Goal: Task Accomplishment & Management: Manage account settings

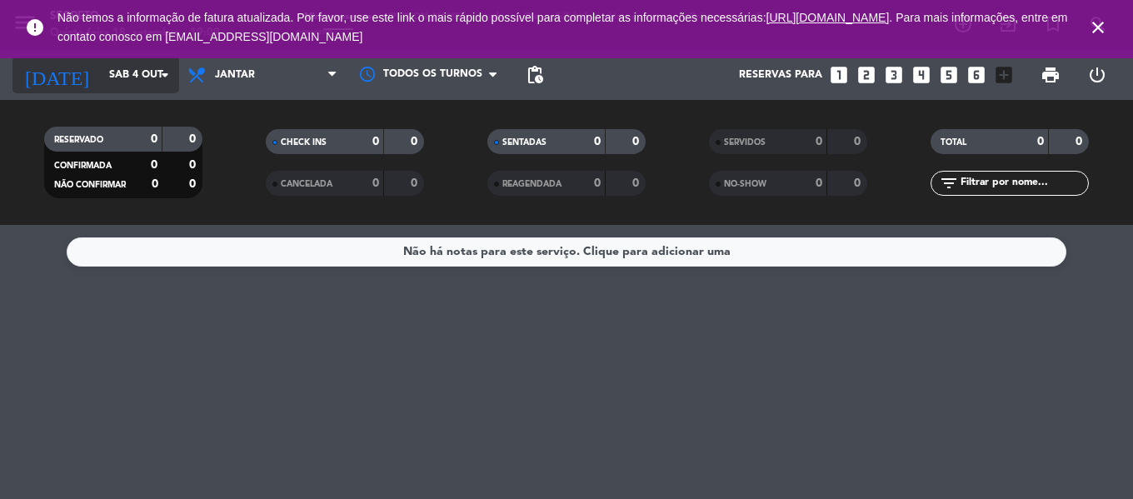
click at [101, 86] on input "Sáb 4 out" at bounding box center [171, 75] width 141 height 28
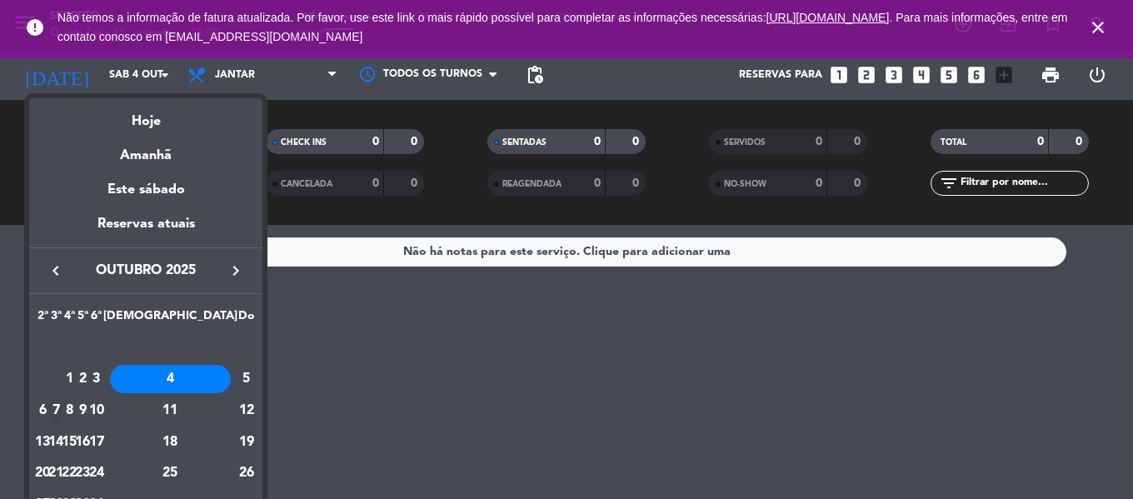
click at [62, 414] on div "7" at bounding box center [56, 411] width 12 height 28
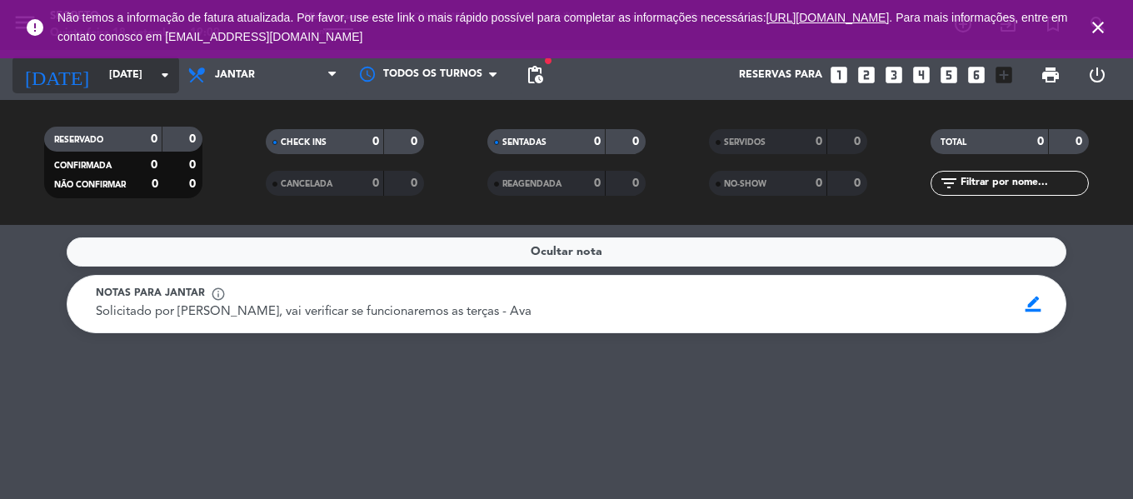
click at [101, 72] on input "[DATE]" at bounding box center [171, 75] width 141 height 28
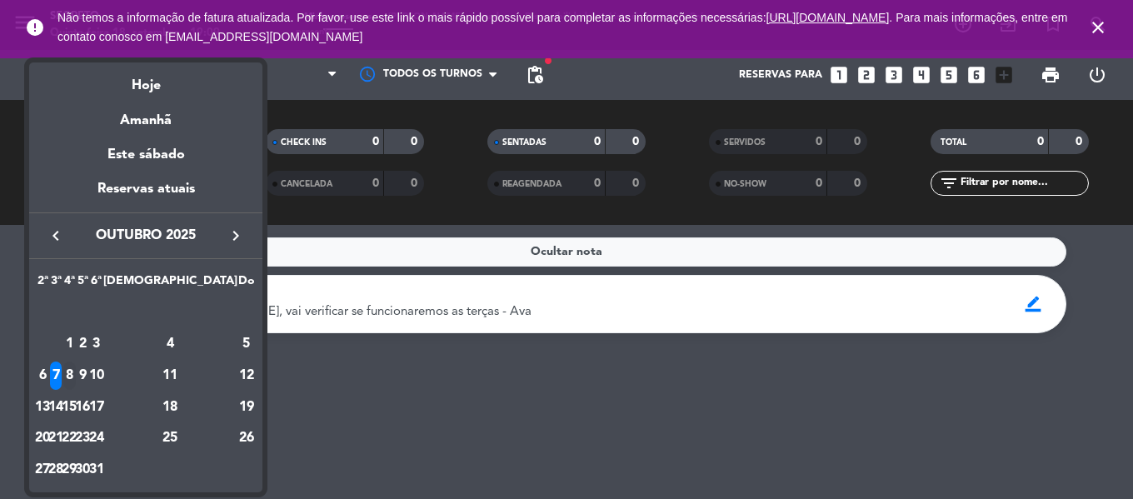
click at [76, 373] on div "8" at bounding box center [69, 376] width 12 height 28
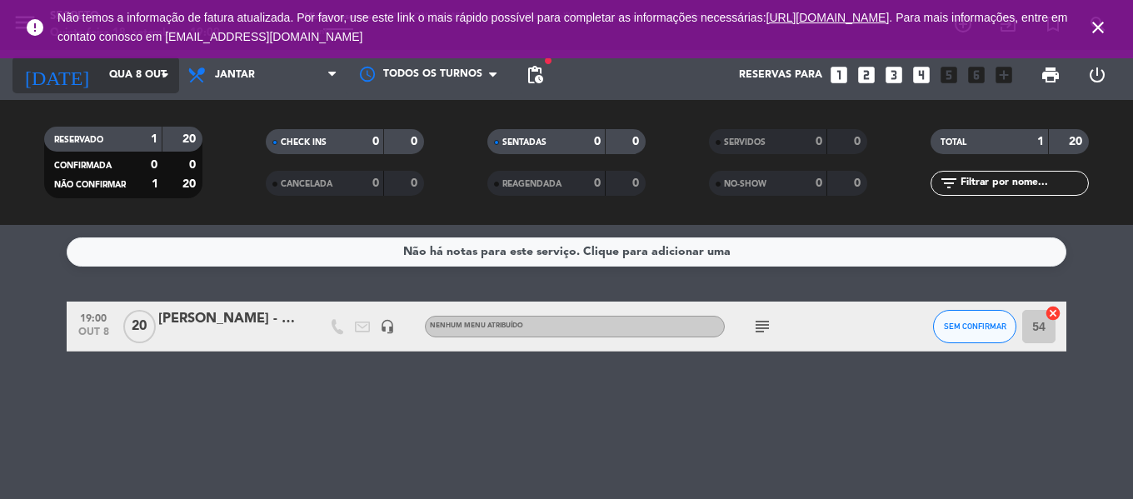
click at [111, 78] on input "Qua 8 out" at bounding box center [171, 75] width 141 height 28
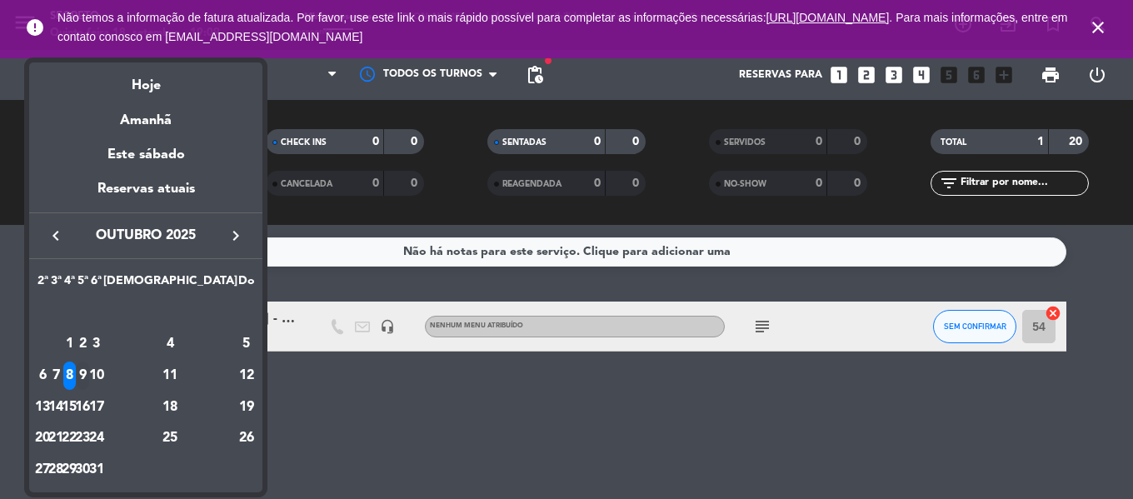
click at [89, 372] on div "9" at bounding box center [83, 376] width 12 height 28
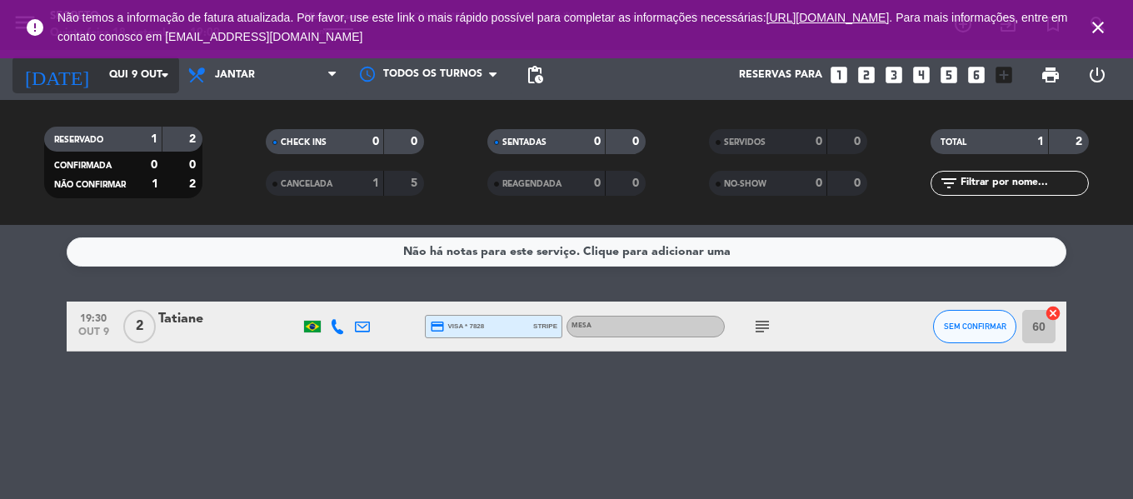
click at [101, 79] on input "Qui 9 out" at bounding box center [171, 75] width 141 height 28
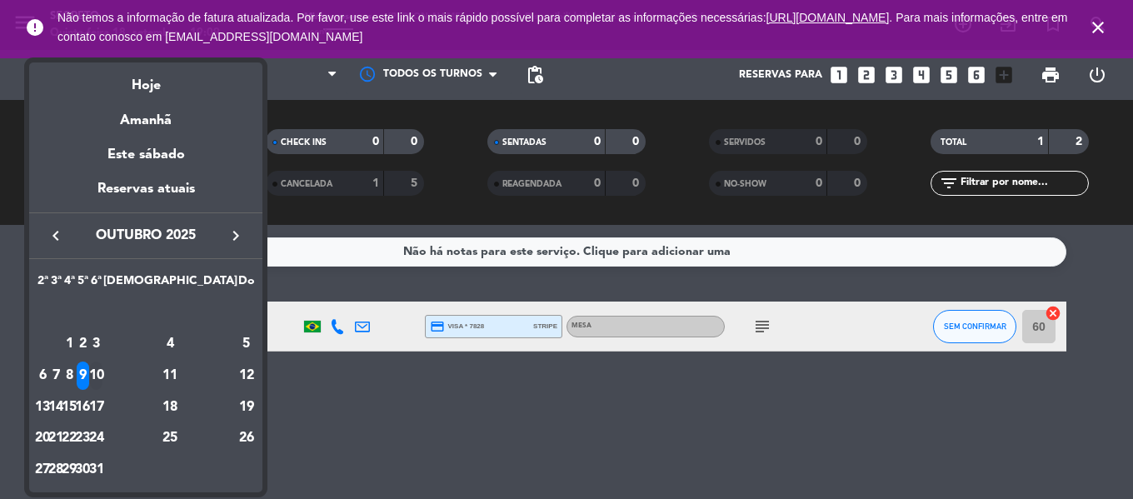
click at [102, 377] on div "10" at bounding box center [96, 376] width 12 height 28
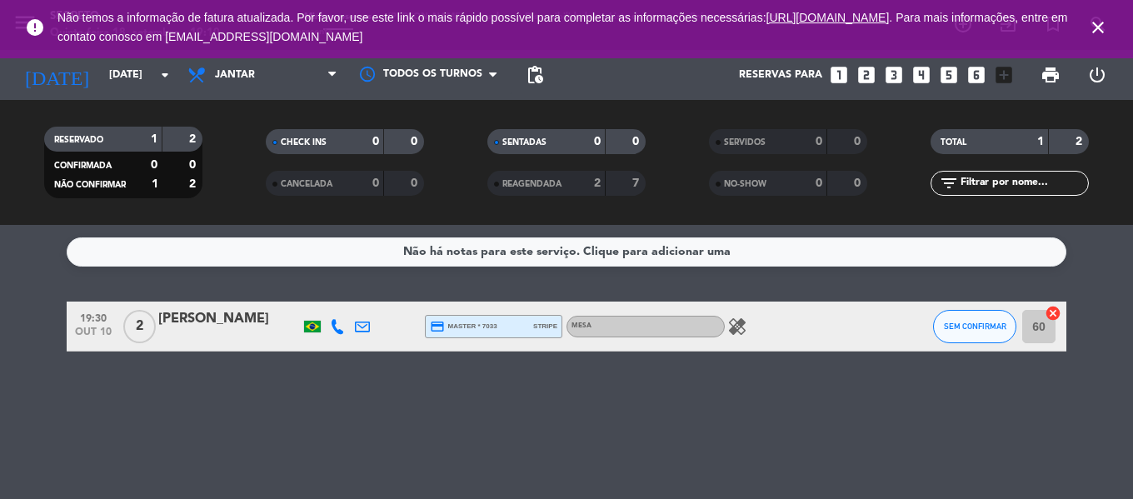
click at [1098, 27] on icon "close" at bounding box center [1098, 27] width 20 height 20
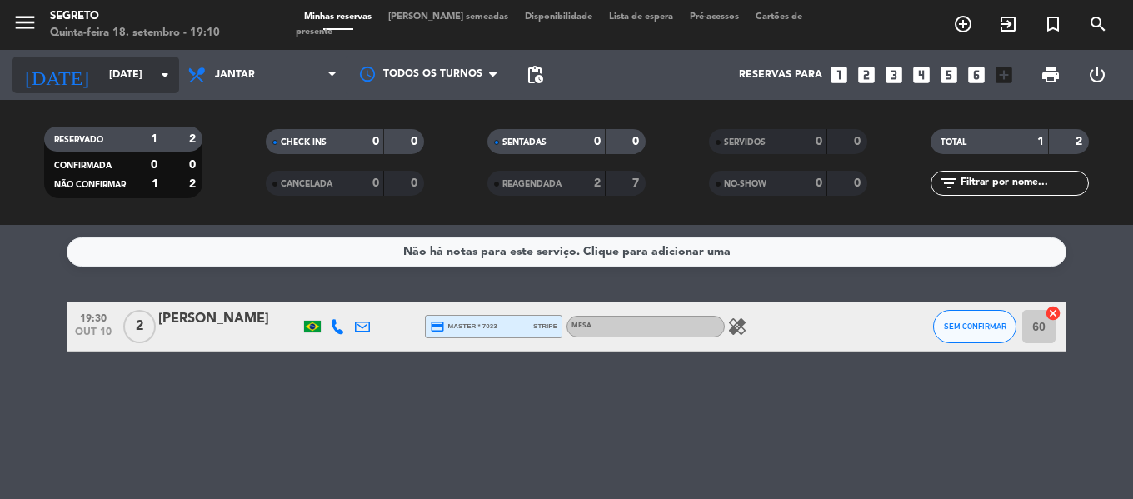
click at [103, 67] on input "Sex 10 out" at bounding box center [171, 75] width 141 height 28
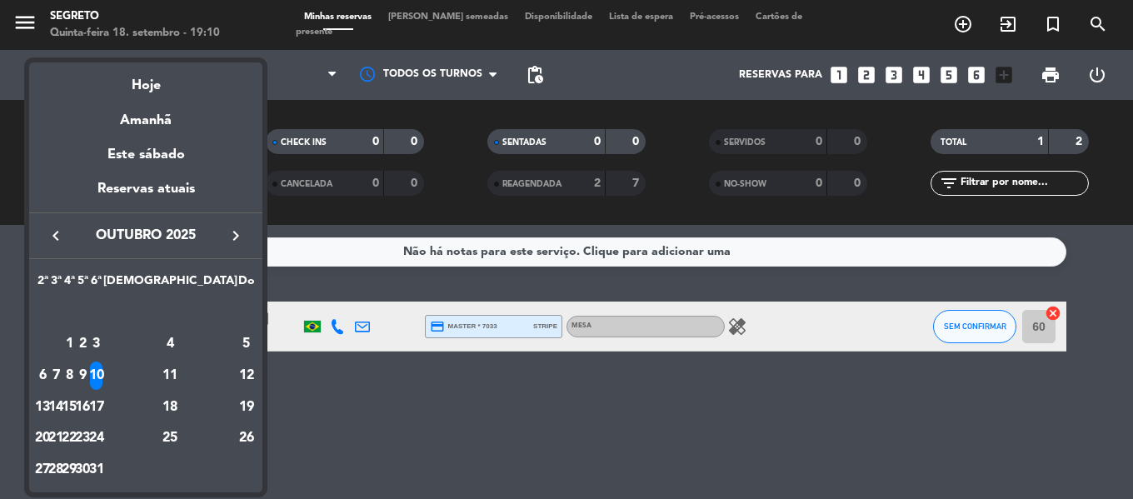
click at [212, 369] on div "11" at bounding box center [170, 376] width 121 height 28
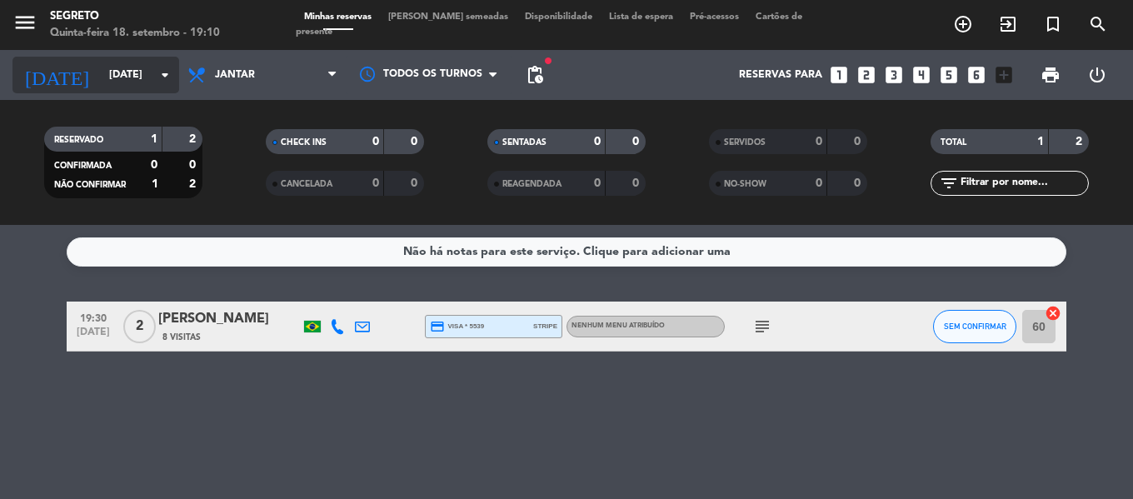
click at [101, 78] on input "Sáb 11 out" at bounding box center [171, 75] width 141 height 28
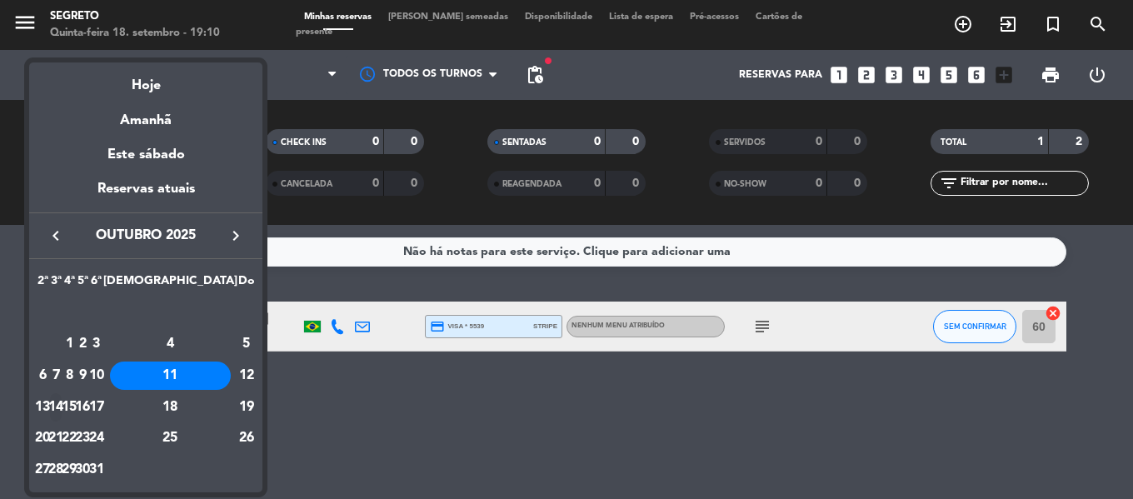
click at [62, 406] on div "14" at bounding box center [56, 407] width 12 height 28
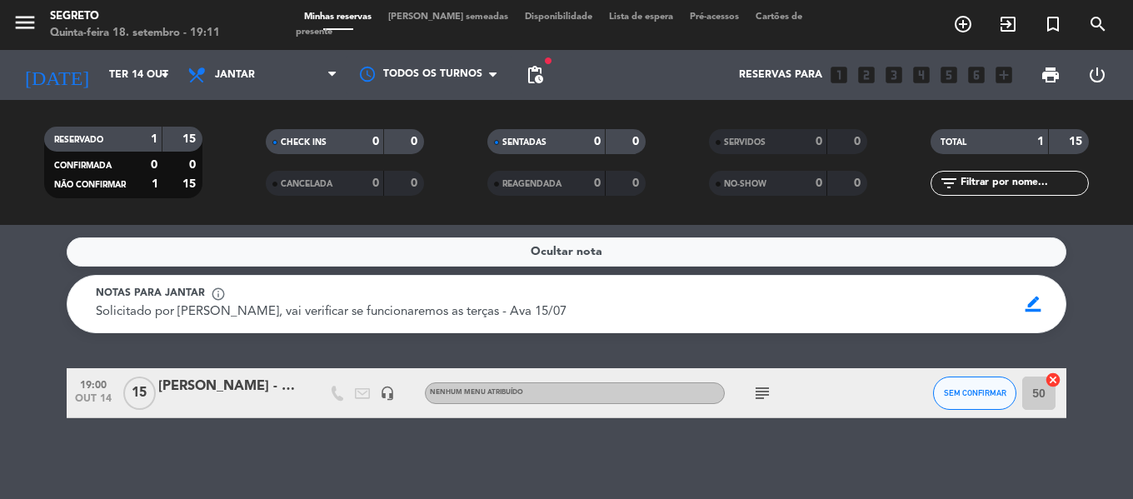
click at [257, 390] on div "Michele Salgado - Astrazeneca" at bounding box center [229, 387] width 142 height 22
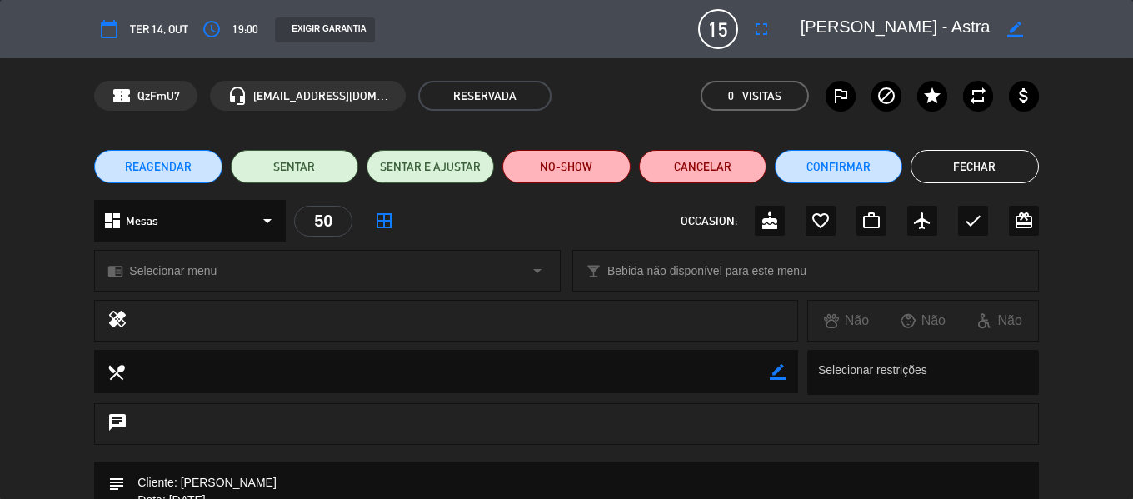
click at [955, 152] on button "Fechar" at bounding box center [974, 166] width 127 height 33
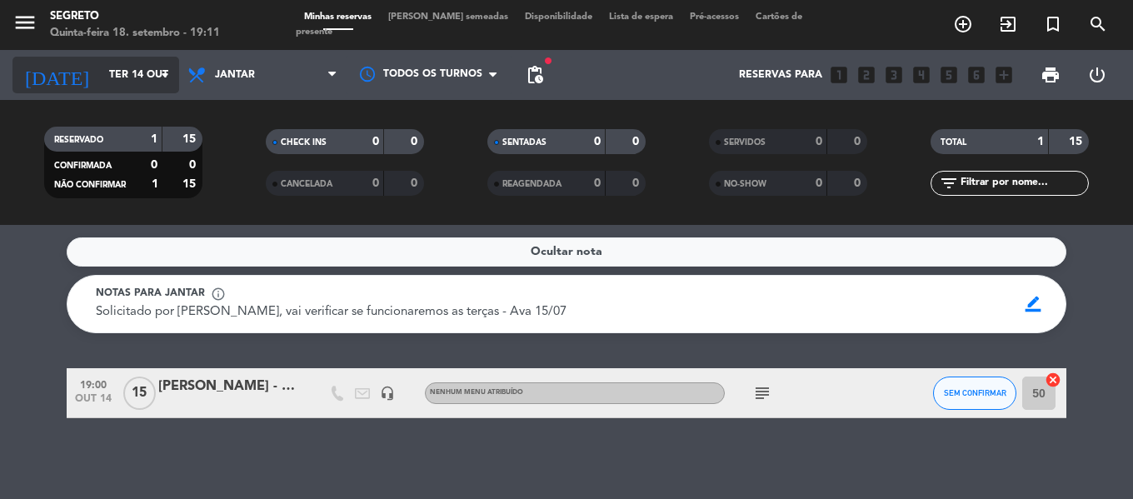
click at [101, 73] on input "Ter 14 out" at bounding box center [171, 75] width 141 height 28
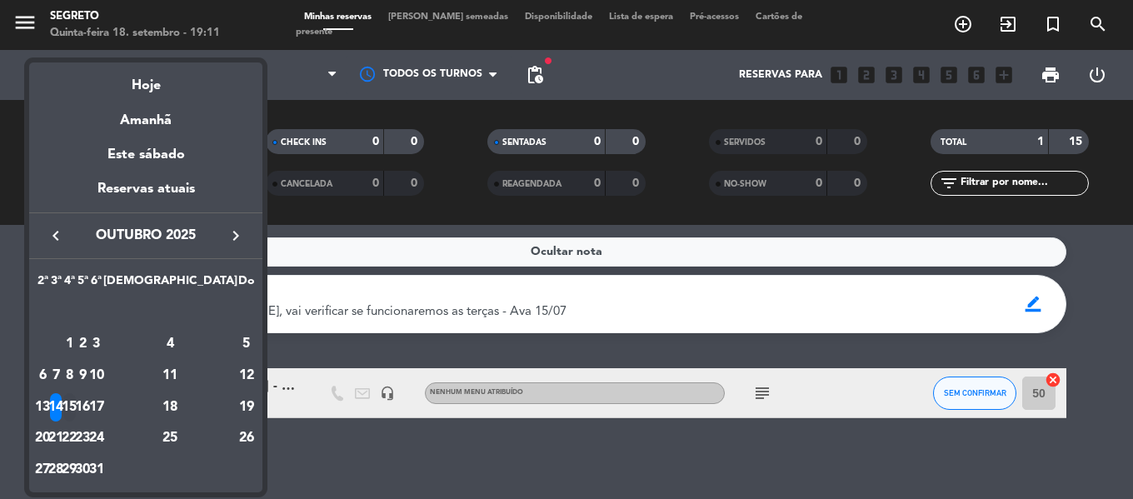
click at [76, 402] on div "15" at bounding box center [69, 407] width 12 height 28
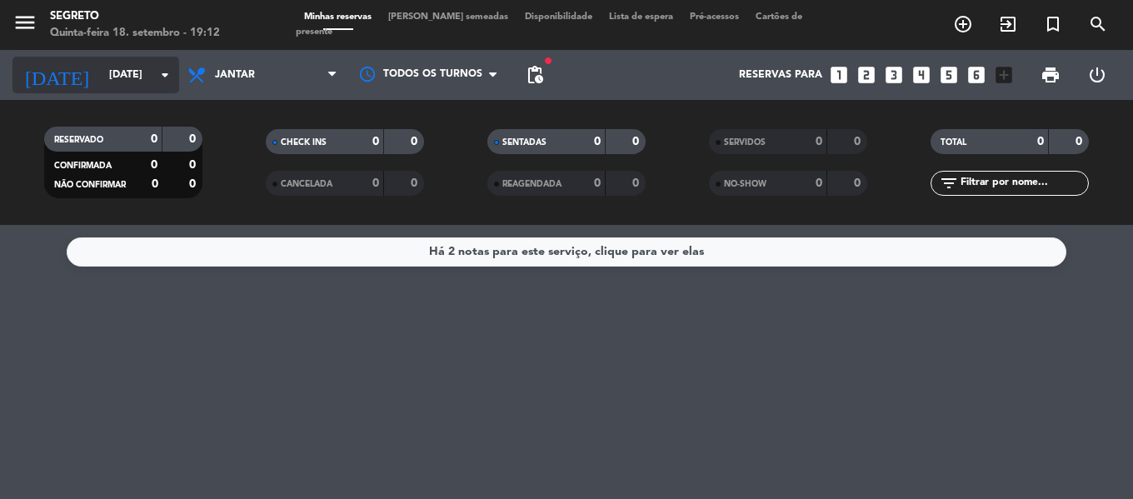
click at [101, 67] on input "Qua 15 out" at bounding box center [171, 75] width 141 height 28
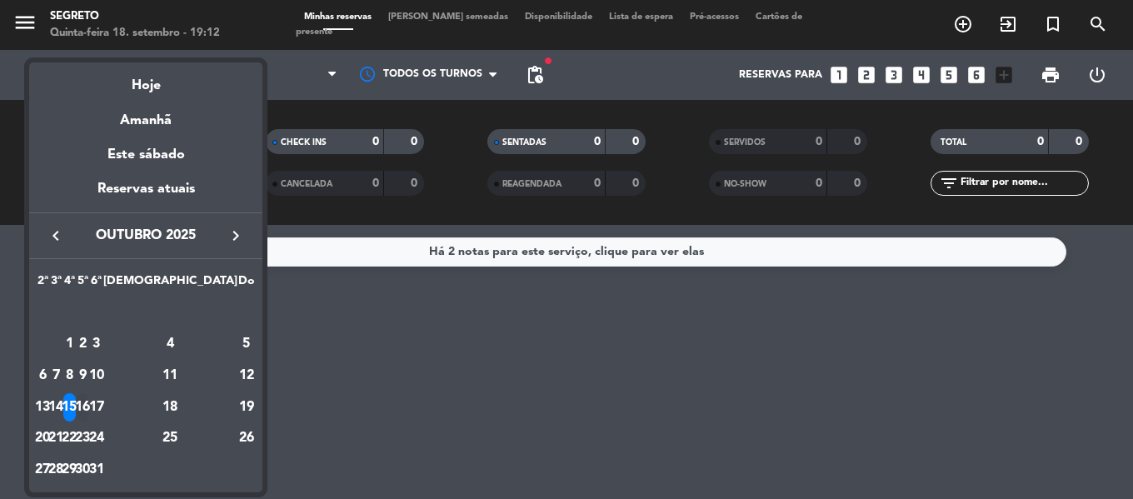
click at [89, 407] on div "16" at bounding box center [83, 407] width 12 height 28
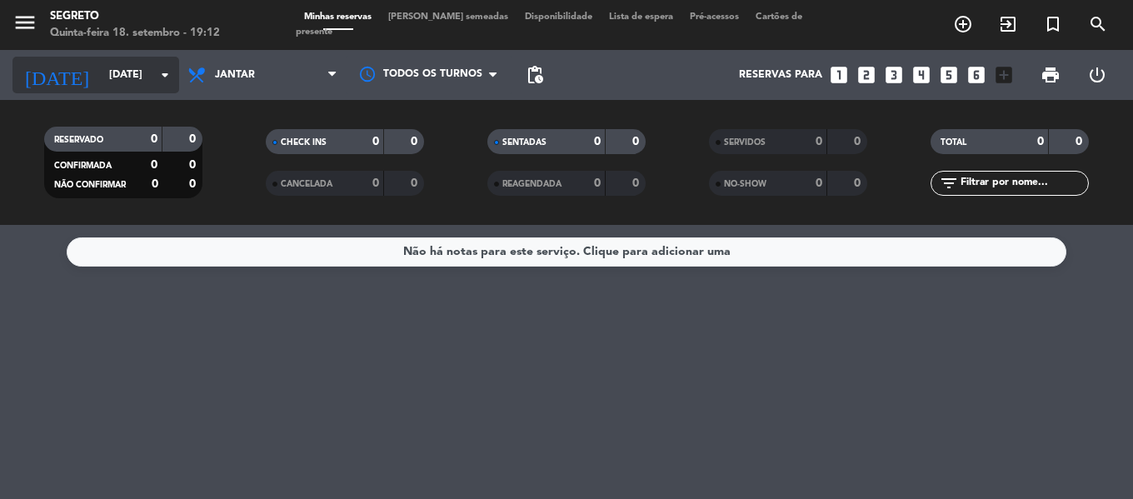
click at [101, 70] on input "Qui 16 out" at bounding box center [171, 75] width 141 height 28
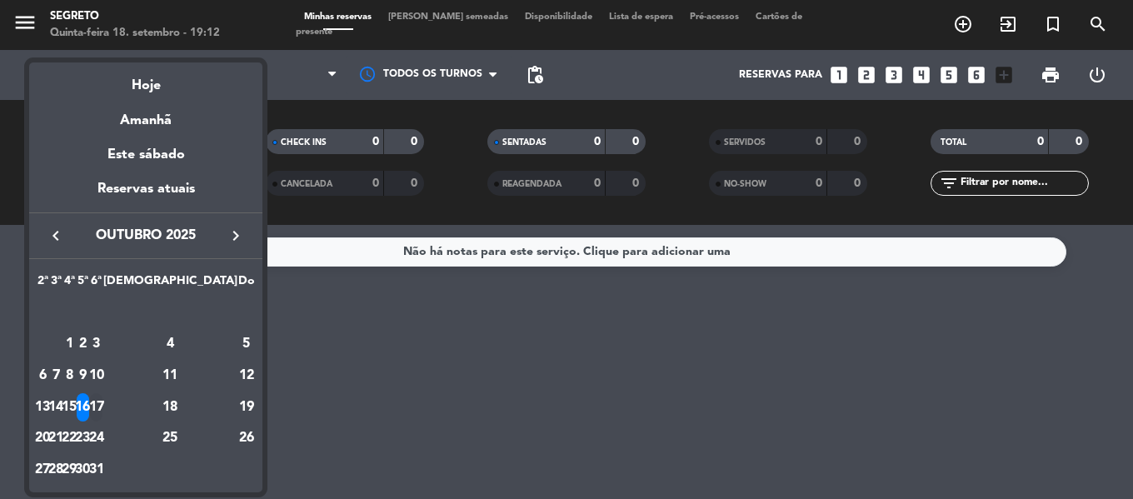
click at [102, 397] on div "17" at bounding box center [96, 407] width 12 height 28
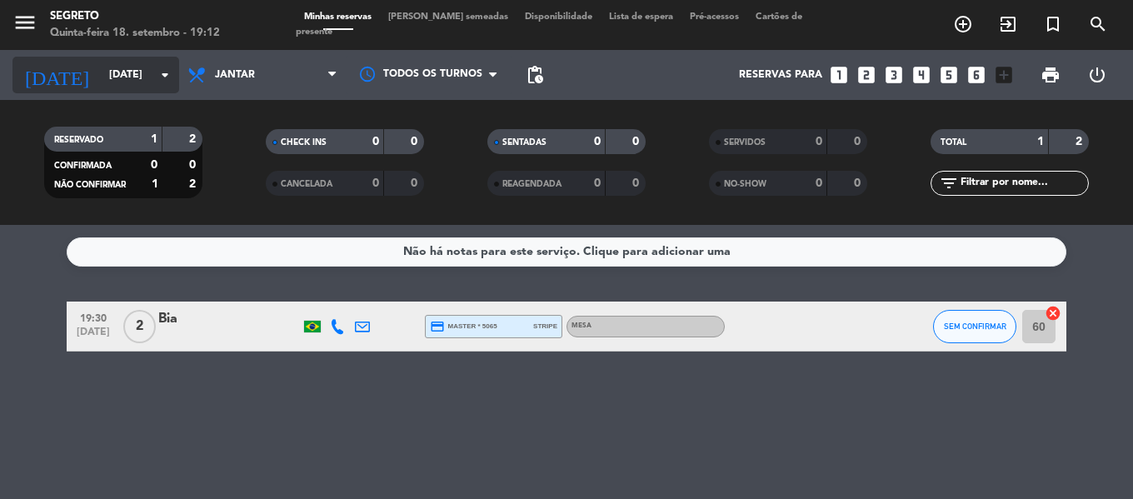
click at [122, 70] on input "Sex 17 out" at bounding box center [171, 75] width 141 height 28
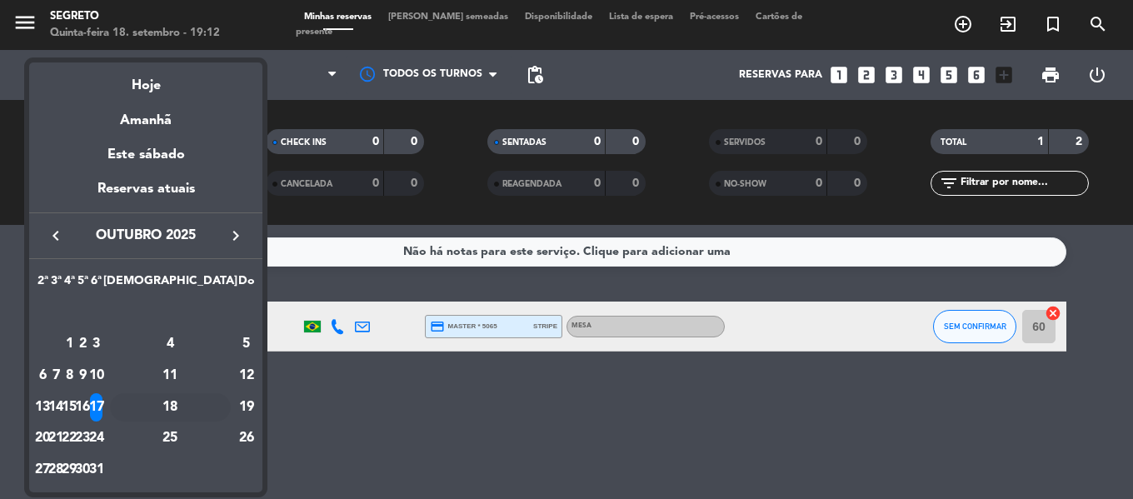
click at [207, 403] on div "18" at bounding box center [170, 407] width 121 height 28
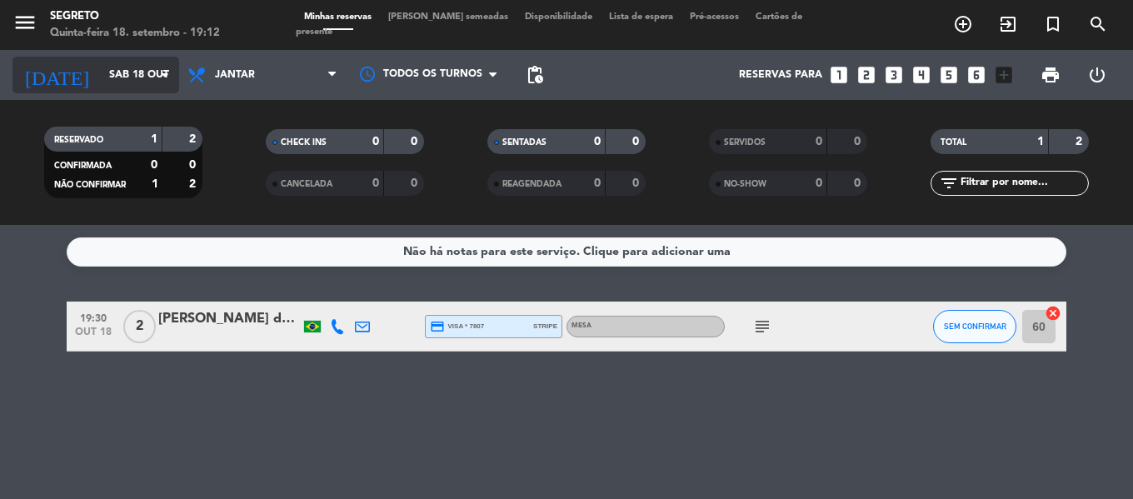
click at [122, 61] on input "Sáb 18 out" at bounding box center [171, 75] width 141 height 28
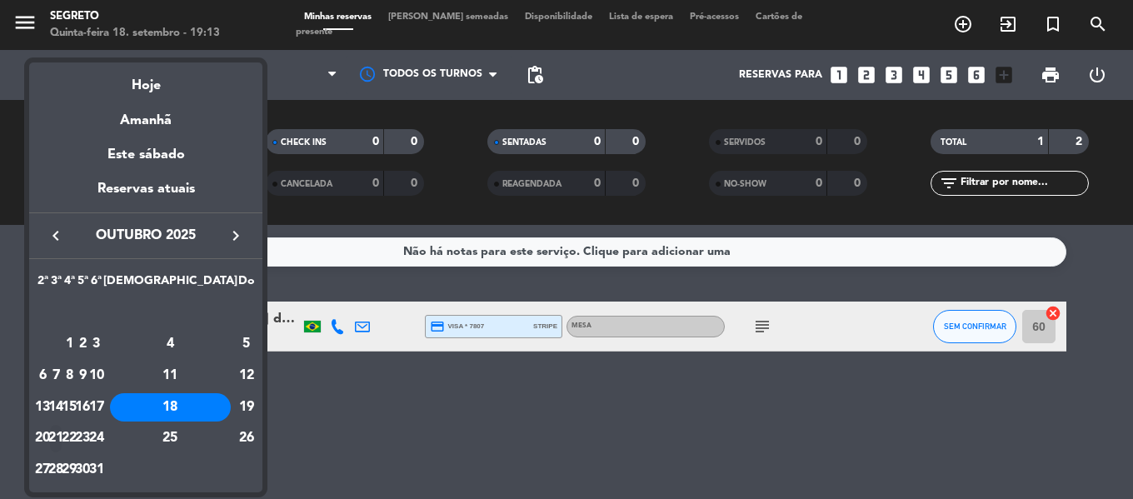
click at [62, 436] on div "21" at bounding box center [56, 439] width 12 height 28
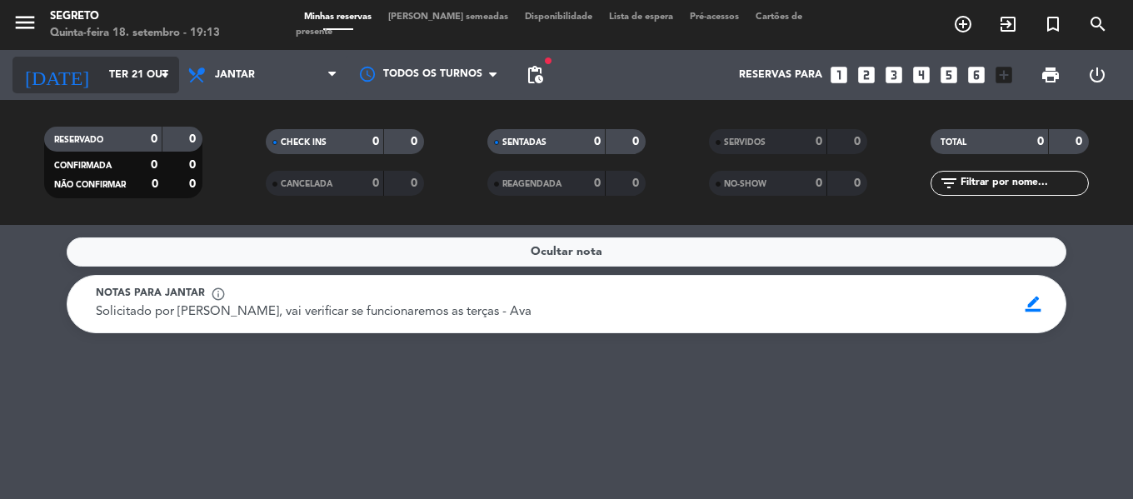
click at [113, 81] on input "Ter 21 out" at bounding box center [171, 75] width 141 height 28
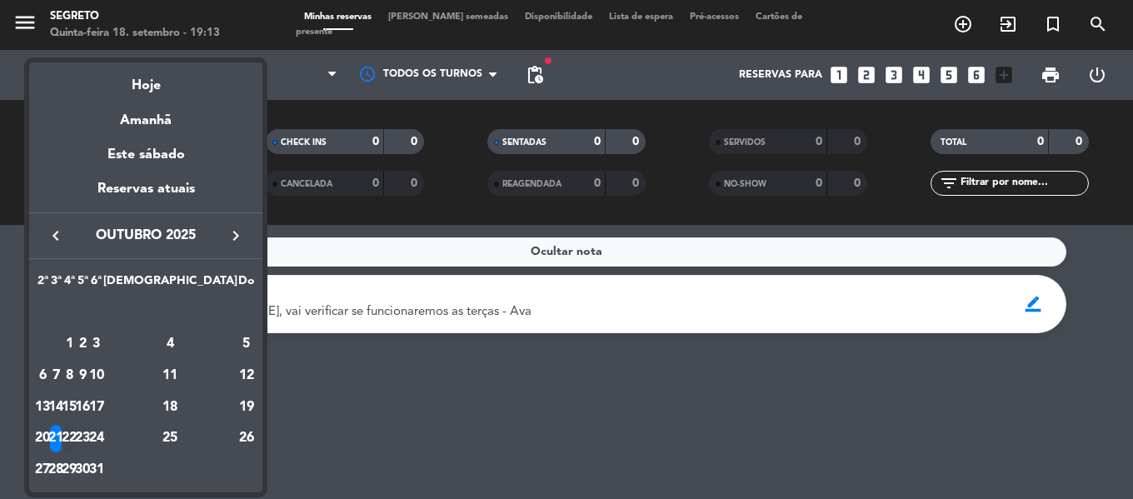
click at [76, 437] on div "22" at bounding box center [69, 439] width 12 height 28
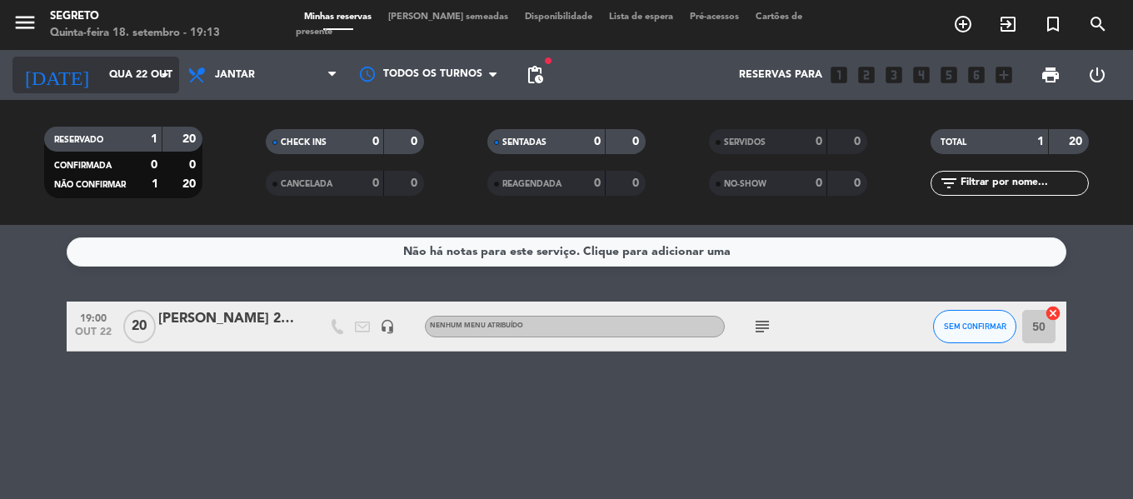
click at [127, 72] on input "Qua 22 out" at bounding box center [171, 75] width 141 height 28
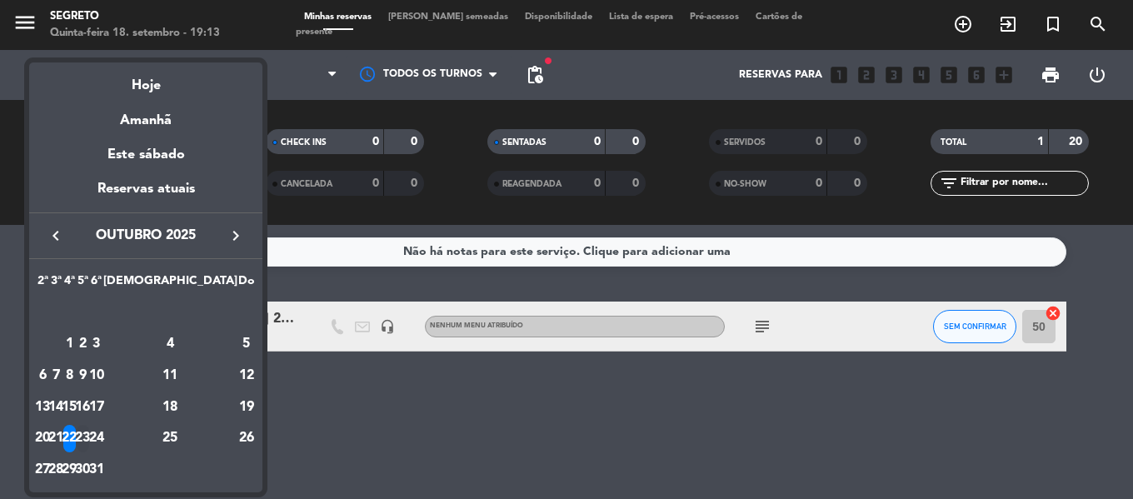
click at [89, 428] on div "23" at bounding box center [83, 439] width 12 height 28
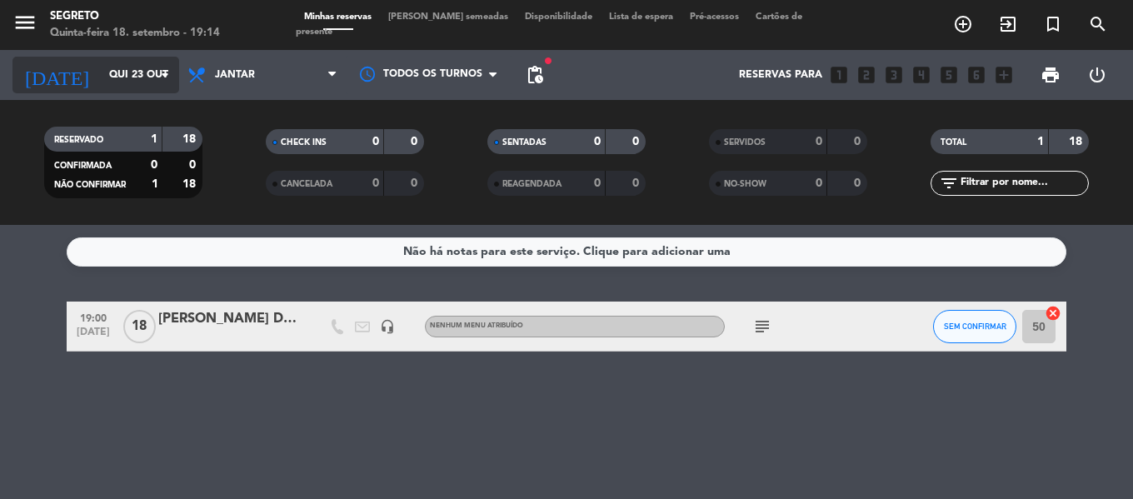
click at [107, 68] on input "Qui 23 out" at bounding box center [171, 75] width 141 height 28
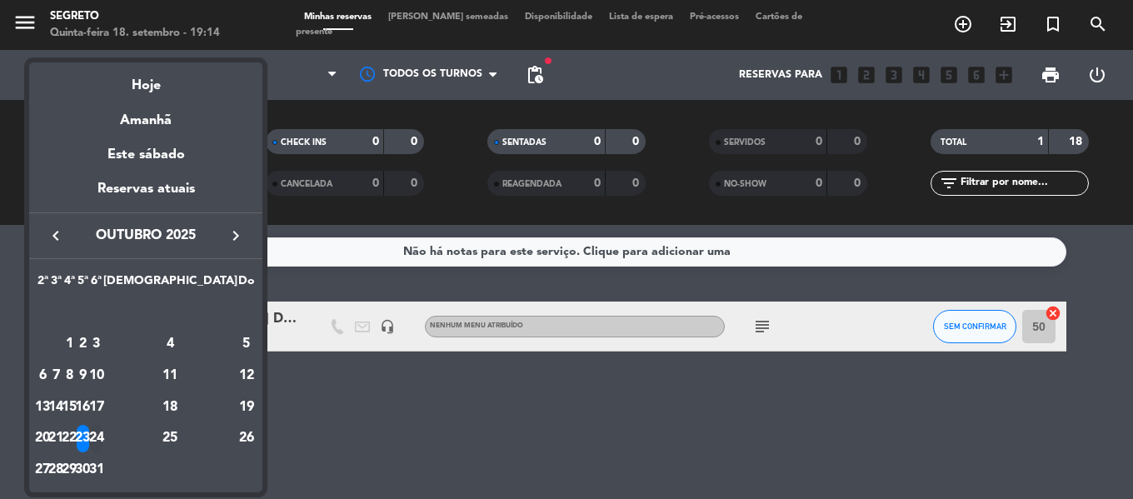
click at [102, 434] on div "24" at bounding box center [96, 439] width 12 height 28
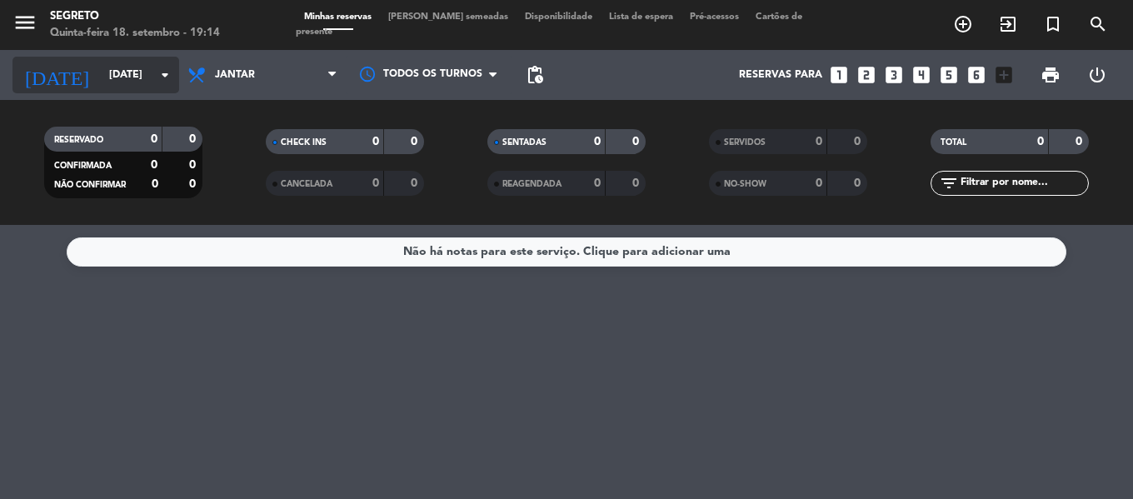
click at [101, 67] on input "Sex 24 out" at bounding box center [171, 75] width 141 height 28
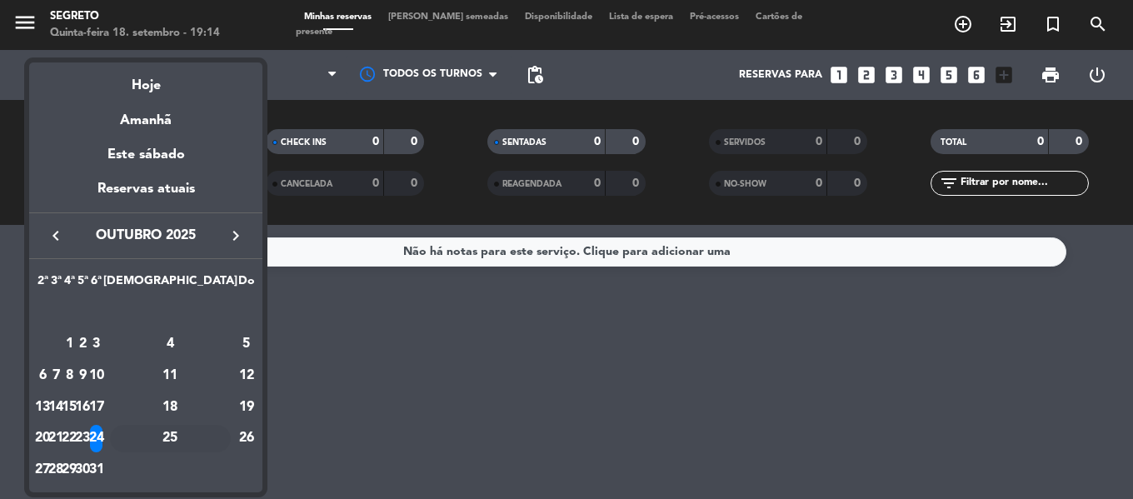
click at [207, 440] on div "25" at bounding box center [170, 439] width 121 height 28
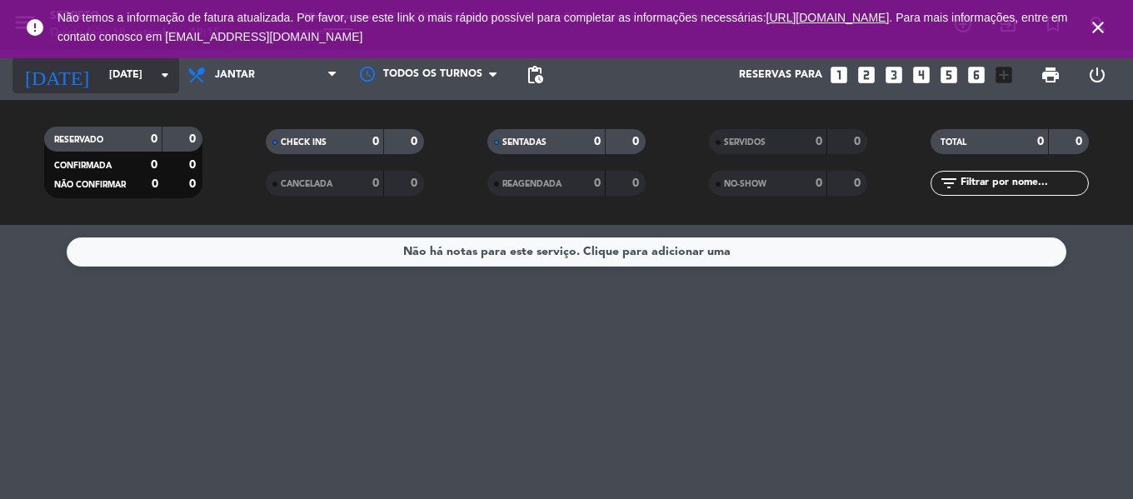
click at [101, 65] on input "Sáb 25 out" at bounding box center [171, 75] width 141 height 28
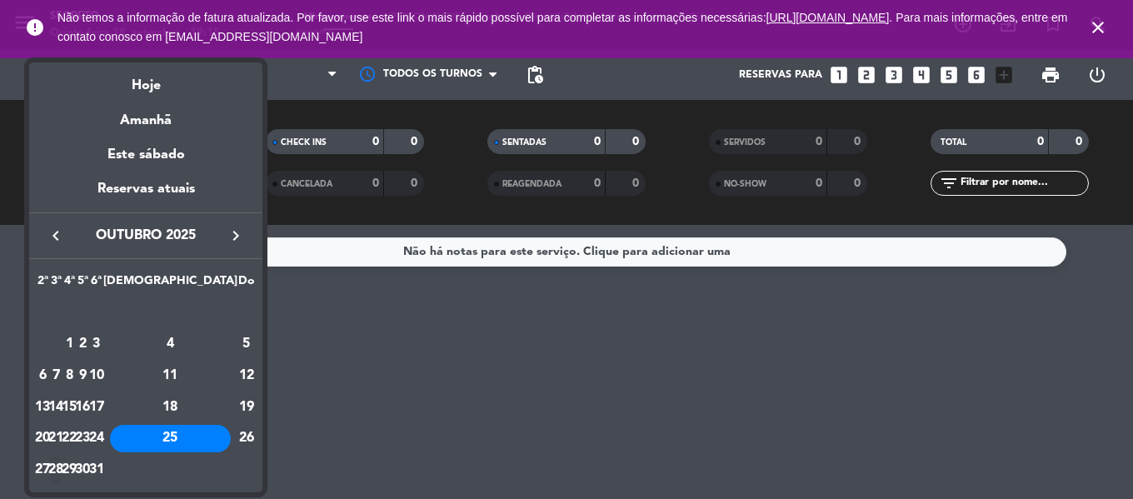
click at [62, 468] on div "28" at bounding box center [56, 470] width 12 height 28
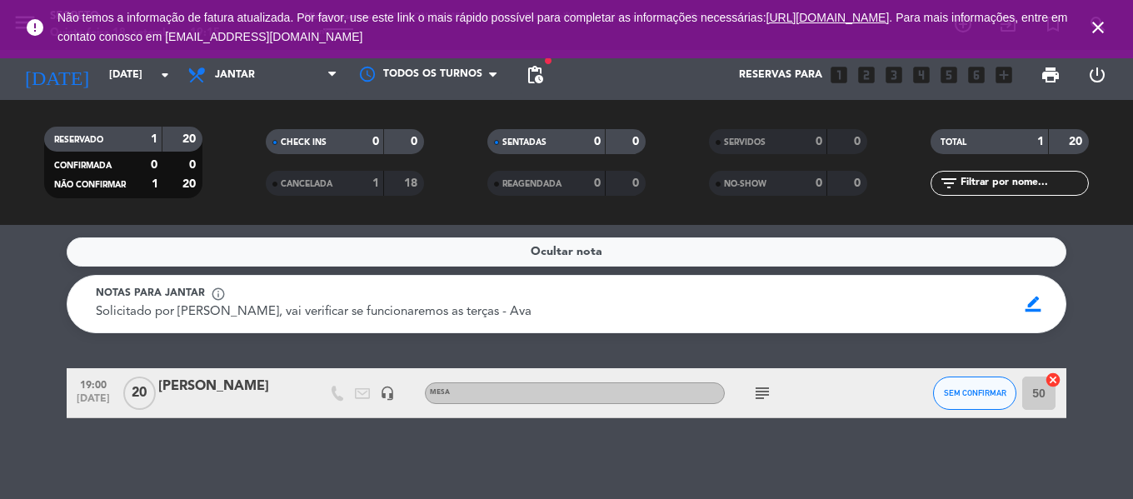
click at [760, 395] on icon "subject" at bounding box center [762, 393] width 20 height 20
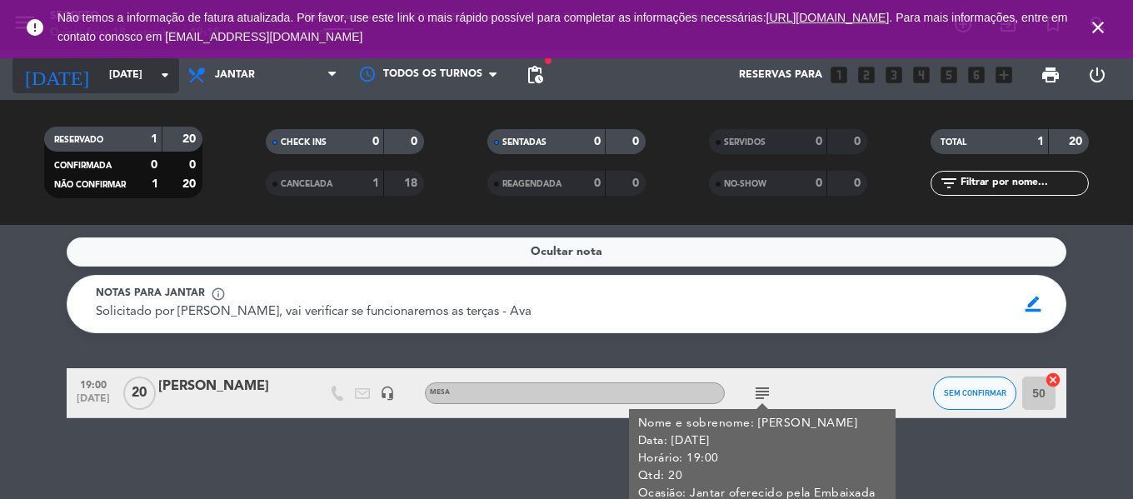
click at [109, 80] on input "Ter 28 out" at bounding box center [171, 75] width 141 height 28
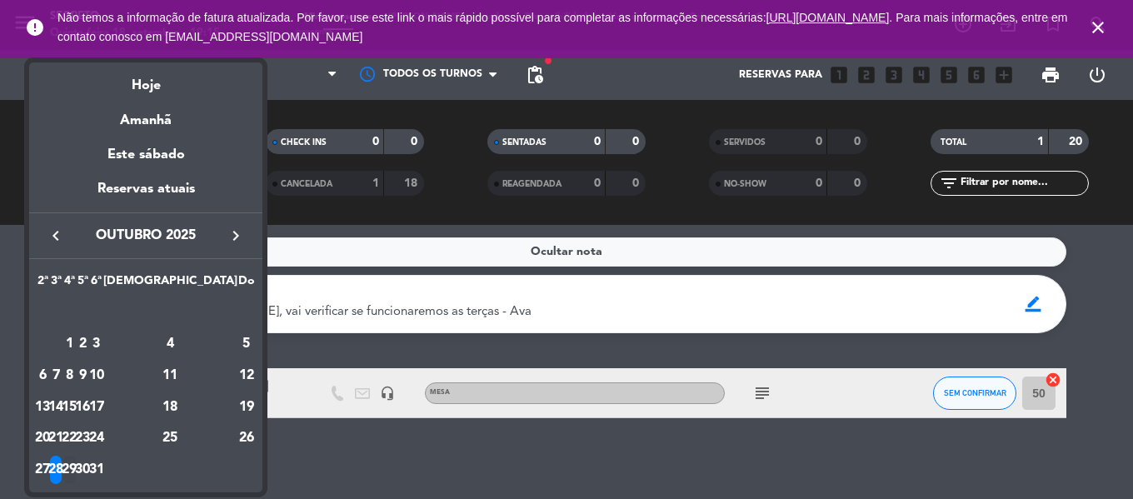
click at [76, 467] on div "29" at bounding box center [69, 470] width 12 height 28
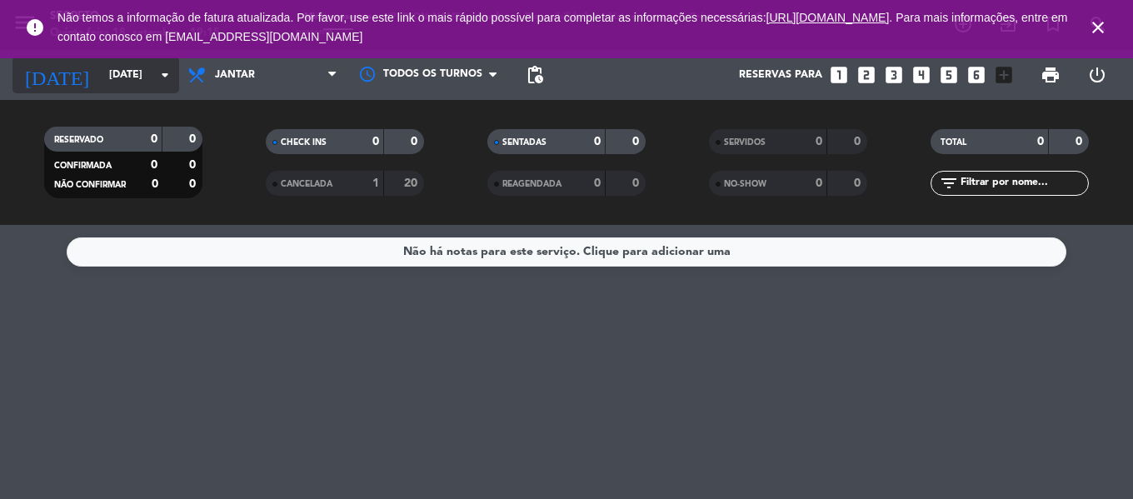
click at [116, 71] on input "Qua 29 out" at bounding box center [171, 75] width 141 height 28
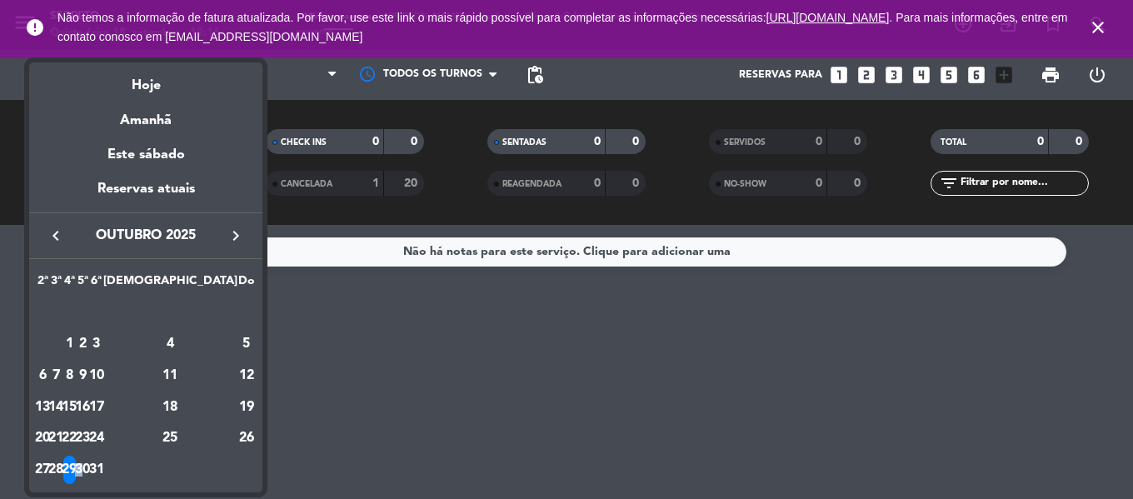
click at [89, 472] on div "30" at bounding box center [83, 470] width 12 height 28
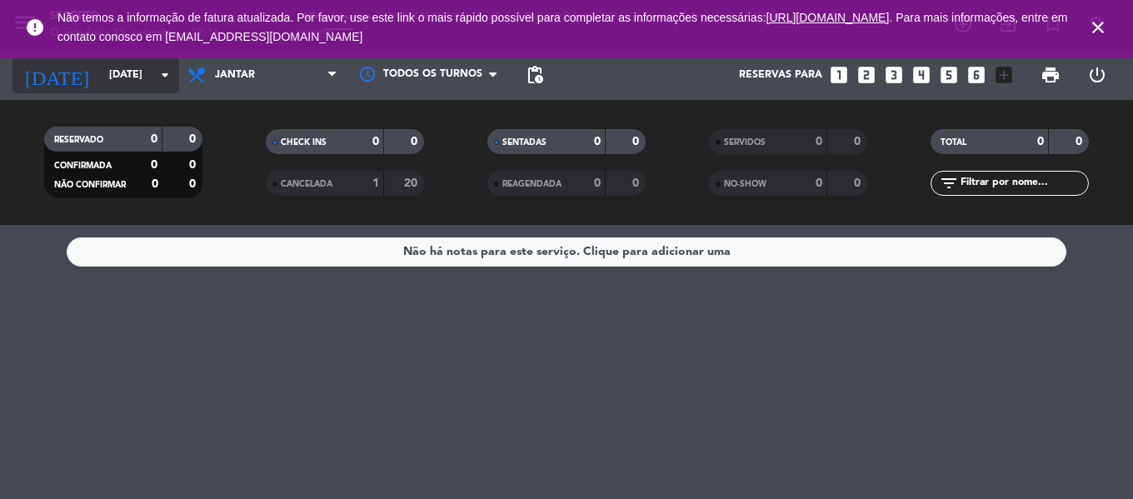
click at [133, 66] on input "Qui 30 out" at bounding box center [171, 75] width 141 height 28
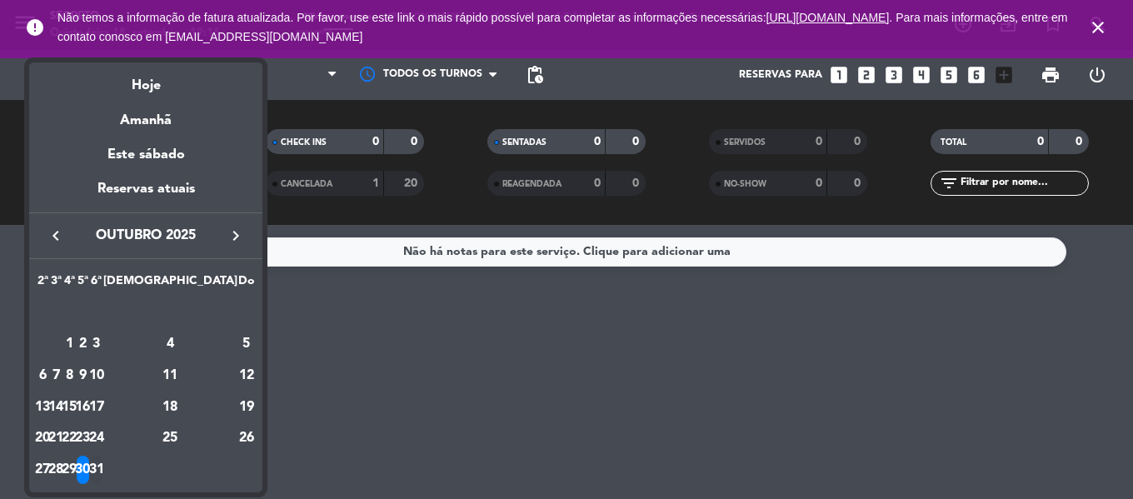
click at [102, 464] on div "31" at bounding box center [96, 470] width 12 height 28
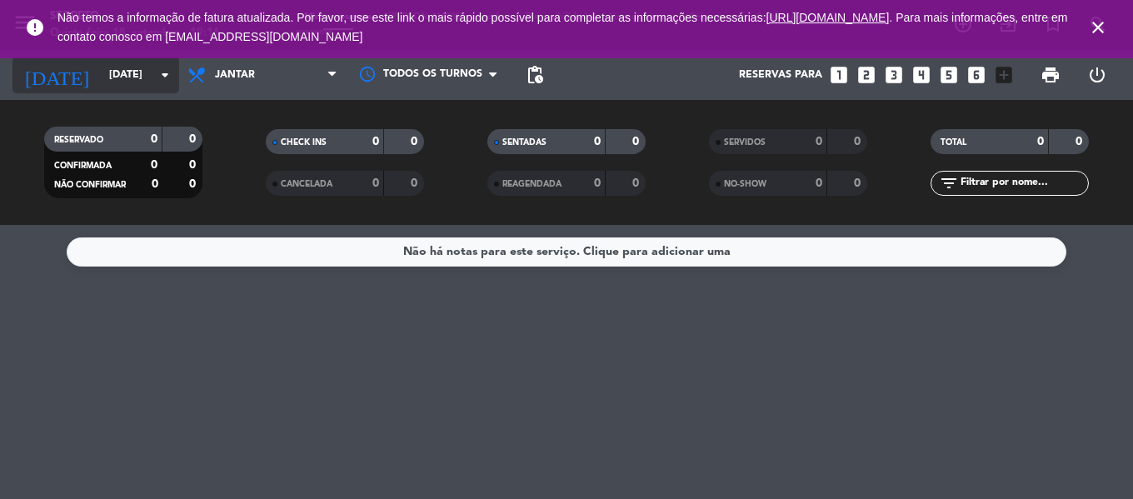
click at [101, 65] on input "Sex 31 out" at bounding box center [171, 75] width 141 height 28
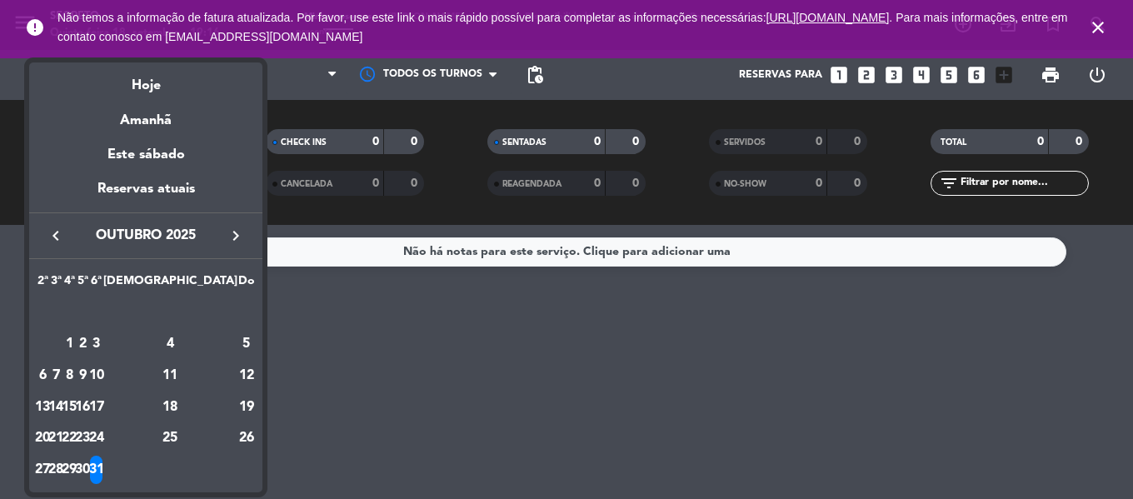
click at [231, 236] on icon "keyboard_arrow_right" at bounding box center [236, 236] width 20 height 20
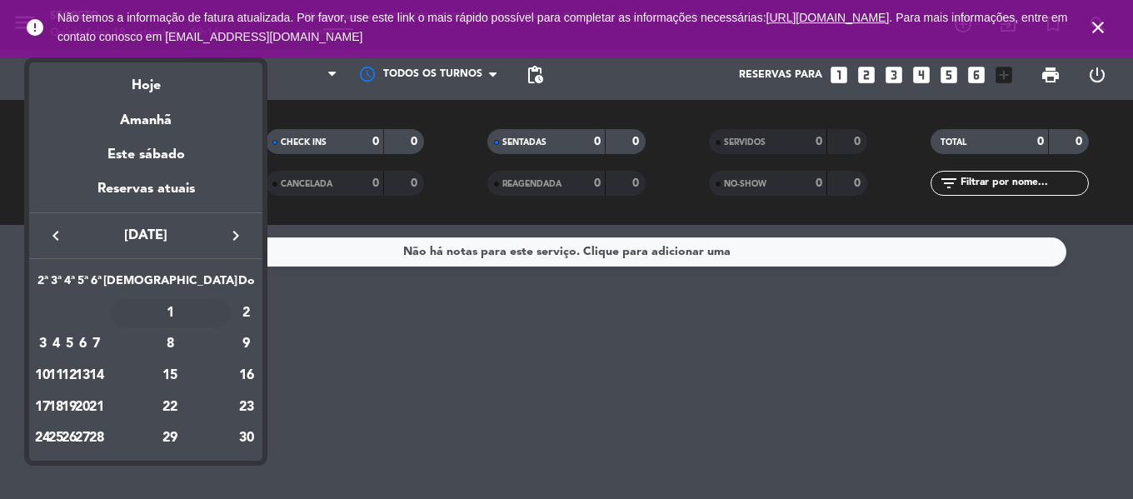
click at [208, 310] on div "1" at bounding box center [170, 313] width 121 height 28
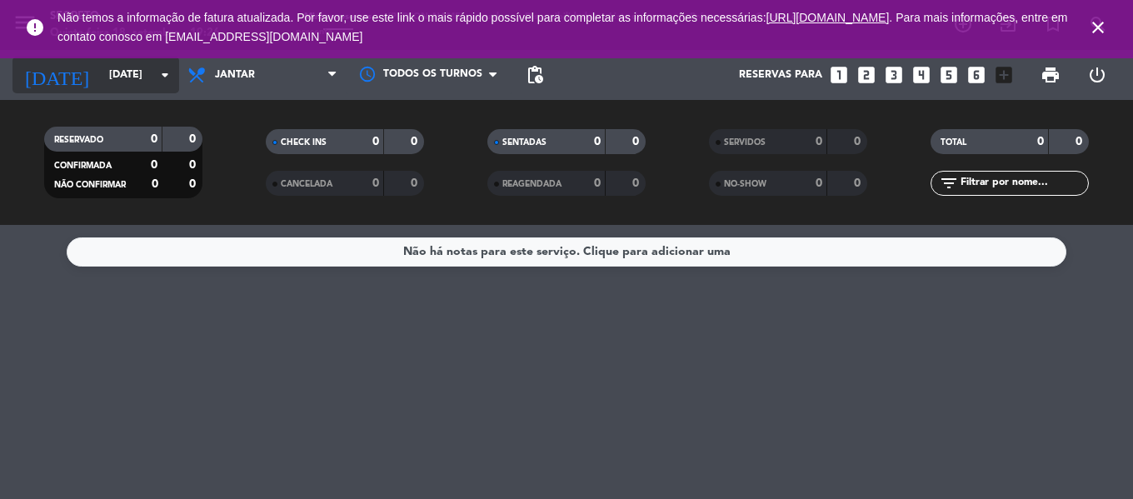
click at [101, 67] on input "Sáb 1 nov" at bounding box center [171, 75] width 141 height 28
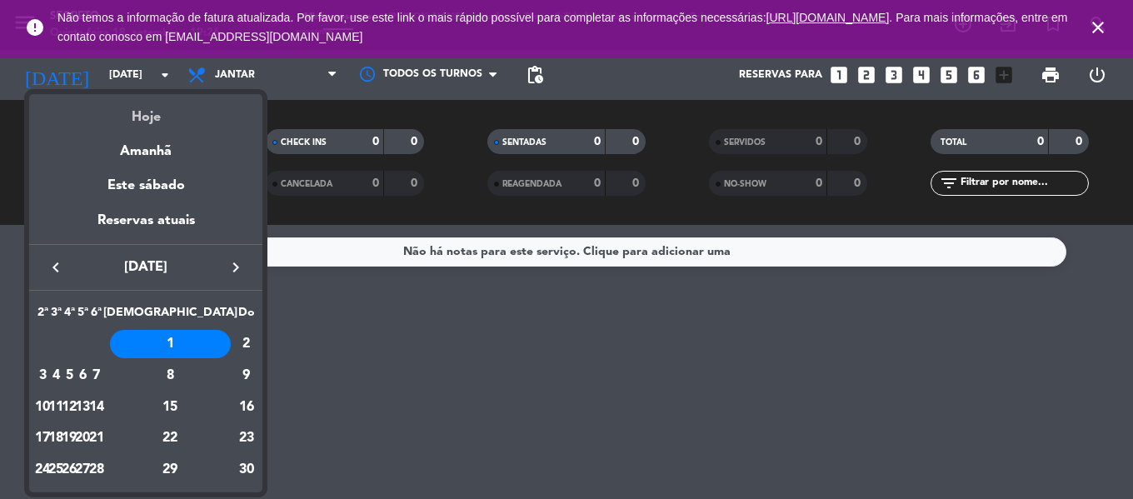
click at [130, 121] on div "Hoje" at bounding box center [145, 111] width 233 height 34
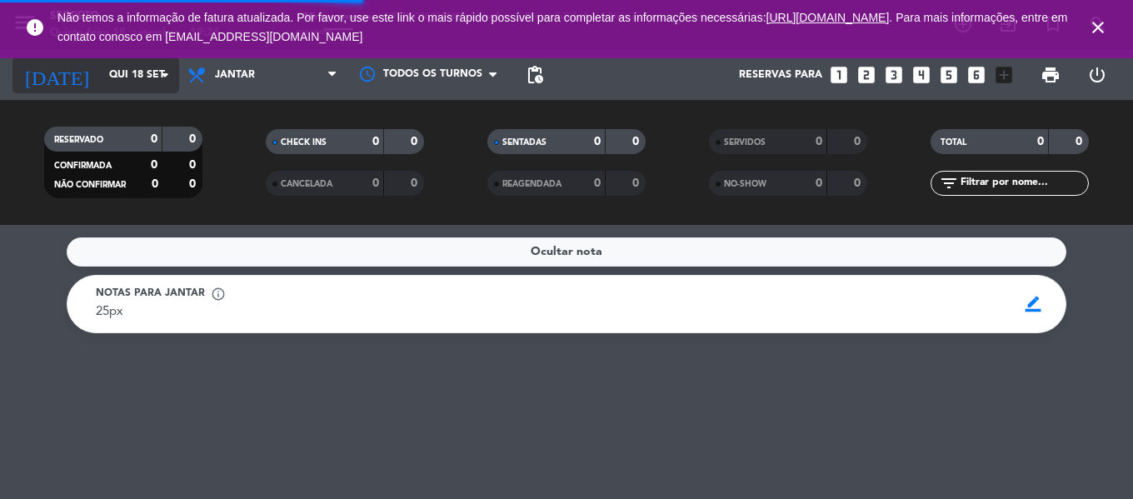
click at [101, 78] on input "Qui 18 set" at bounding box center [171, 75] width 141 height 28
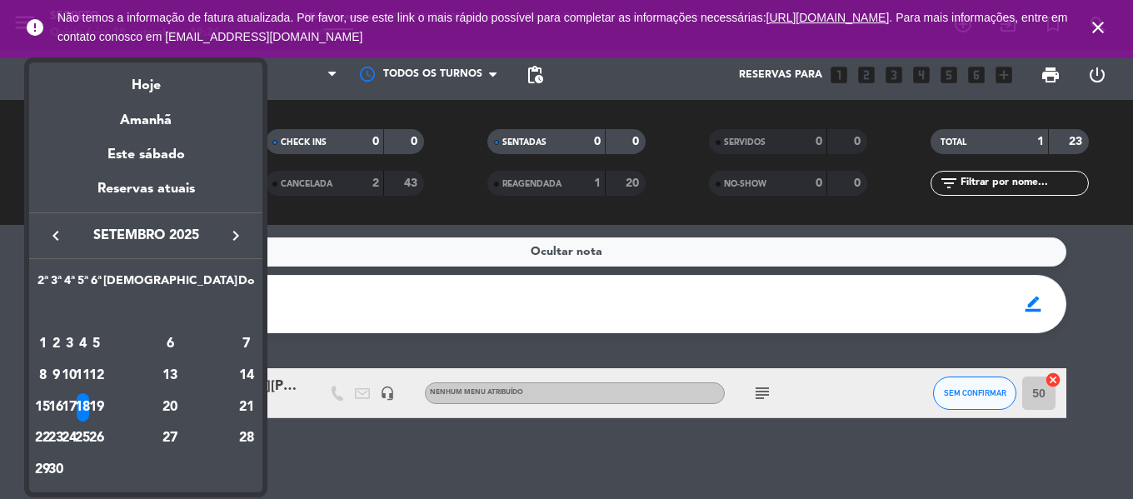
click at [233, 231] on icon "keyboard_arrow_right" at bounding box center [236, 236] width 20 height 20
click at [89, 335] on div "2" at bounding box center [83, 344] width 12 height 28
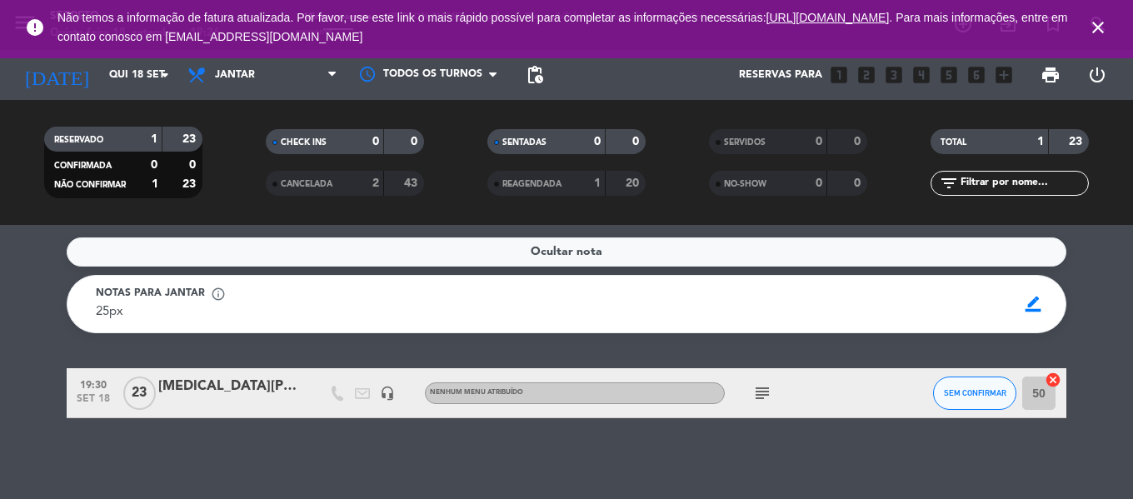
type input "Qui 2 out"
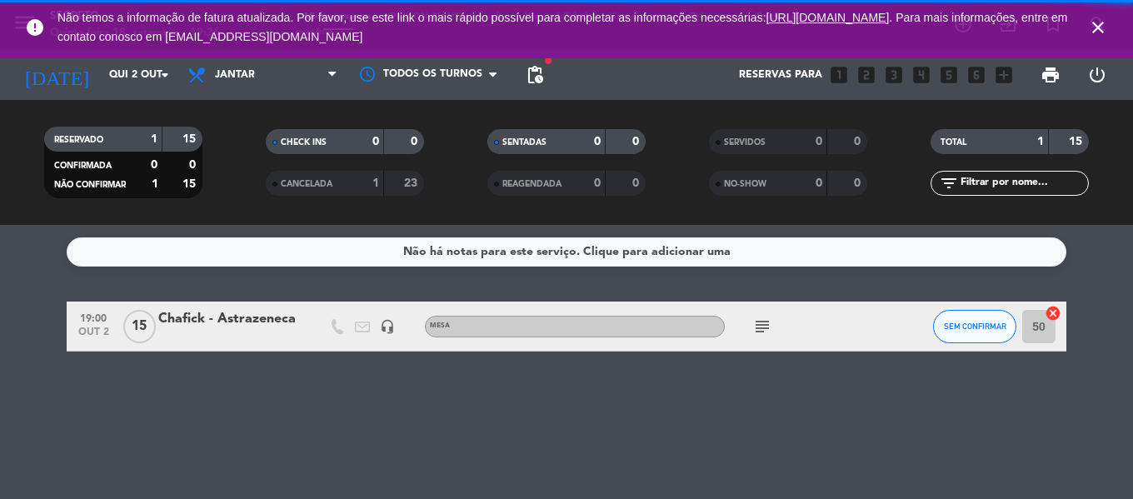
click at [221, 328] on div "Chafick - Astrazeneca" at bounding box center [229, 319] width 142 height 22
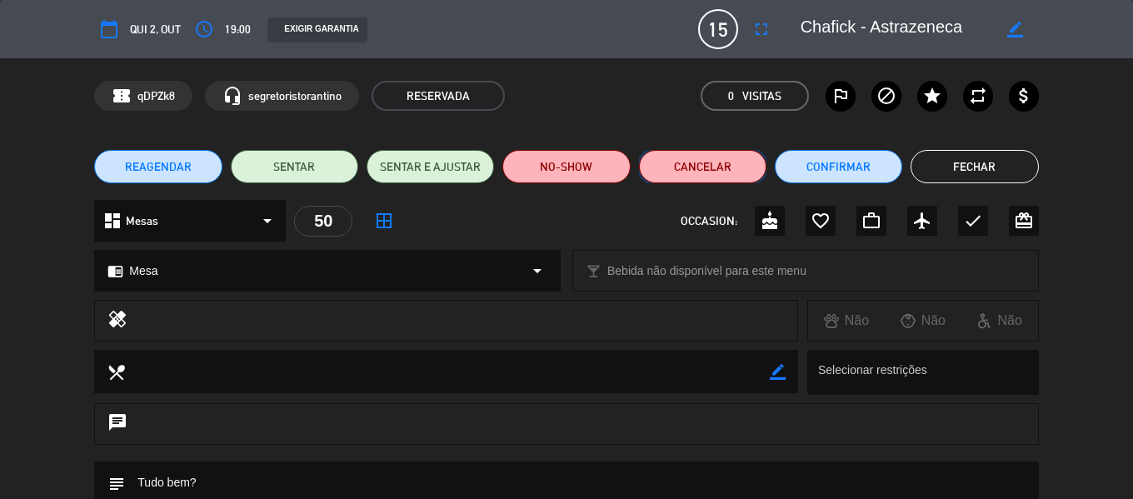
click at [717, 158] on button "Cancelar" at bounding box center [702, 166] width 127 height 33
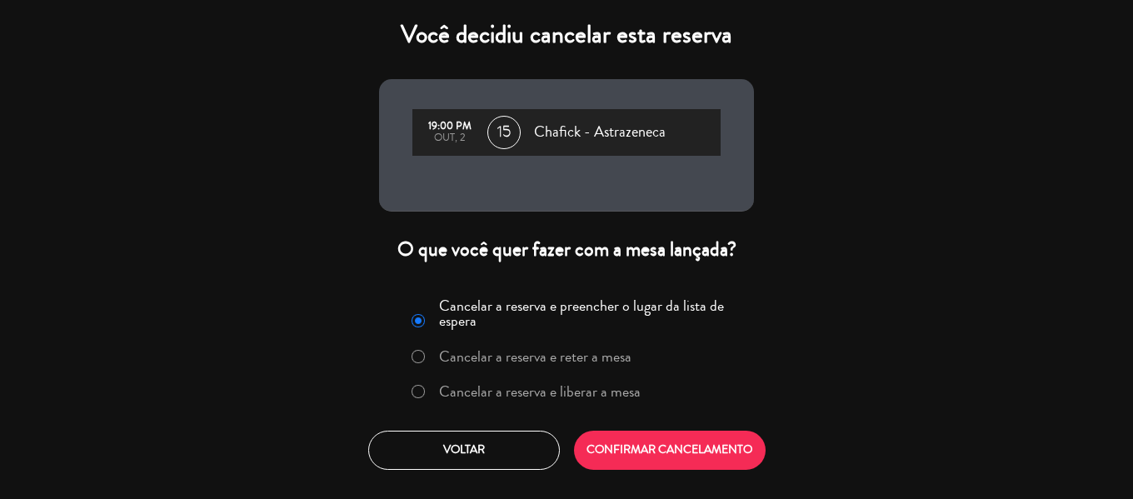
click at [420, 391] on input "Cancelar a reserva e liberar a mesa" at bounding box center [417, 390] width 11 height 11
radio input "true"
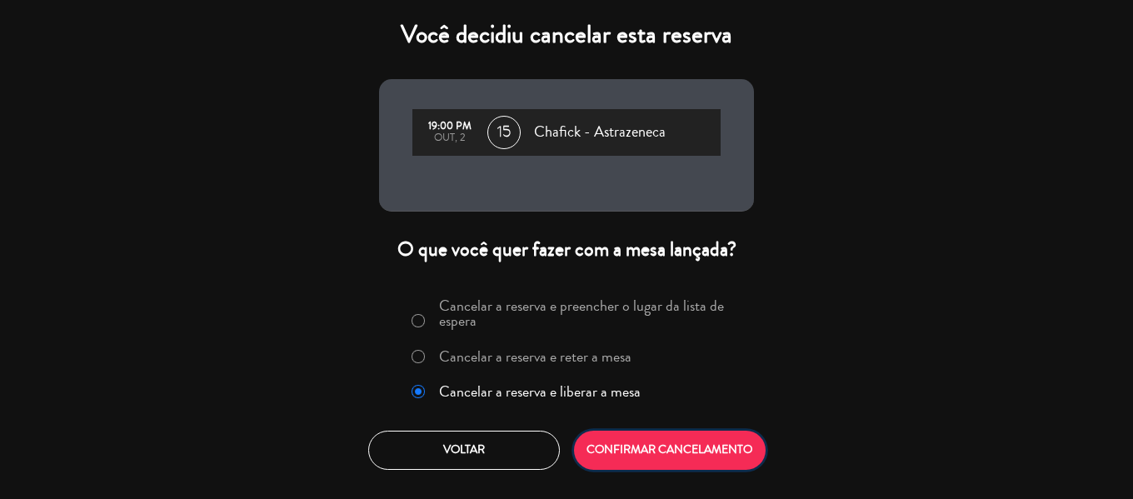
click at [698, 438] on button "CONFIRMAR CANCELAMENTO" at bounding box center [670, 450] width 192 height 39
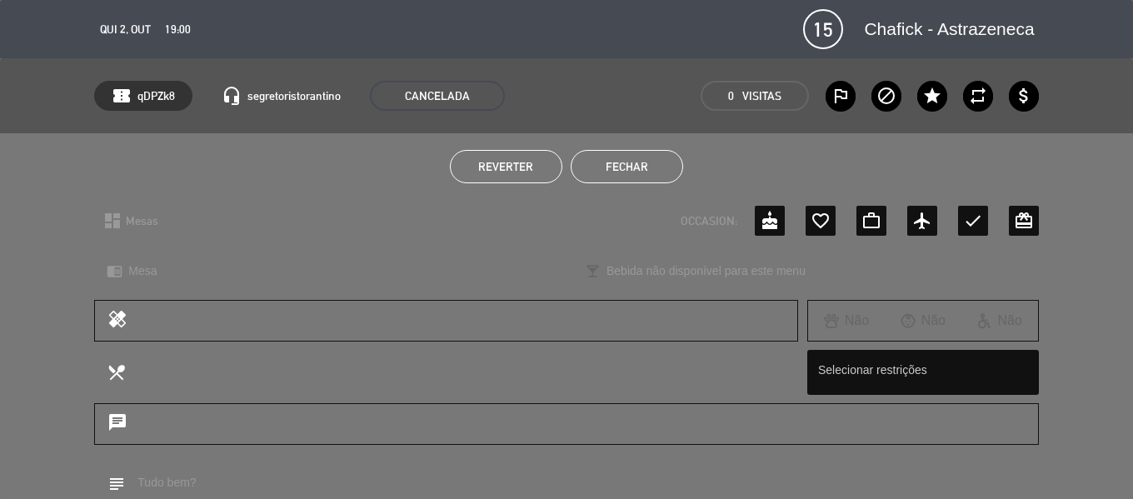
click at [649, 167] on button "Fechar" at bounding box center [627, 166] width 112 height 33
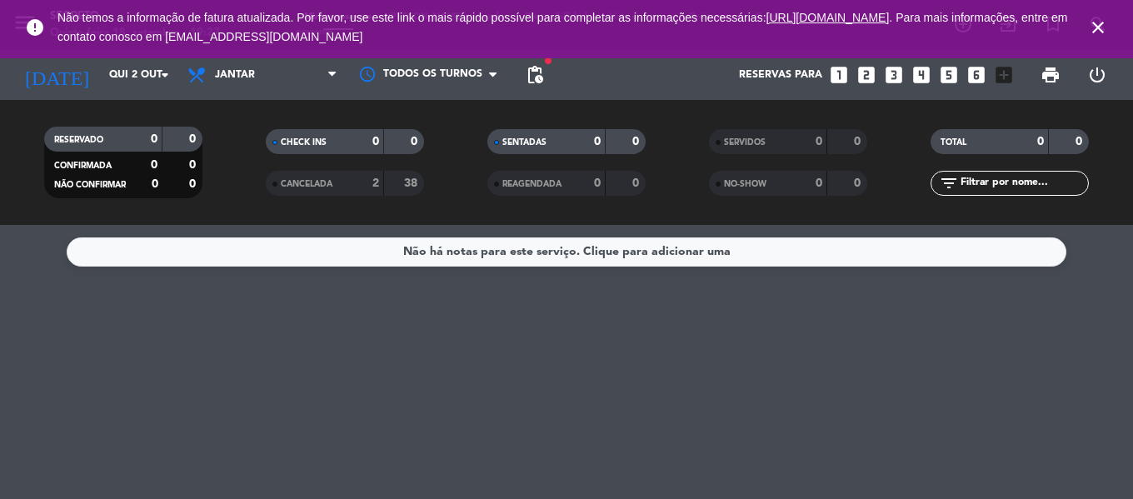
click at [1092, 27] on icon "close" at bounding box center [1098, 27] width 20 height 20
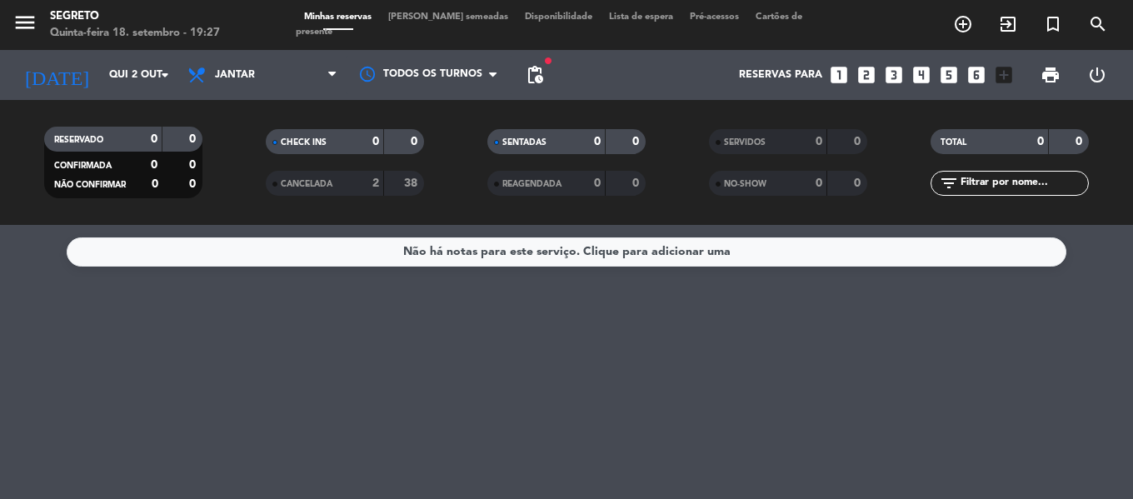
click at [434, 22] on span "[PERSON_NAME] semeadas" at bounding box center [448, 16] width 137 height 9
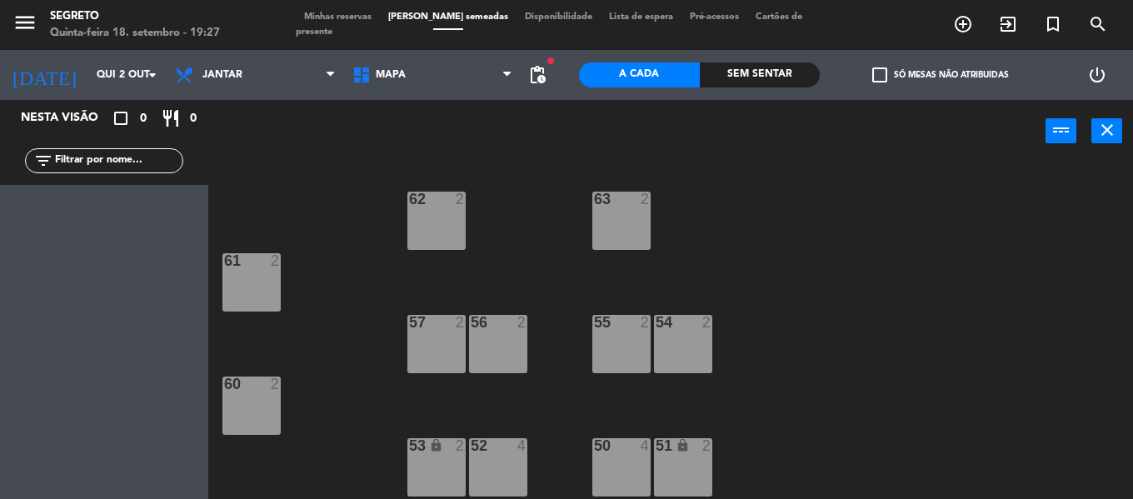
click at [437, 347] on div "57 2" at bounding box center [436, 344] width 58 height 58
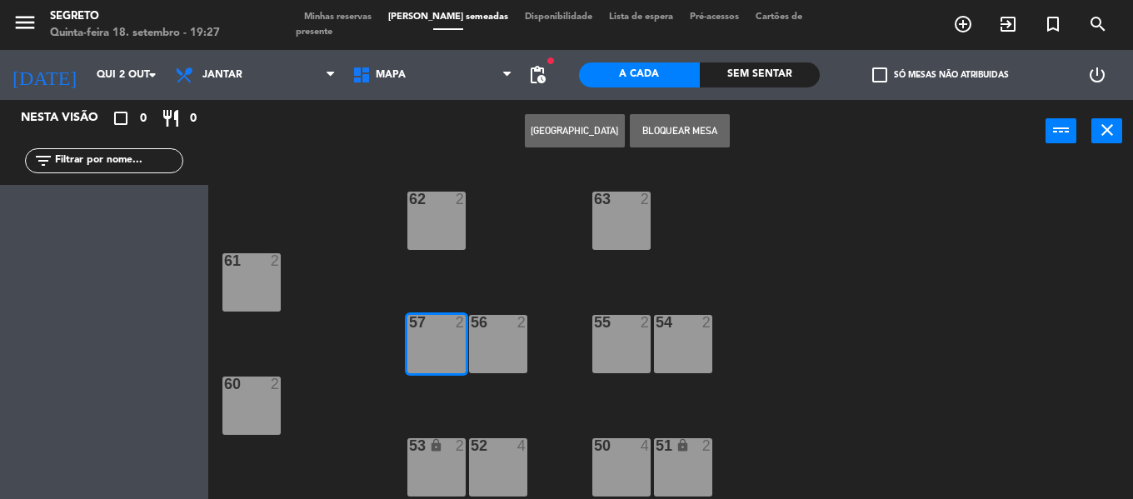
click at [505, 347] on div "56 2" at bounding box center [498, 344] width 58 height 58
click at [572, 122] on button "Criar Reserva" at bounding box center [575, 130] width 100 height 33
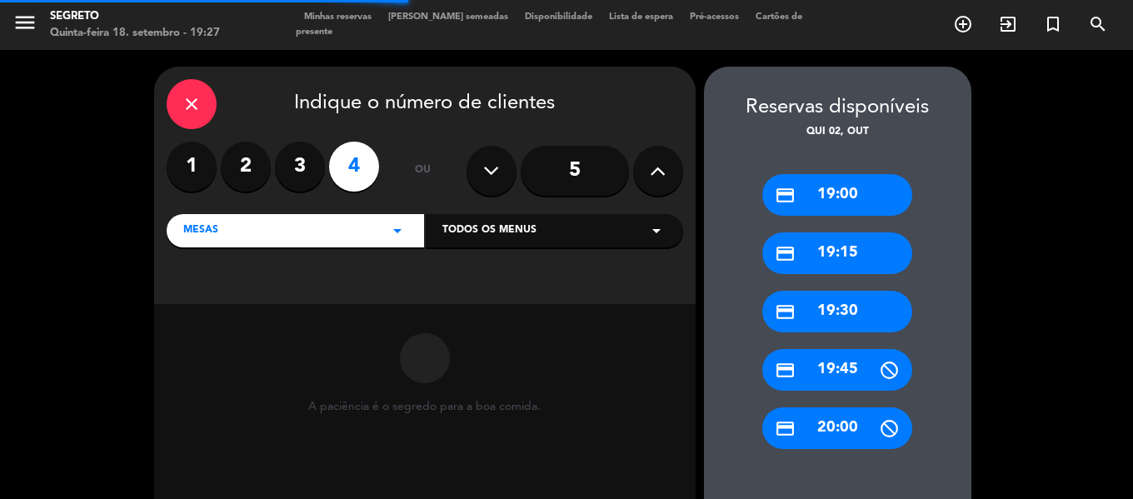
click at [860, 198] on div "credit_card 19:00" at bounding box center [837, 195] width 150 height 42
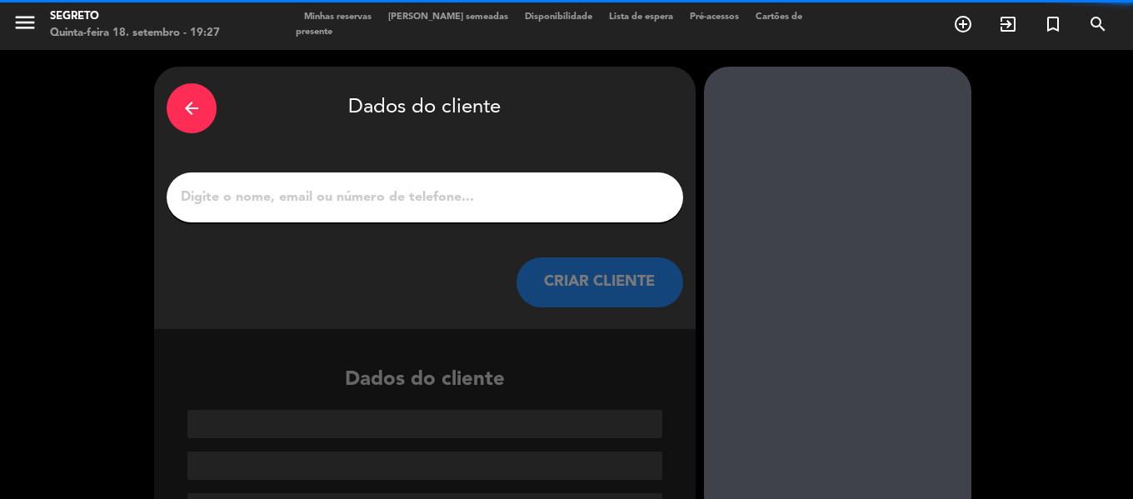
click at [407, 194] on input "1" at bounding box center [425, 197] width 492 height 23
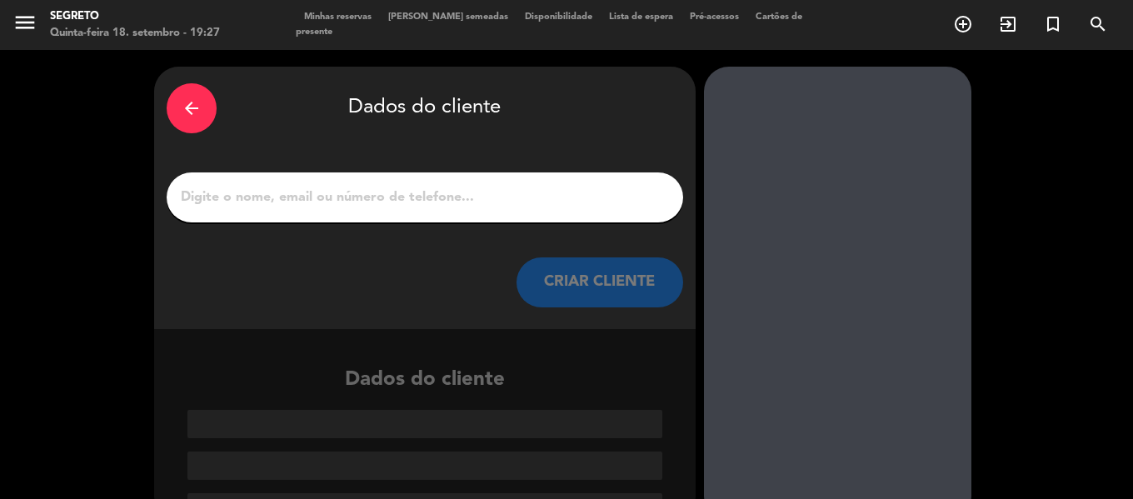
paste input "Rede América"
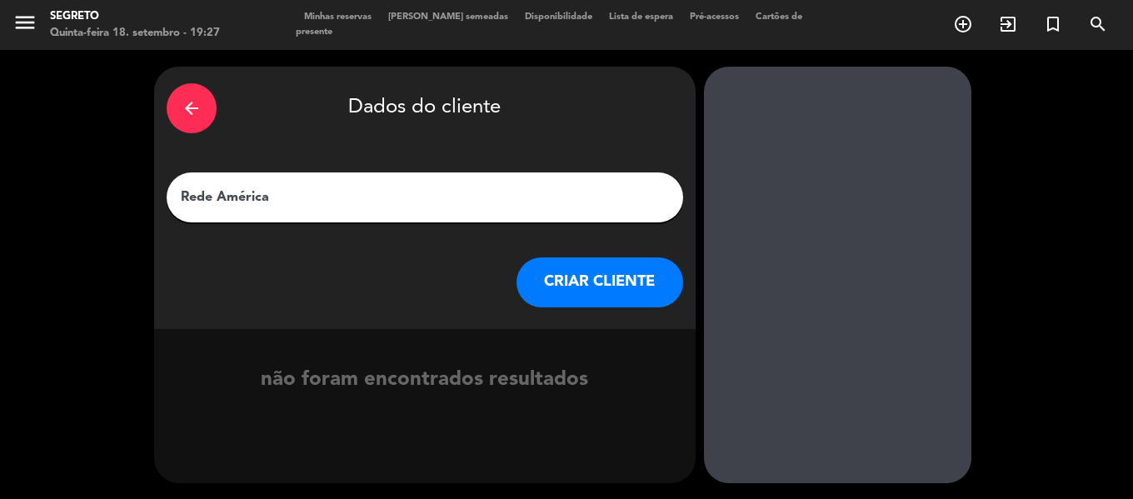
type input "Rede América"
click at [602, 277] on button "CRIAR CLIENTE" at bounding box center [600, 282] width 167 height 50
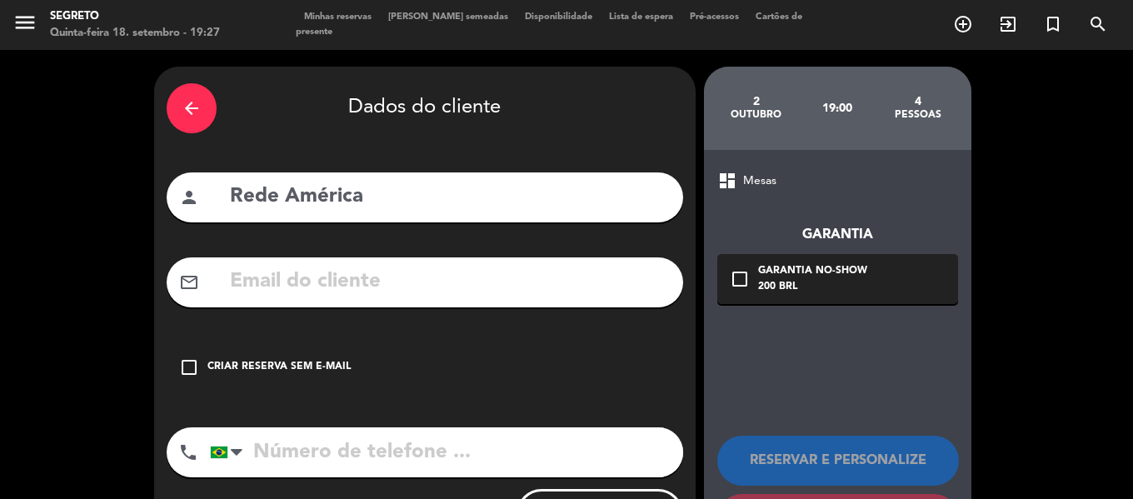
click at [191, 367] on icon "check_box_outline_blank" at bounding box center [189, 367] width 20 height 20
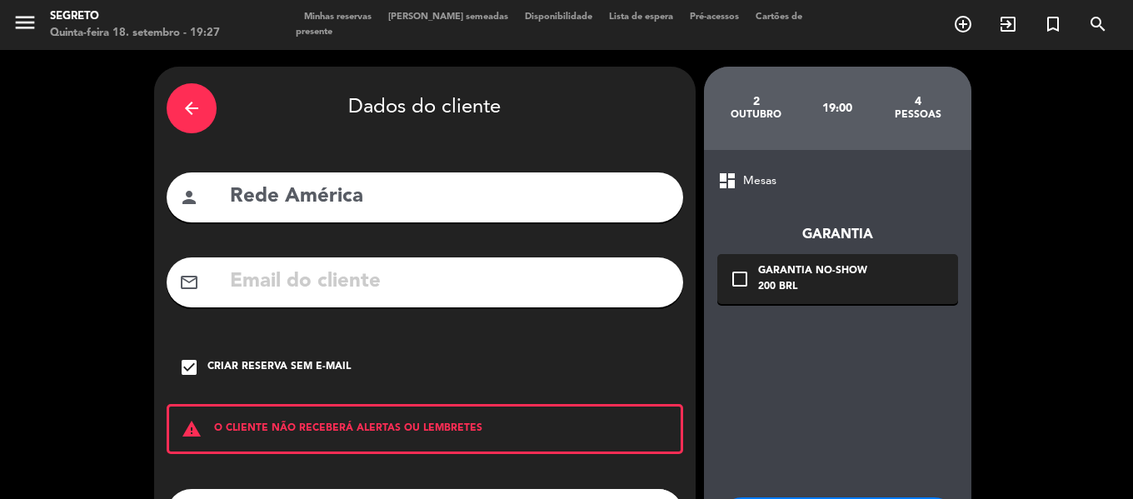
scroll to position [143, 0]
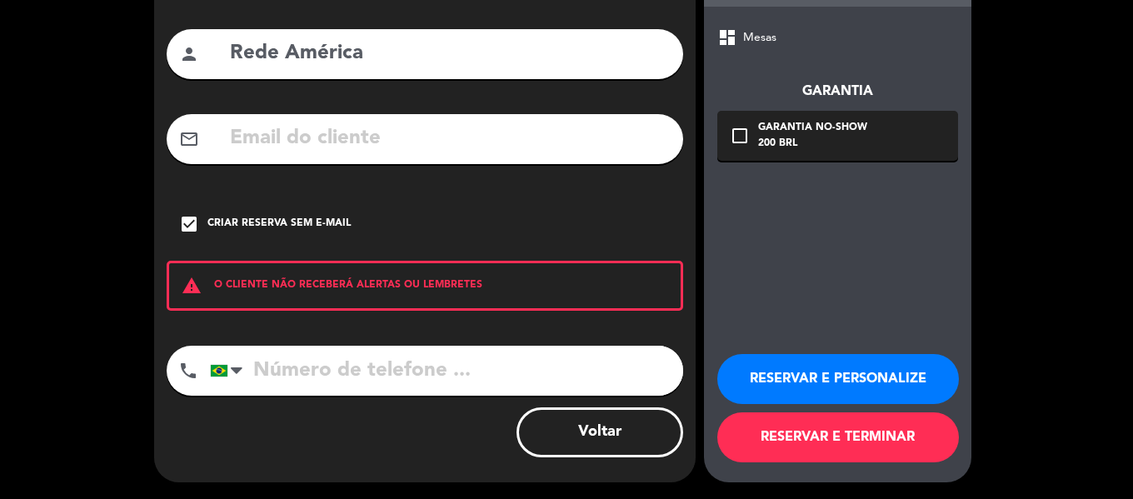
click at [891, 377] on button "RESERVAR E PERSONALIZE" at bounding box center [838, 379] width 242 height 50
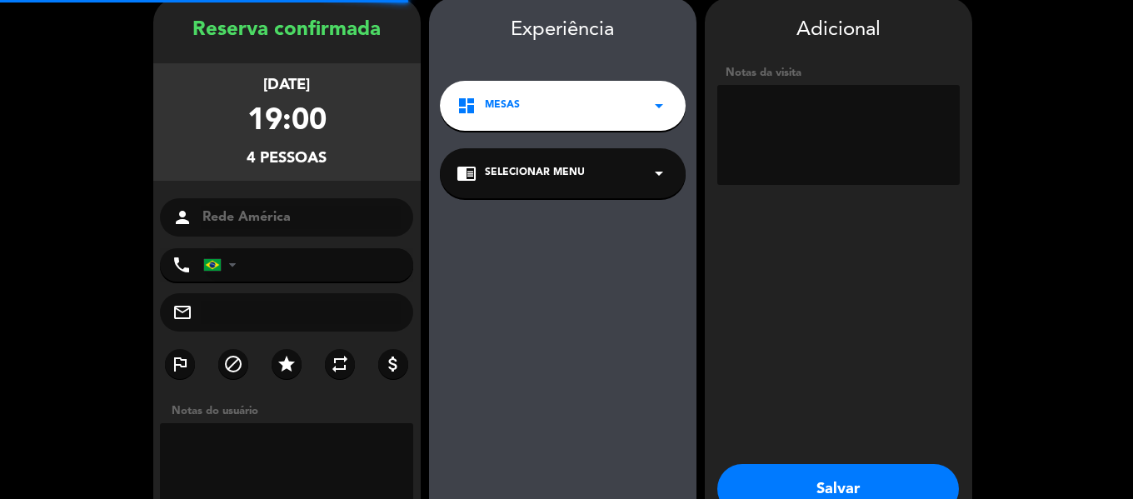
scroll to position [67, 0]
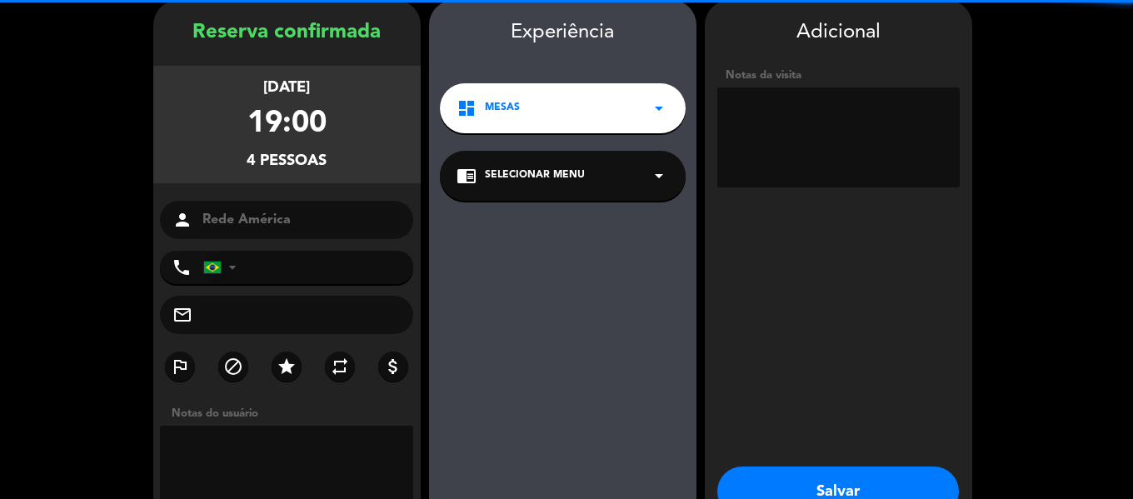
click at [550, 185] on div "chrome_reader_mode Selecionar menu arrow_drop_down" at bounding box center [563, 176] width 246 height 50
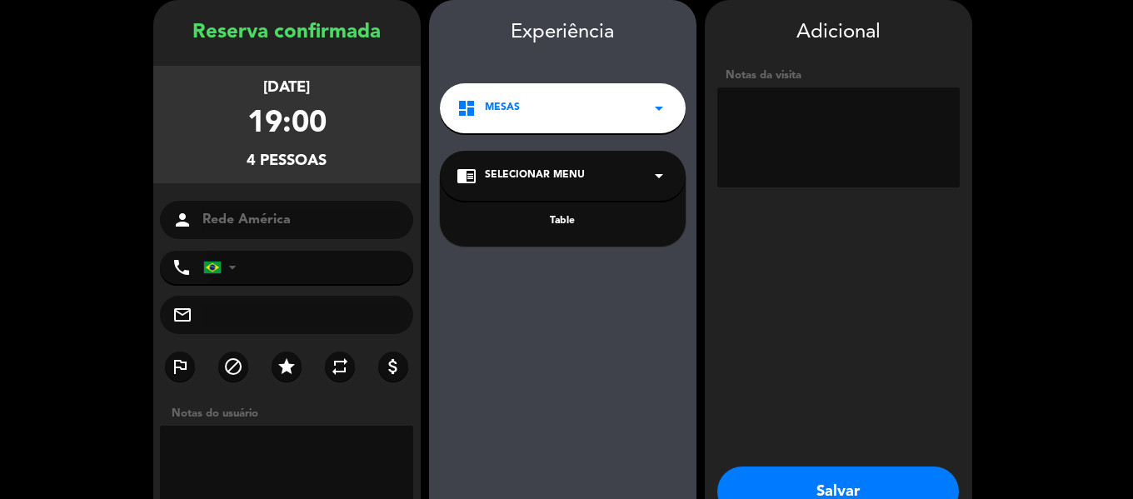
click at [556, 220] on div "Table" at bounding box center [563, 221] width 212 height 17
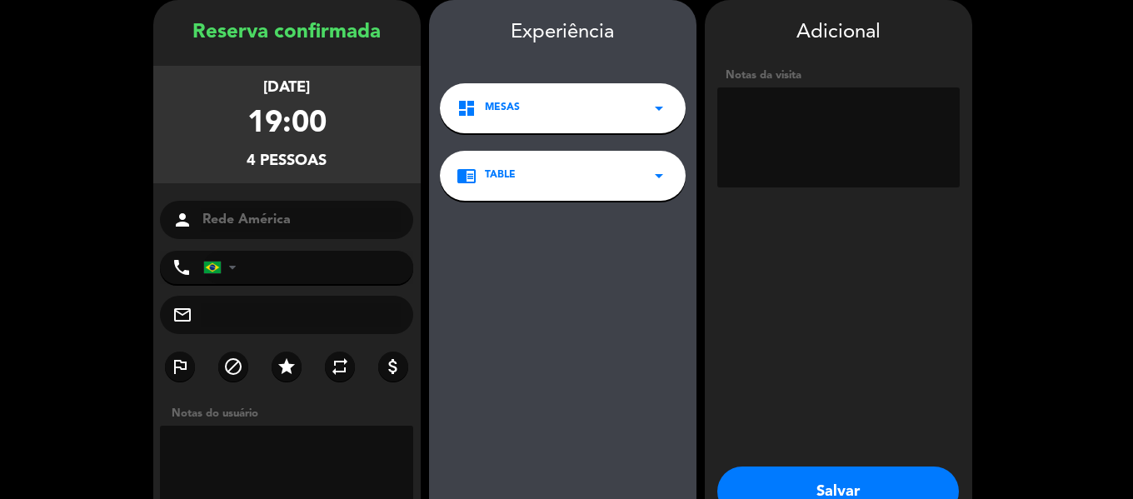
click at [821, 115] on textarea at bounding box center [838, 137] width 242 height 100
paste textarea "Cliente: Rede América Nome do evento: Lançamento TMO (Hematologia e Hemoterapia…"
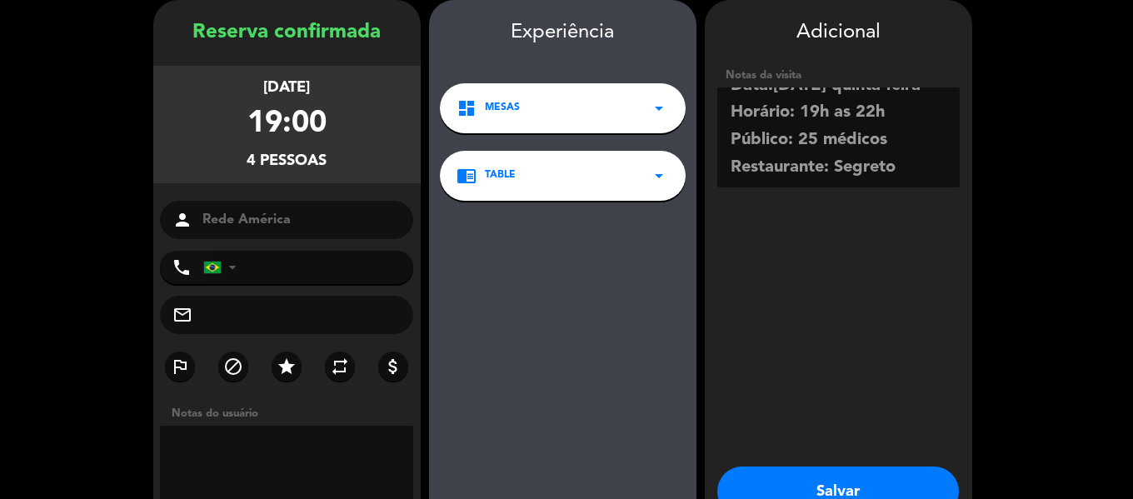
scroll to position [257, 0]
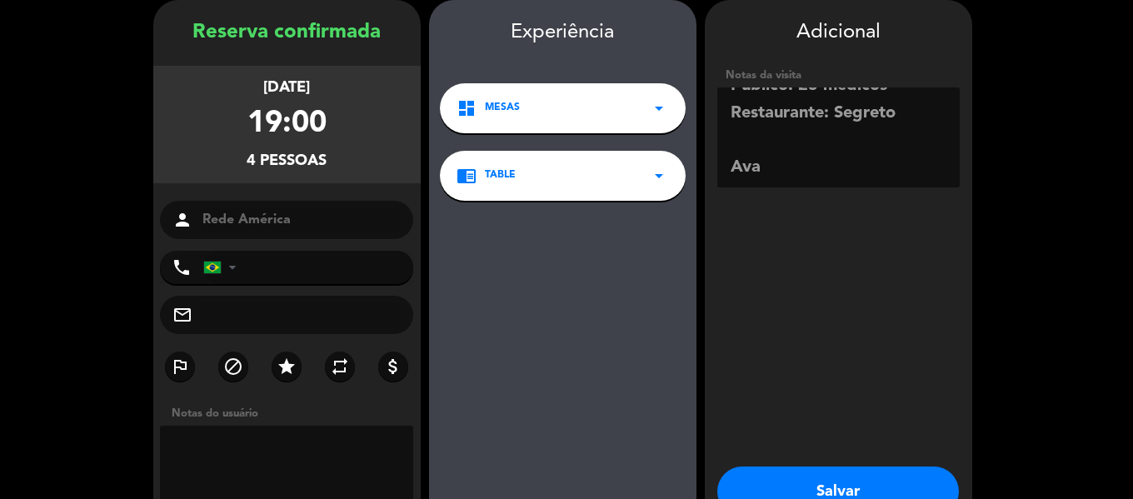
type textarea "Cliente: Rede América Nome do evento: Lançamento TMO (Hematologia e Hemoterapia…"
click at [834, 485] on button "Salvar" at bounding box center [838, 492] width 242 height 50
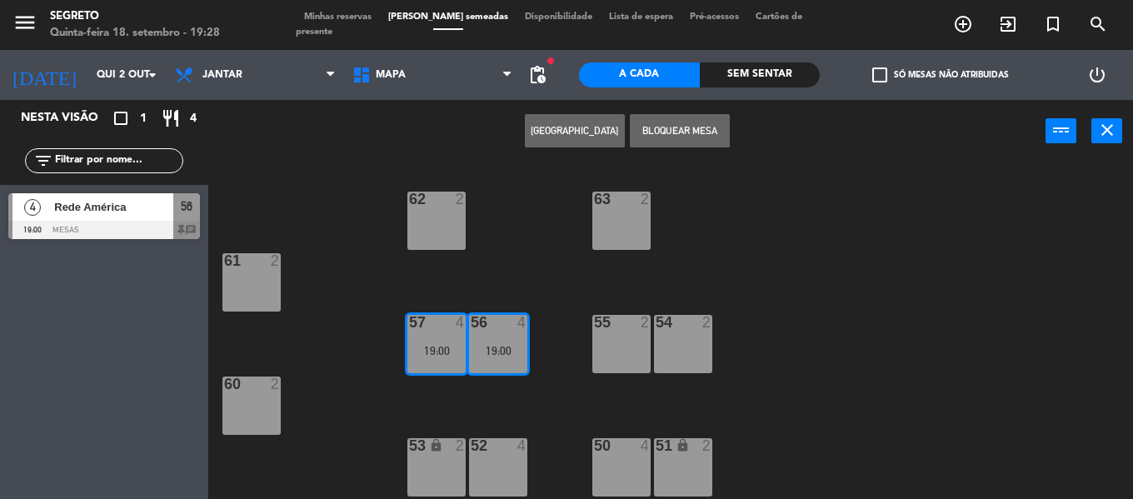
click at [362, 22] on span "Minhas reservas" at bounding box center [338, 16] width 84 height 9
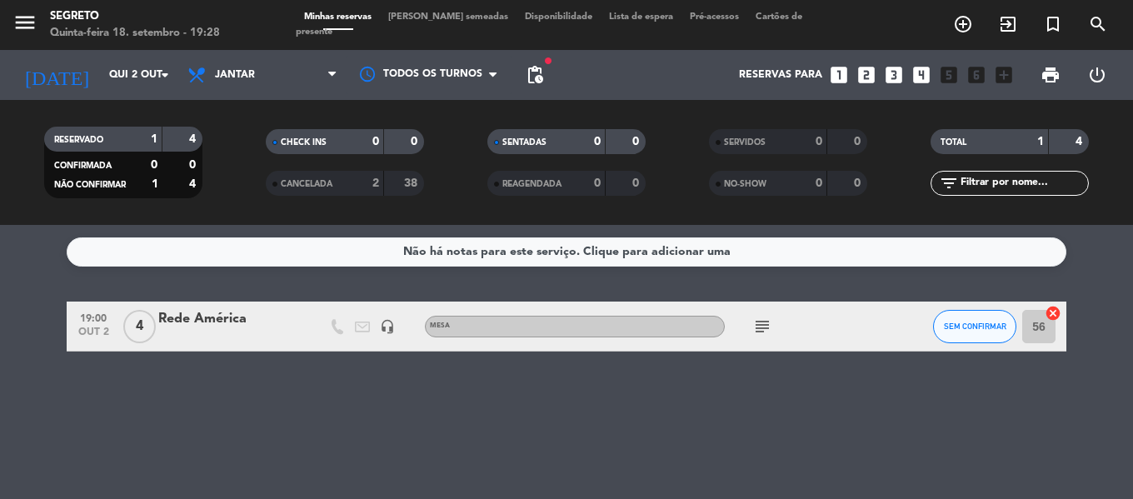
click at [279, 295] on div "Não há notas para este serviço. Clique para adicionar uma 19:00 out 2 4 Rede Am…" at bounding box center [566, 362] width 1133 height 274
click at [267, 333] on div at bounding box center [229, 337] width 142 height 13
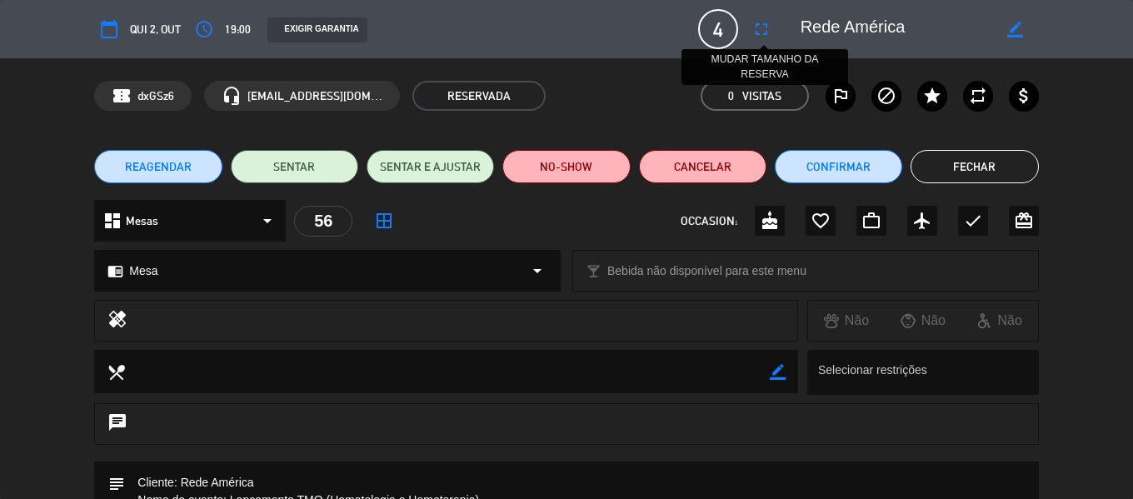
click at [763, 27] on icon "fullscreen" at bounding box center [762, 29] width 20 height 20
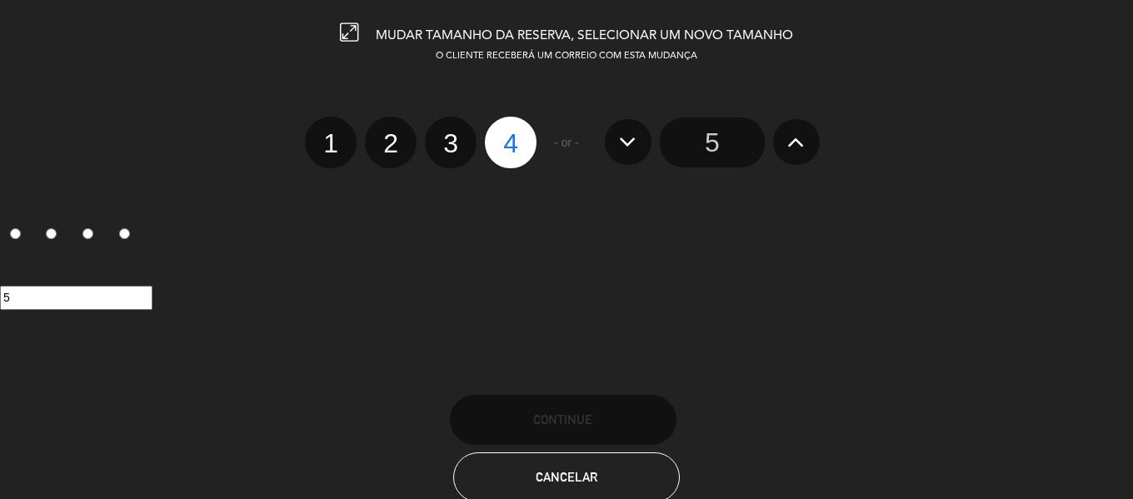
click at [803, 143] on icon at bounding box center [795, 141] width 17 height 27
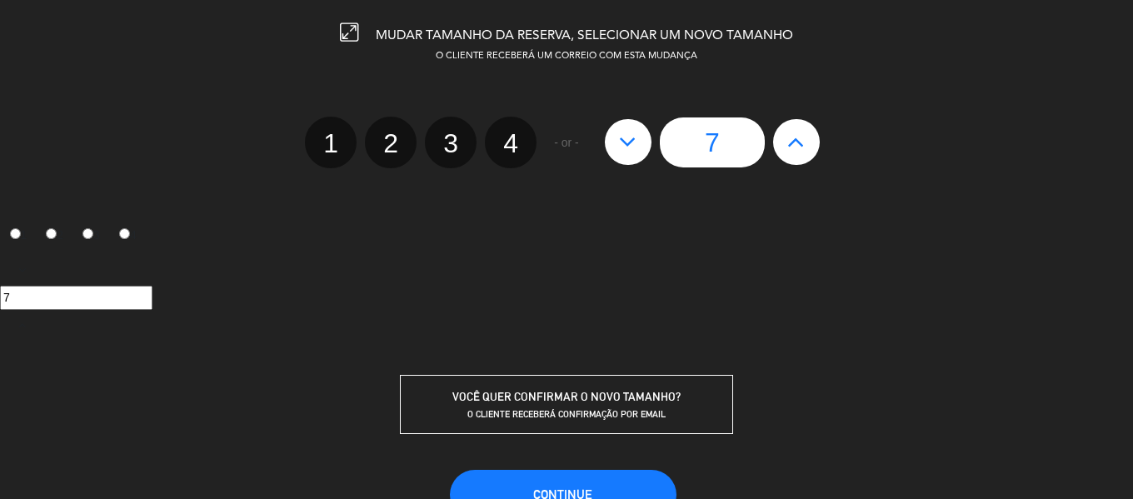
click at [803, 143] on icon at bounding box center [795, 141] width 17 height 27
type input "8"
click at [803, 143] on icon at bounding box center [795, 141] width 17 height 27
type input "9"
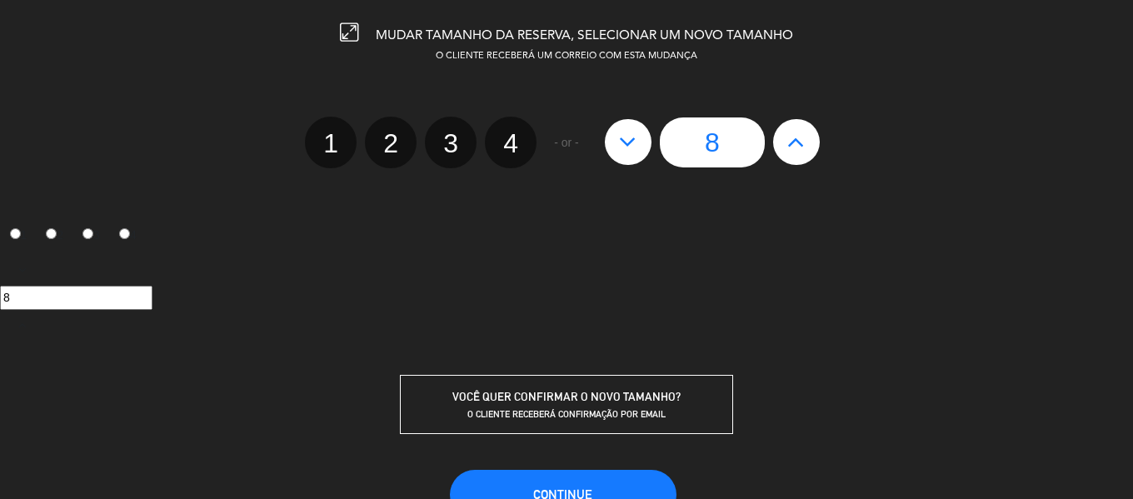
type input "9"
click at [803, 143] on icon at bounding box center [795, 141] width 17 height 27
type input "10"
click at [803, 143] on icon at bounding box center [795, 141] width 17 height 27
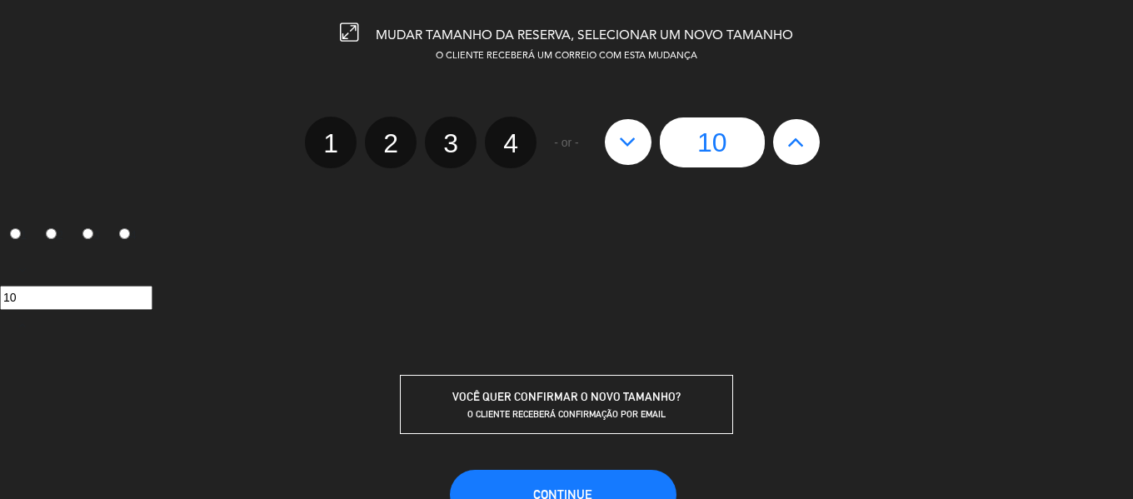
type input "11"
click at [803, 143] on icon at bounding box center [795, 141] width 17 height 27
type input "12"
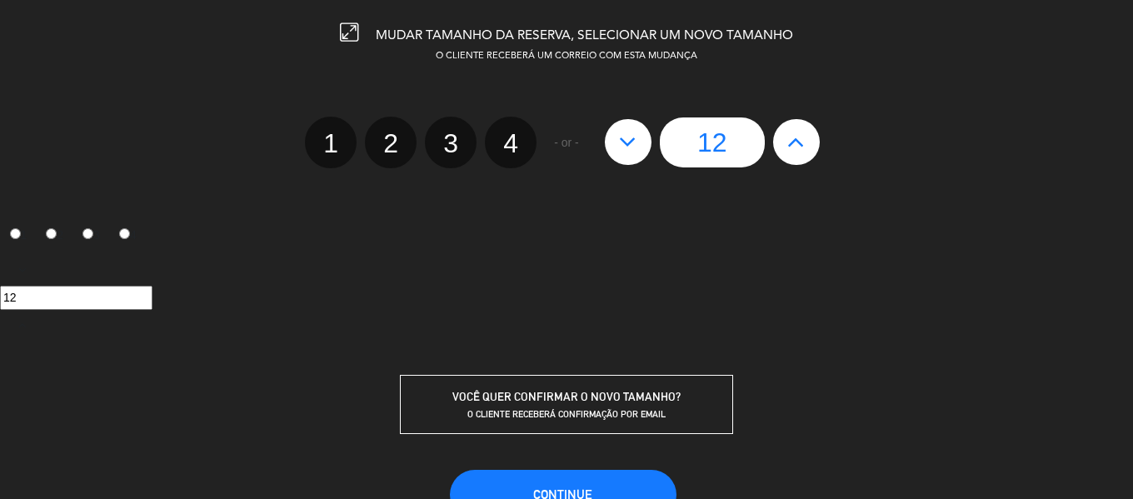
click at [803, 143] on icon at bounding box center [795, 141] width 17 height 27
type input "13"
click at [803, 143] on icon at bounding box center [795, 141] width 17 height 27
type input "14"
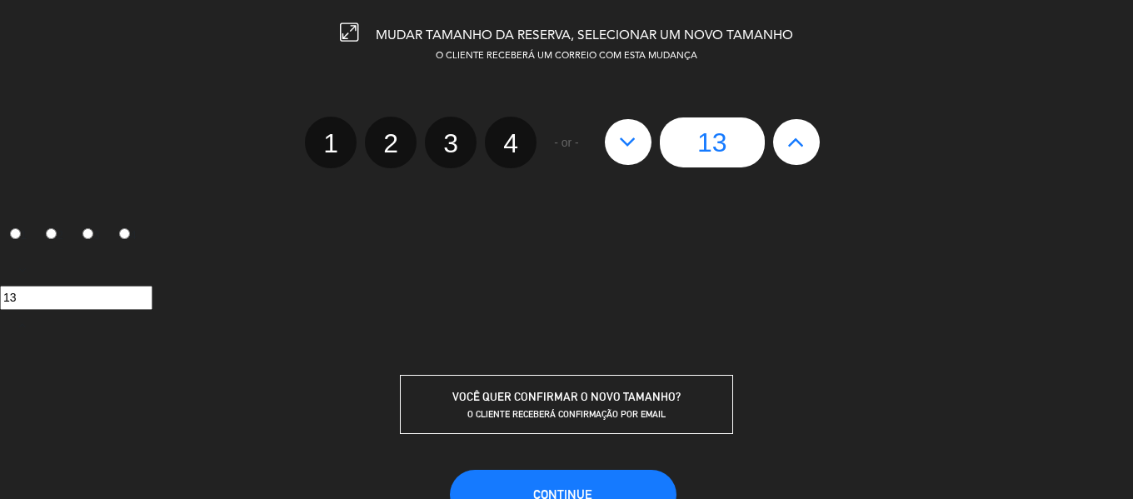
type input "14"
click at [803, 143] on icon at bounding box center [795, 141] width 17 height 27
type input "15"
click at [803, 143] on icon at bounding box center [795, 141] width 17 height 27
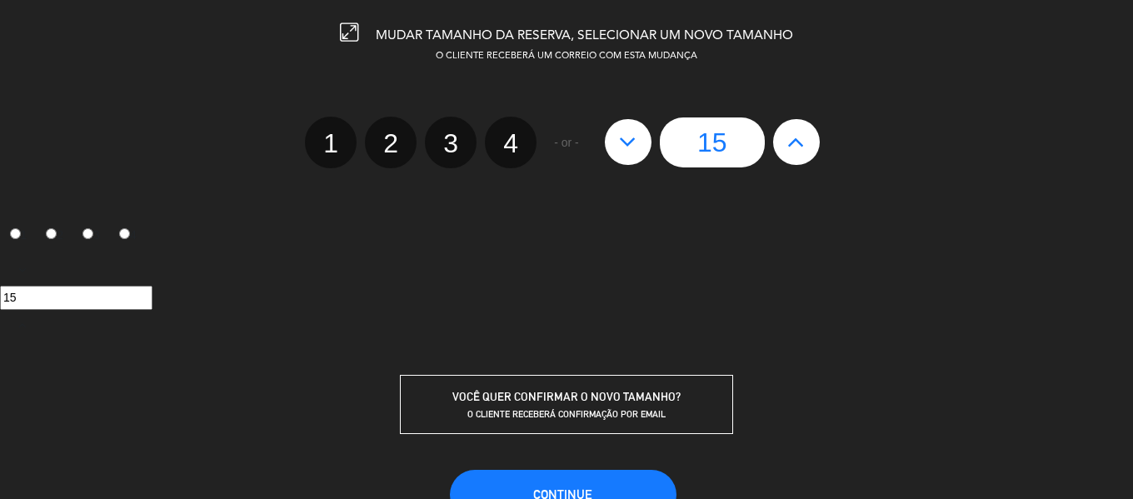
type input "16"
click at [803, 143] on icon at bounding box center [795, 141] width 17 height 27
type input "17"
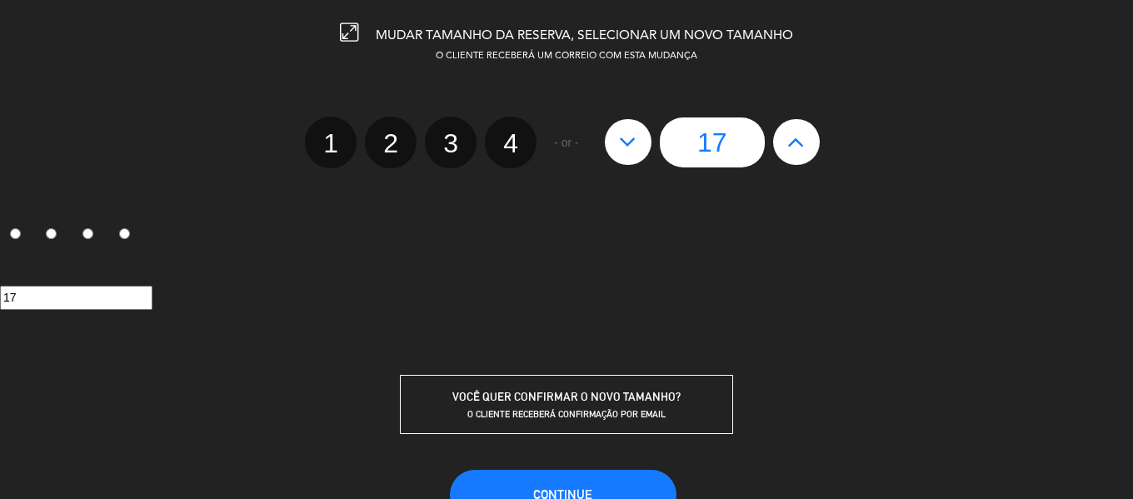
click at [803, 143] on icon at bounding box center [795, 141] width 17 height 27
type input "18"
click at [803, 143] on icon at bounding box center [795, 141] width 17 height 27
type input "19"
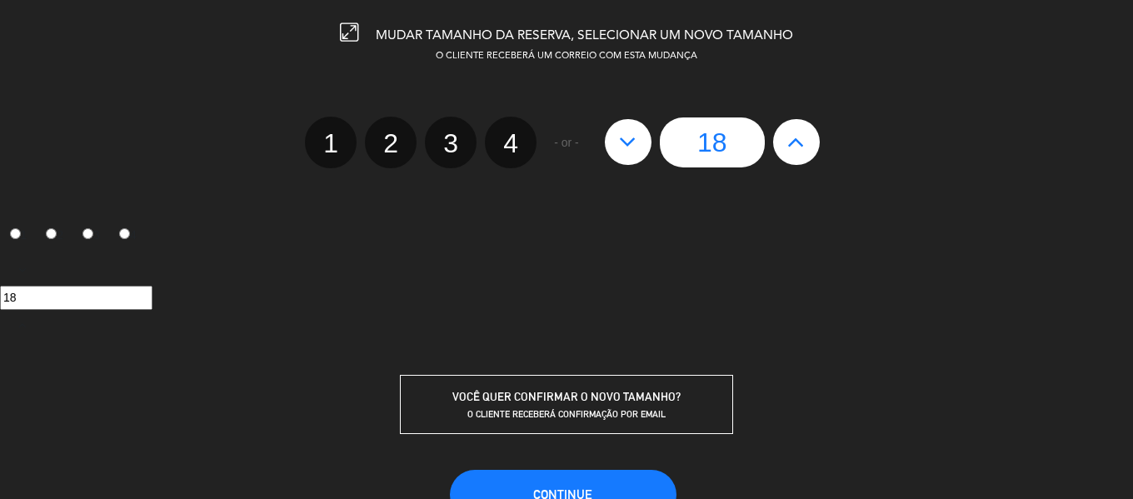
type input "19"
click at [803, 143] on icon at bounding box center [795, 141] width 17 height 27
type input "20"
click at [805, 142] on icon at bounding box center [795, 141] width 17 height 27
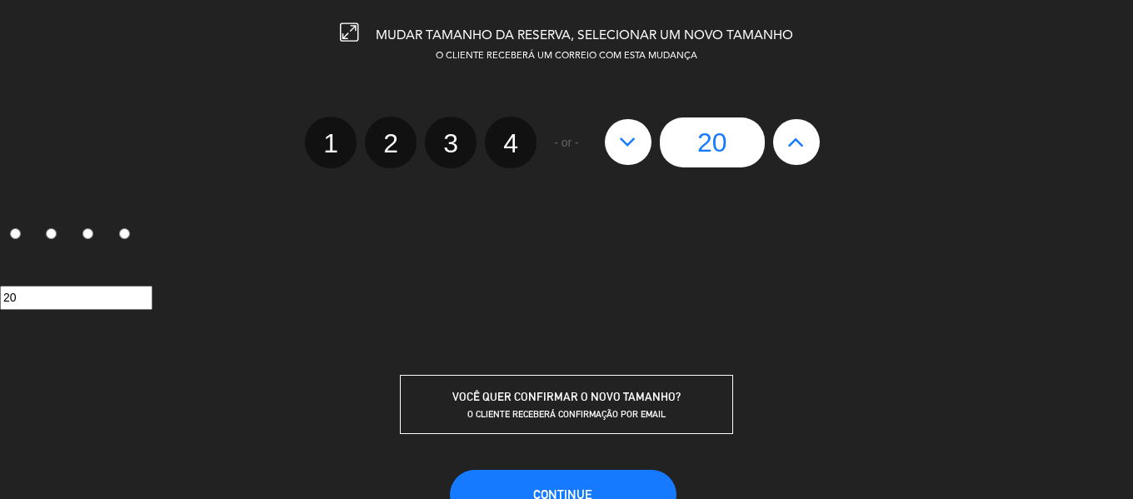
type input "21"
click at [805, 142] on icon at bounding box center [795, 141] width 17 height 27
type input "22"
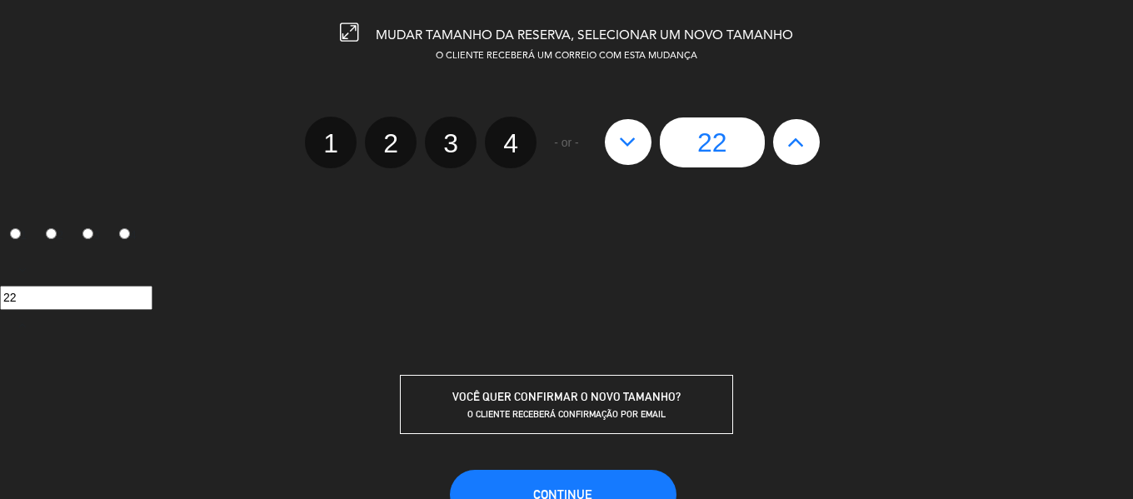
click at [805, 142] on icon at bounding box center [795, 141] width 17 height 27
type input "23"
click at [805, 142] on div "23" at bounding box center [713, 142] width 232 height 50
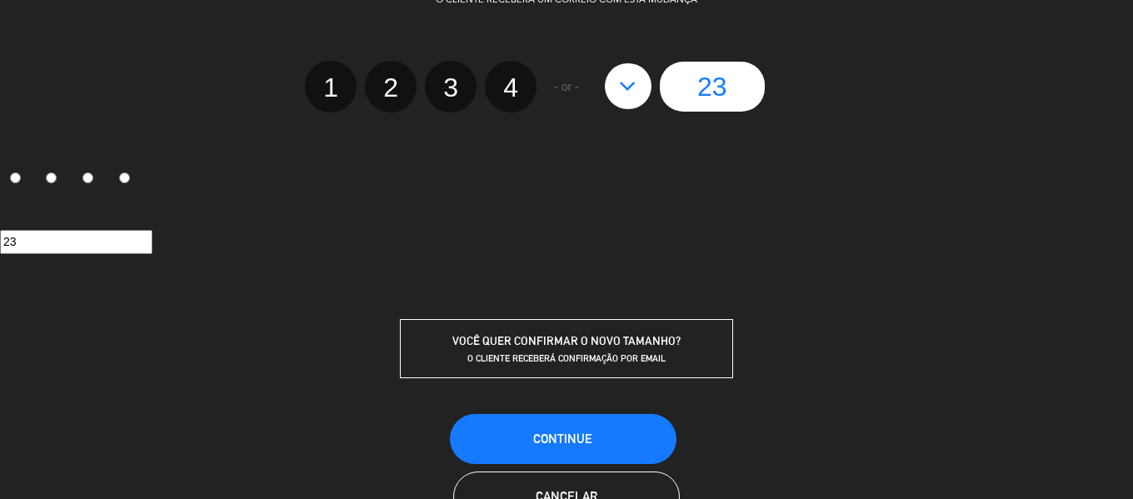
scroll to position [114, 0]
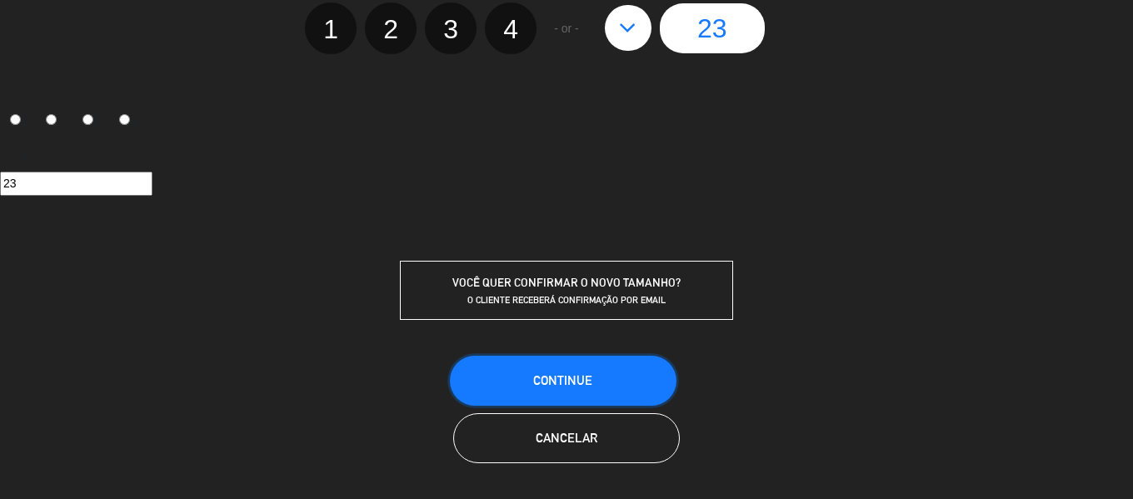
click at [623, 363] on button "CONTINUE" at bounding box center [563, 381] width 227 height 50
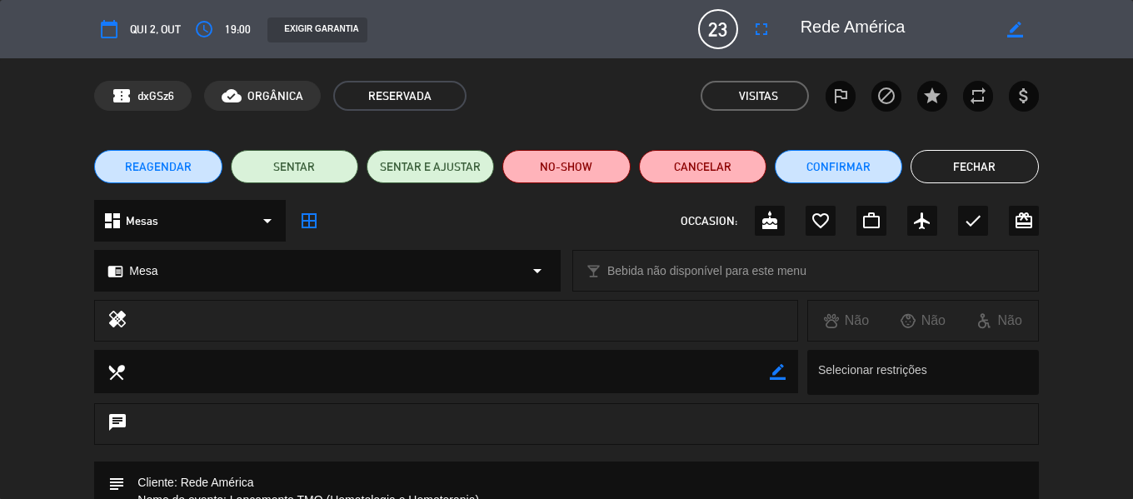
click at [992, 172] on button "Fechar" at bounding box center [974, 166] width 127 height 33
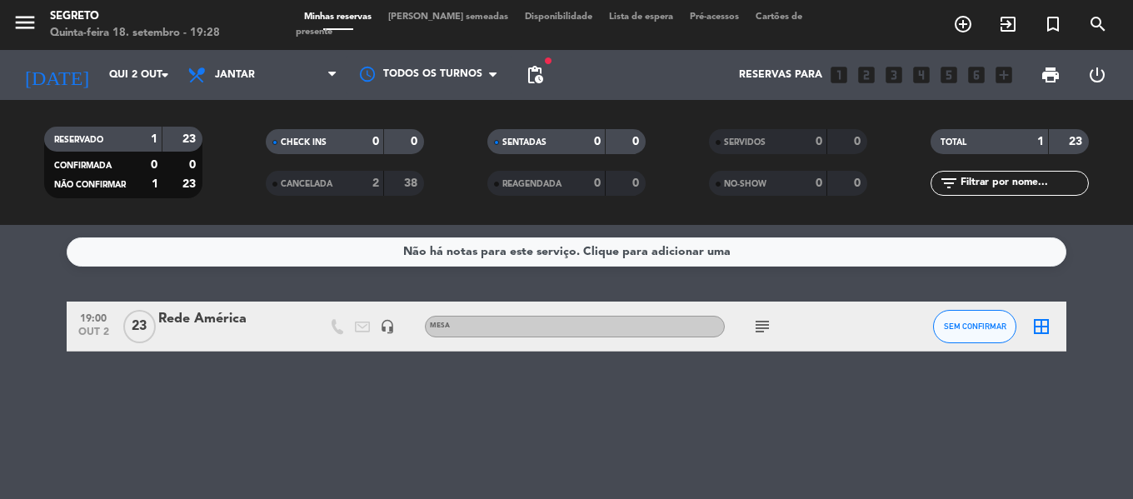
click at [515, 249] on div "Não há notas para este serviço. Clique para adicionar uma" at bounding box center [566, 251] width 327 height 19
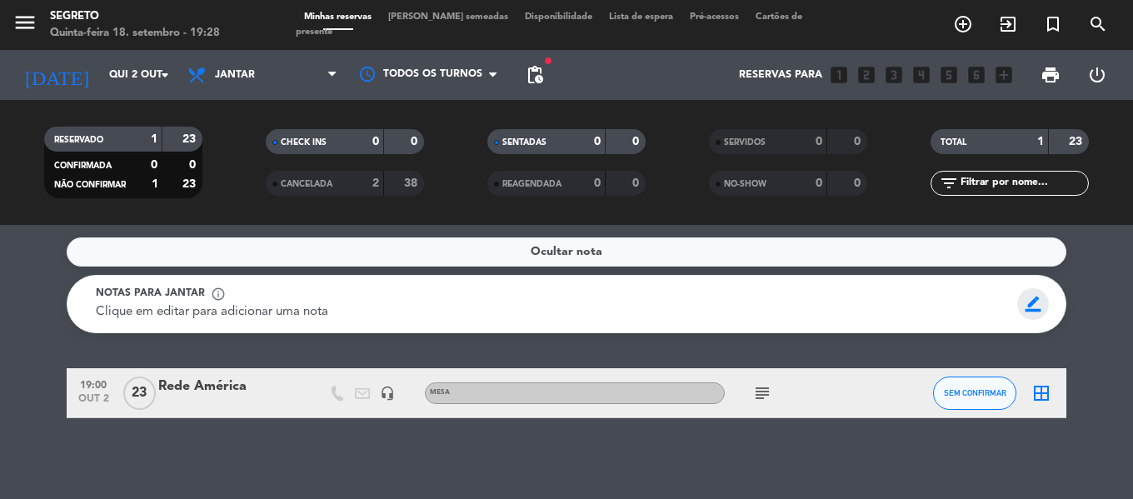
click at [1032, 308] on span "border_color" at bounding box center [1033, 304] width 32 height 32
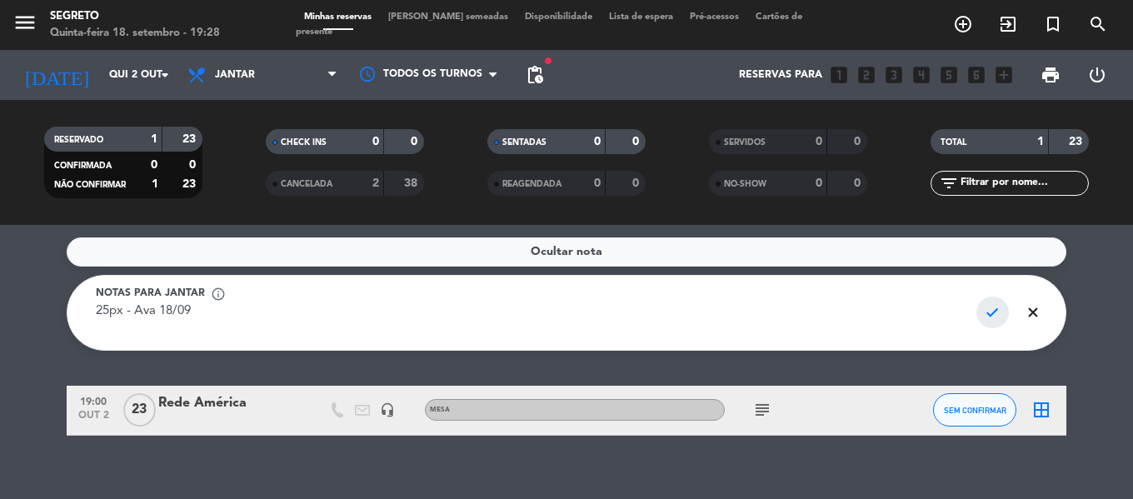
type textarea "25px - Ava 18/09"
click at [989, 307] on span "check" at bounding box center [993, 313] width 32 height 32
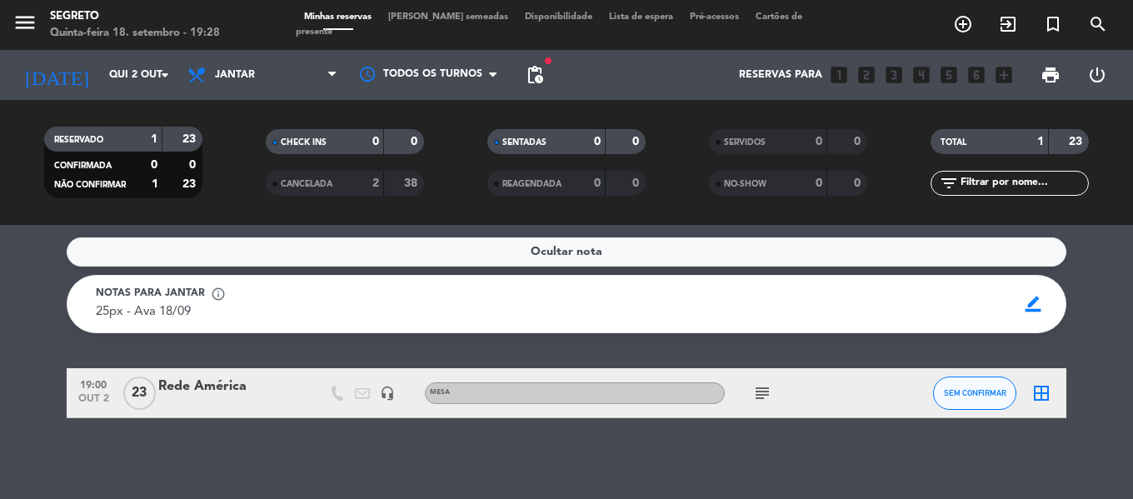
click at [1041, 392] on icon "border_all" at bounding box center [1042, 393] width 20 height 20
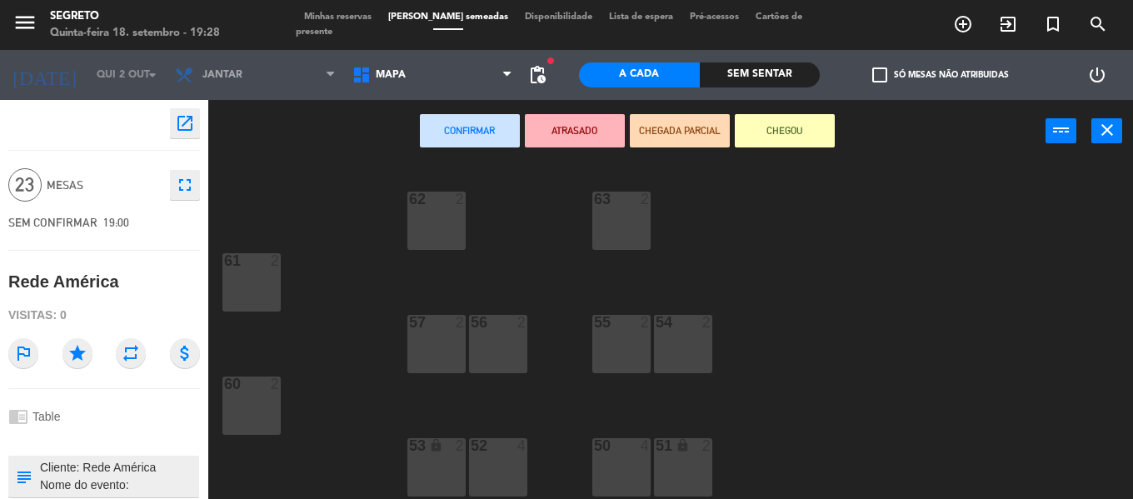
click at [598, 231] on div "63 2" at bounding box center [621, 221] width 58 height 58
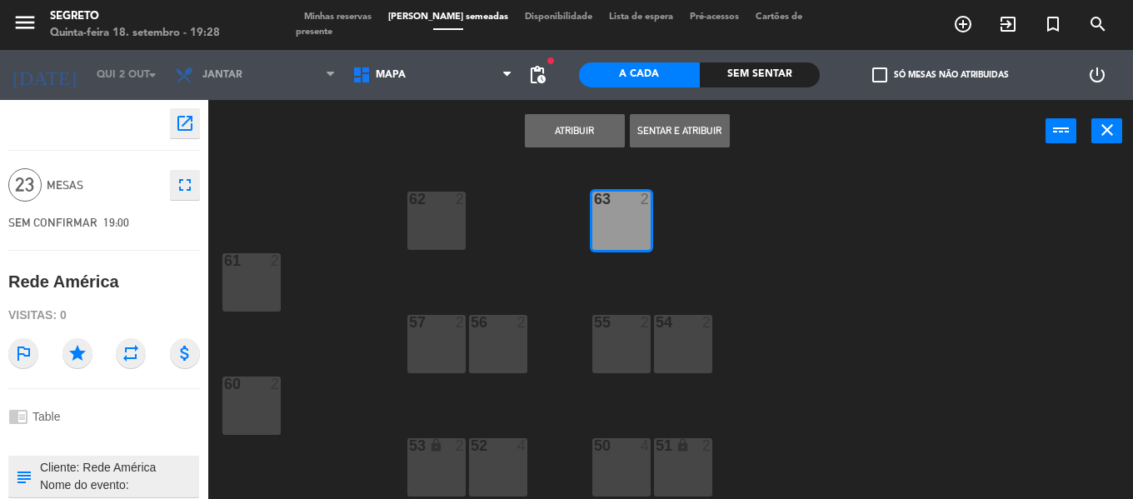
click at [438, 212] on div "62 2" at bounding box center [436, 221] width 58 height 58
click at [261, 286] on div "61 2" at bounding box center [251, 282] width 58 height 58
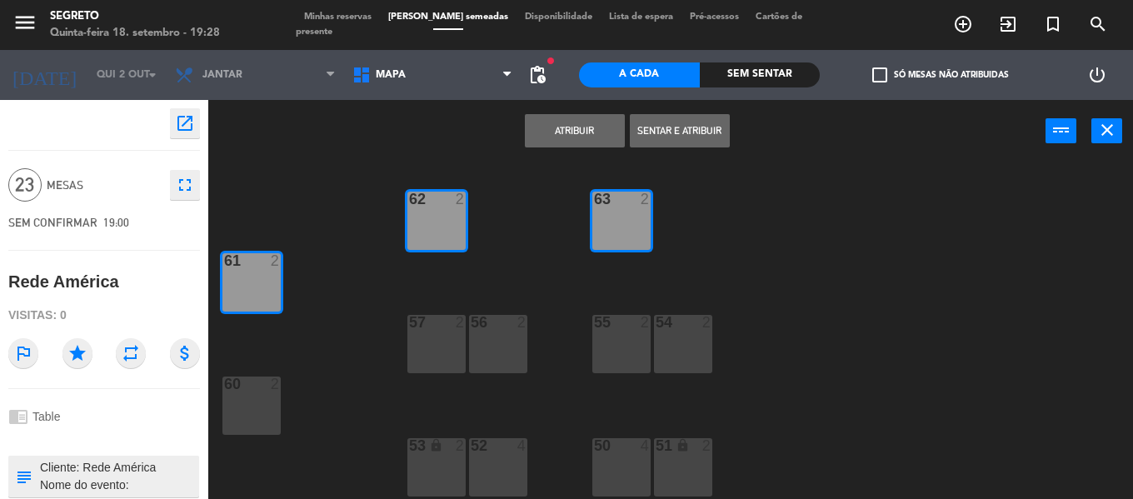
click at [247, 392] on div "60 2" at bounding box center [251, 385] width 58 height 17
click at [432, 337] on div "57 2" at bounding box center [436, 344] width 58 height 58
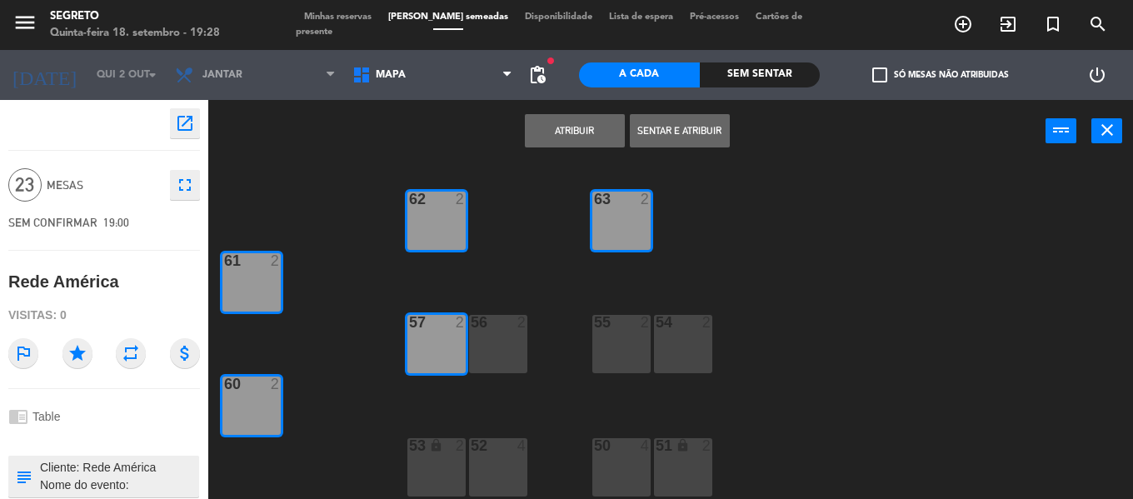
click at [482, 339] on div "56 2" at bounding box center [498, 344] width 58 height 58
click at [632, 348] on div "55 2" at bounding box center [621, 344] width 58 height 58
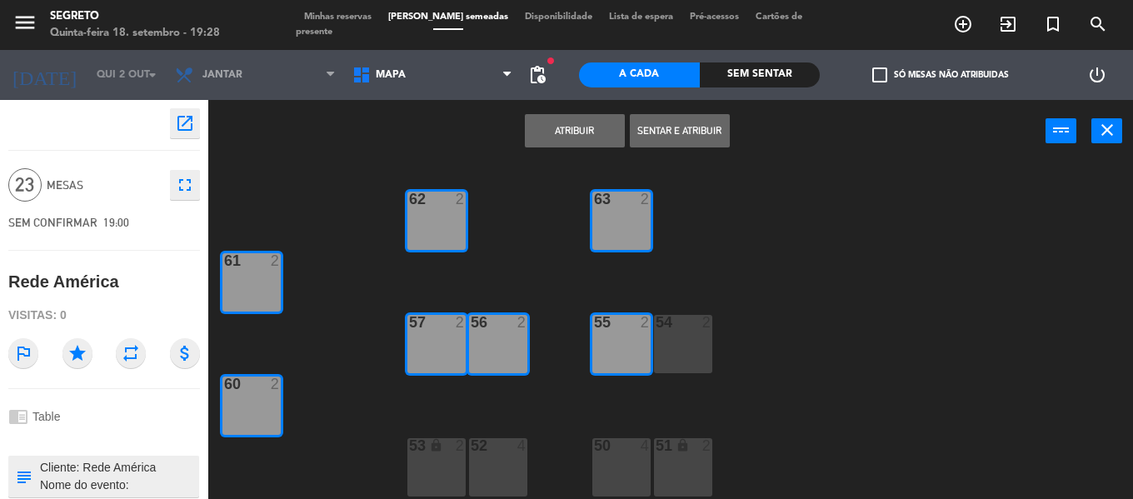
click at [665, 343] on div "54 2" at bounding box center [683, 344] width 58 height 58
click at [668, 462] on div "51 lock 2" at bounding box center [683, 467] width 58 height 58
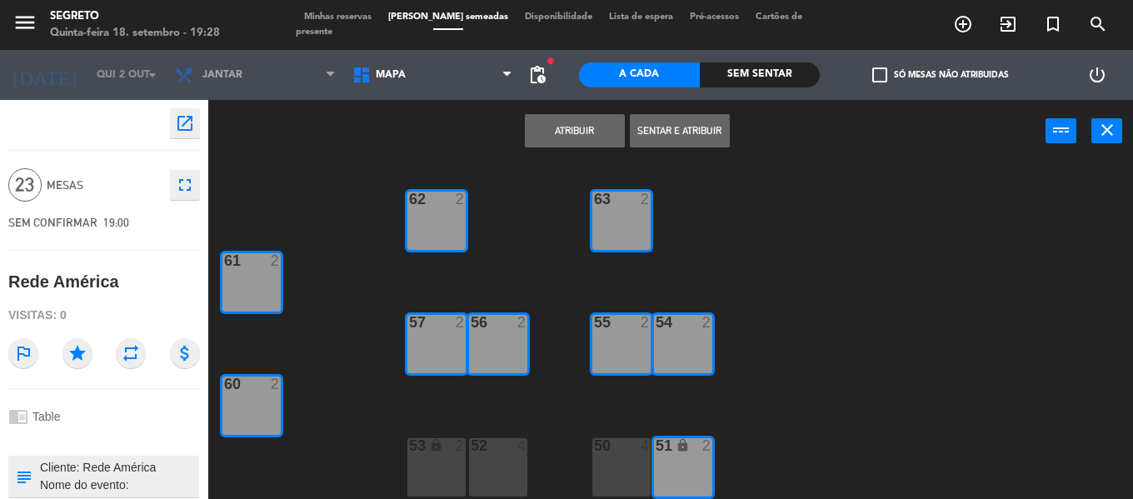
click at [617, 461] on div "50 4" at bounding box center [621, 467] width 58 height 58
click at [494, 449] on div at bounding box center [497, 445] width 27 height 15
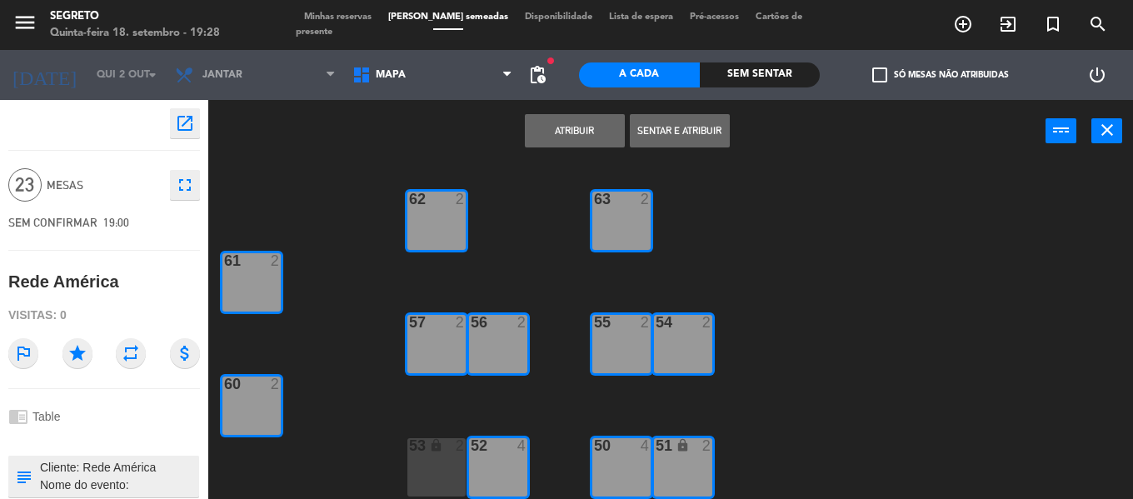
click at [436, 445] on icon "lock" at bounding box center [436, 445] width 14 height 14
click at [572, 128] on button "Atribuir" at bounding box center [575, 130] width 100 height 33
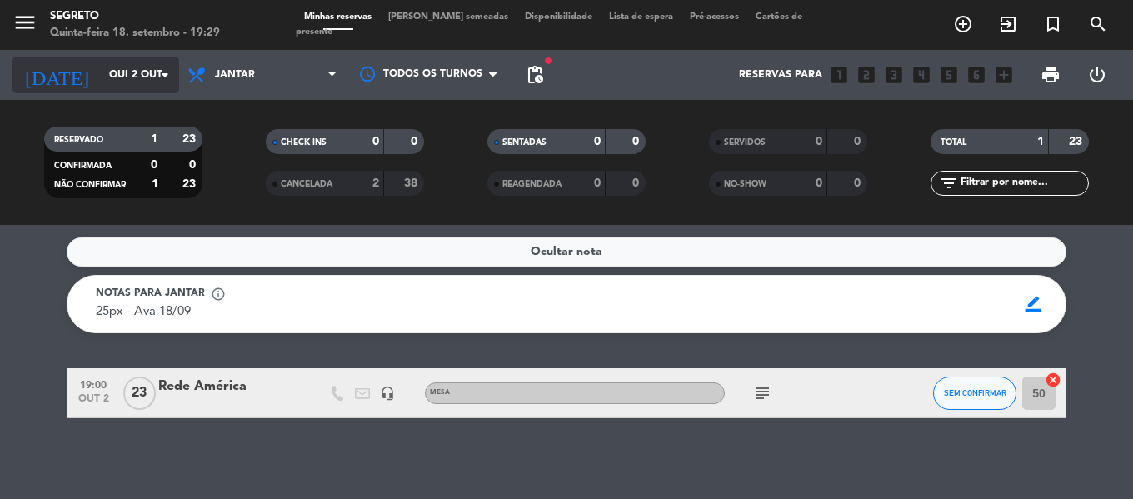
click at [101, 82] on input "Qui 2 out" at bounding box center [171, 75] width 141 height 28
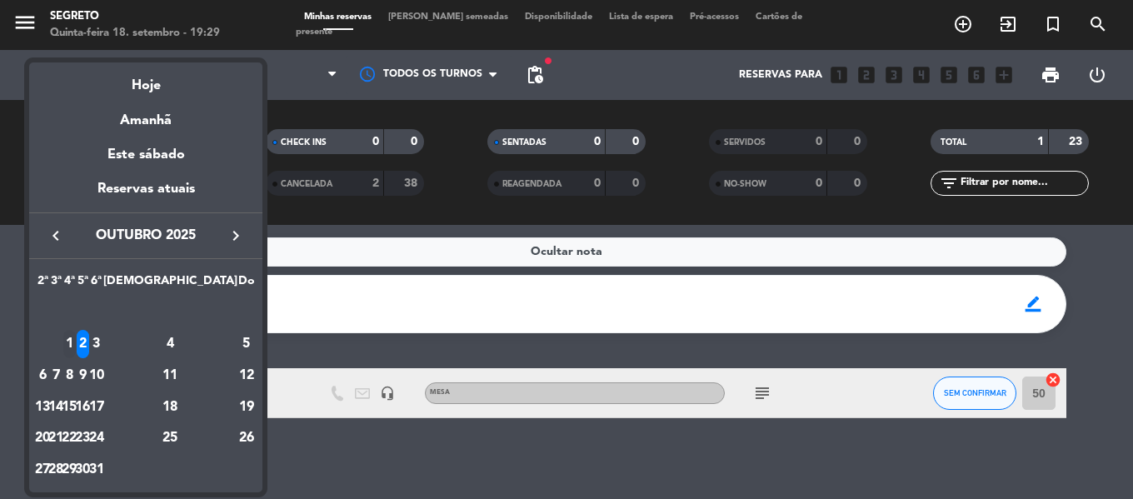
click at [76, 347] on div "1" at bounding box center [69, 344] width 12 height 28
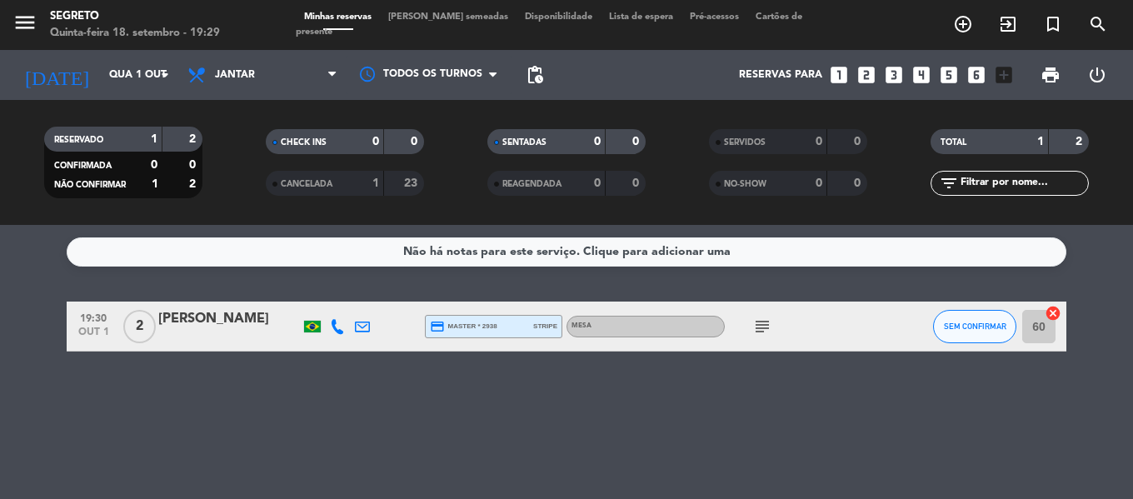
click at [758, 324] on icon "subject" at bounding box center [762, 327] width 20 height 20
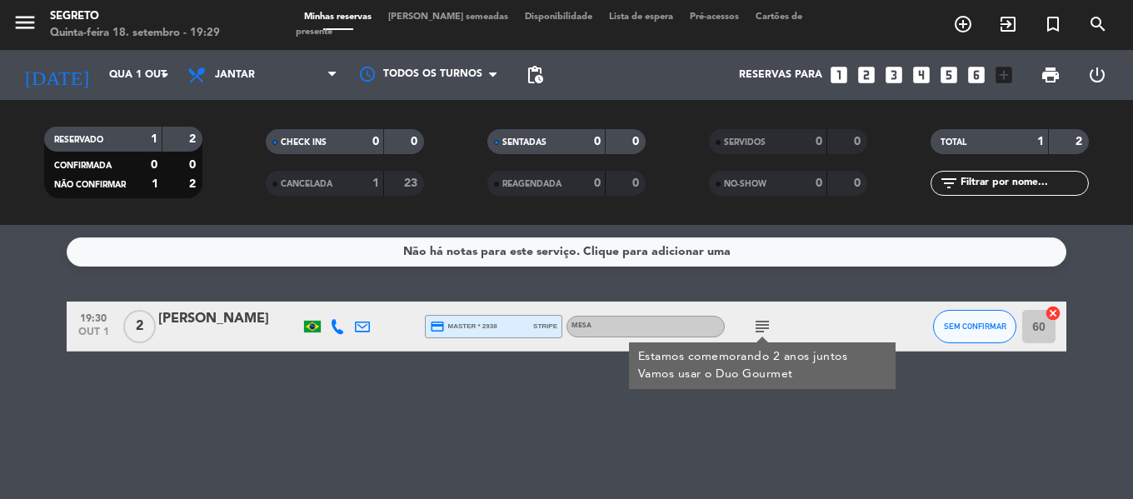
click at [758, 324] on icon "subject" at bounding box center [762, 327] width 20 height 20
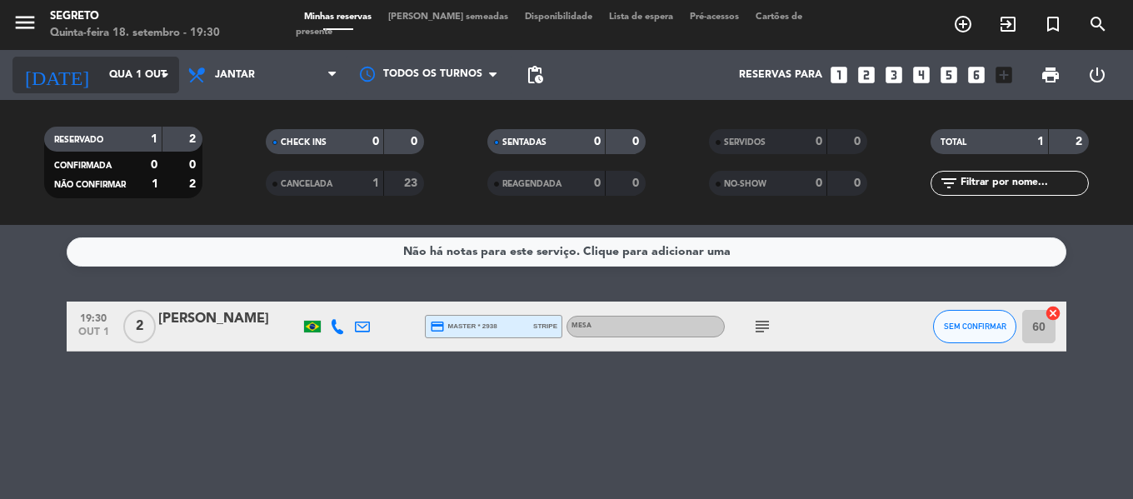
click at [101, 71] on input "Qua 1 out" at bounding box center [171, 75] width 141 height 28
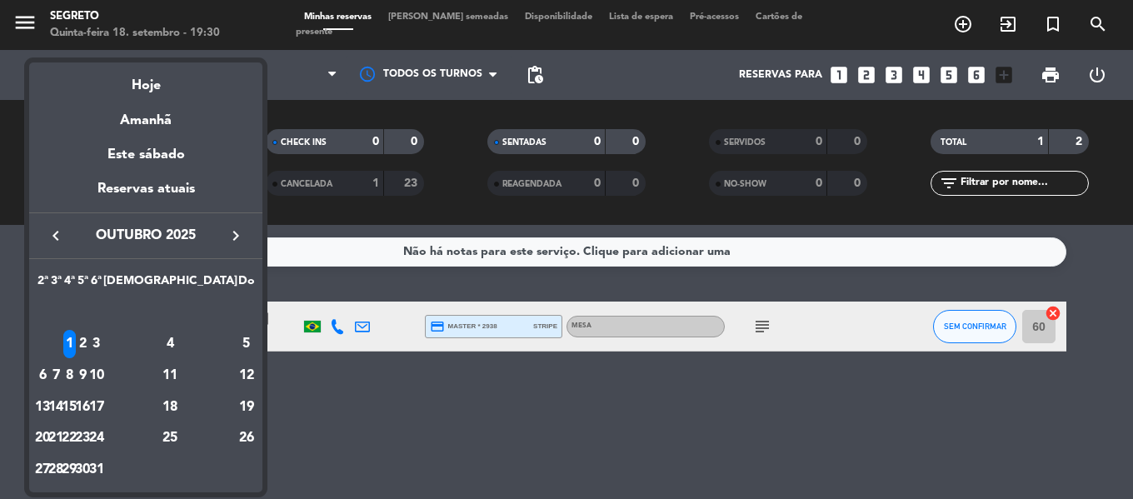
click at [53, 233] on icon "keyboard_arrow_left" at bounding box center [56, 236] width 20 height 20
click at [374, 467] on div at bounding box center [566, 249] width 1133 height 499
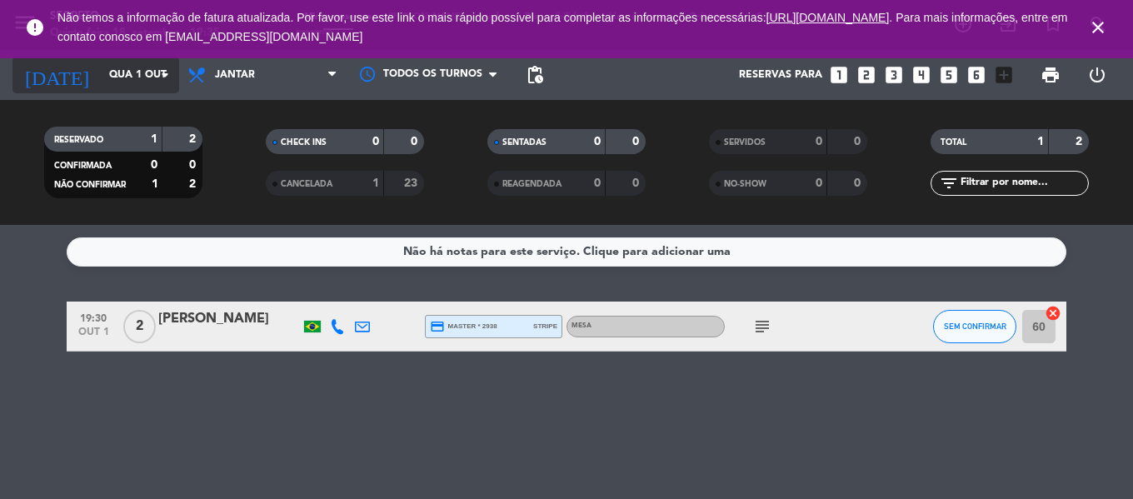
click at [101, 82] on input "Qua 1 out" at bounding box center [171, 75] width 141 height 28
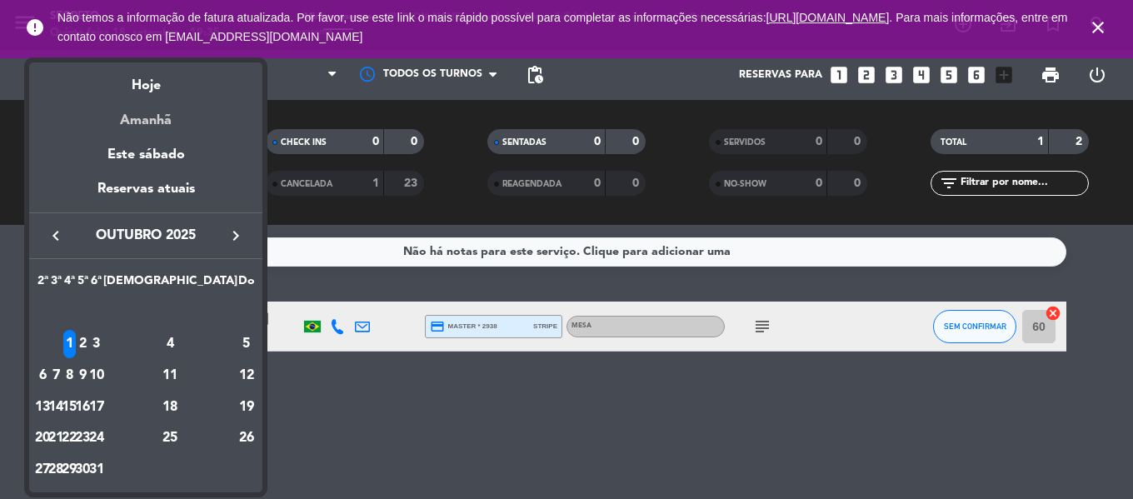
click at [133, 122] on div "Amanhã" at bounding box center [145, 114] width 233 height 34
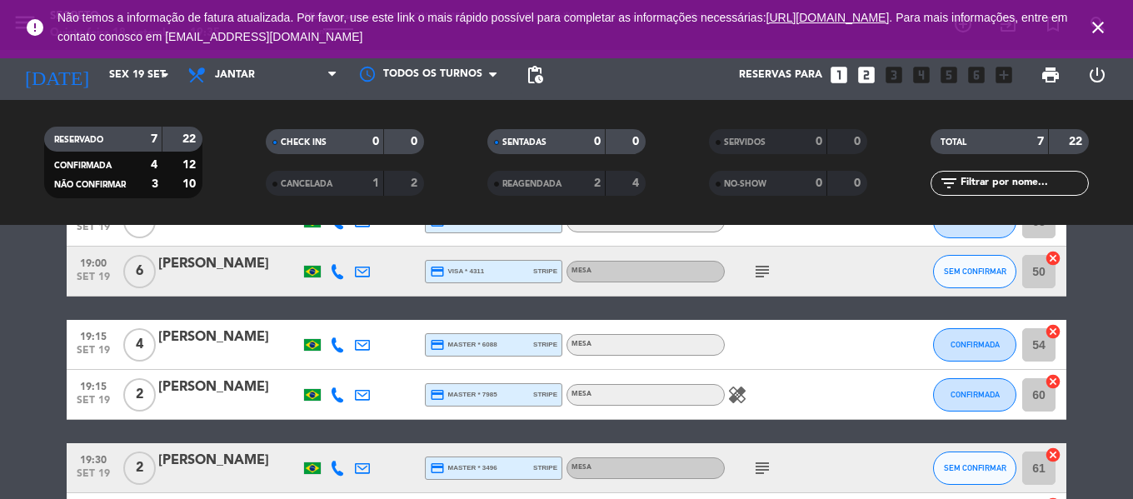
scroll to position [250, 0]
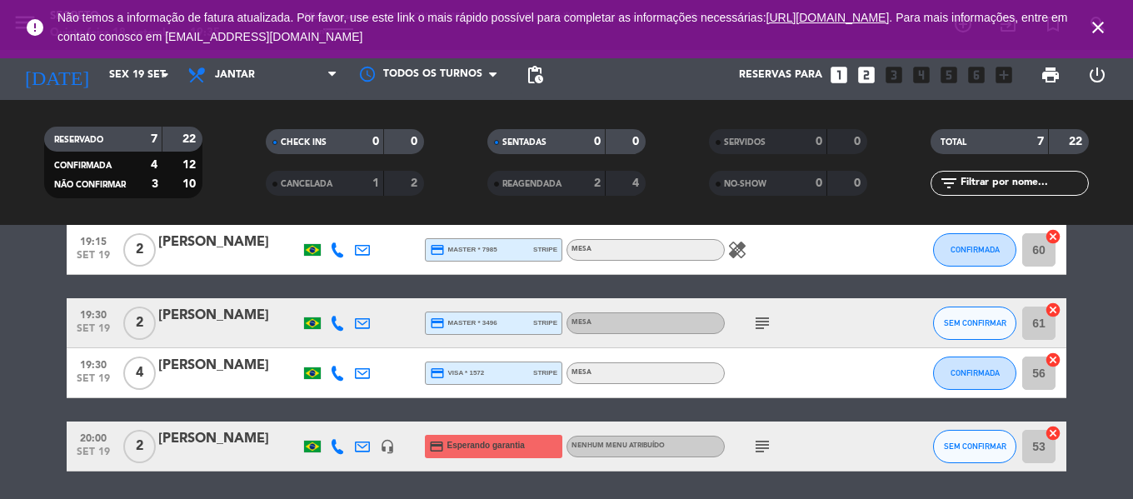
click at [207, 452] on div at bounding box center [229, 457] width 142 height 13
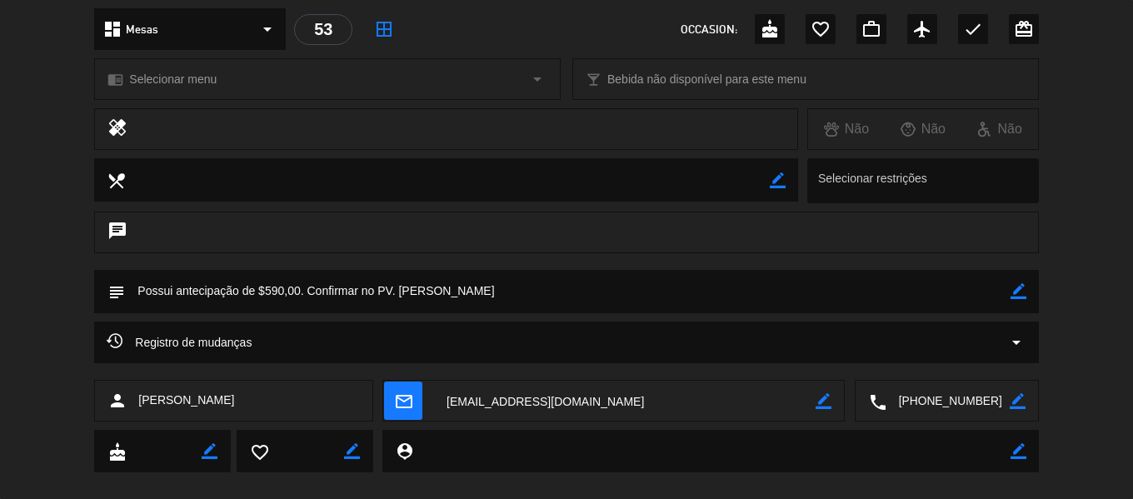
scroll to position [215, 0]
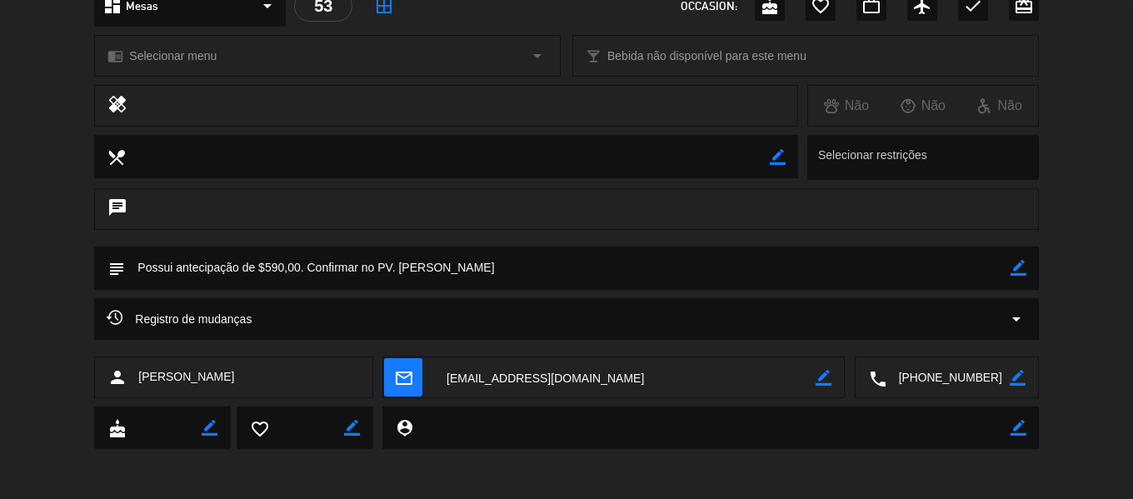
click at [962, 372] on textarea at bounding box center [948, 378] width 123 height 42
click at [942, 341] on span "Clique para copiar" at bounding box center [926, 336] width 97 height 17
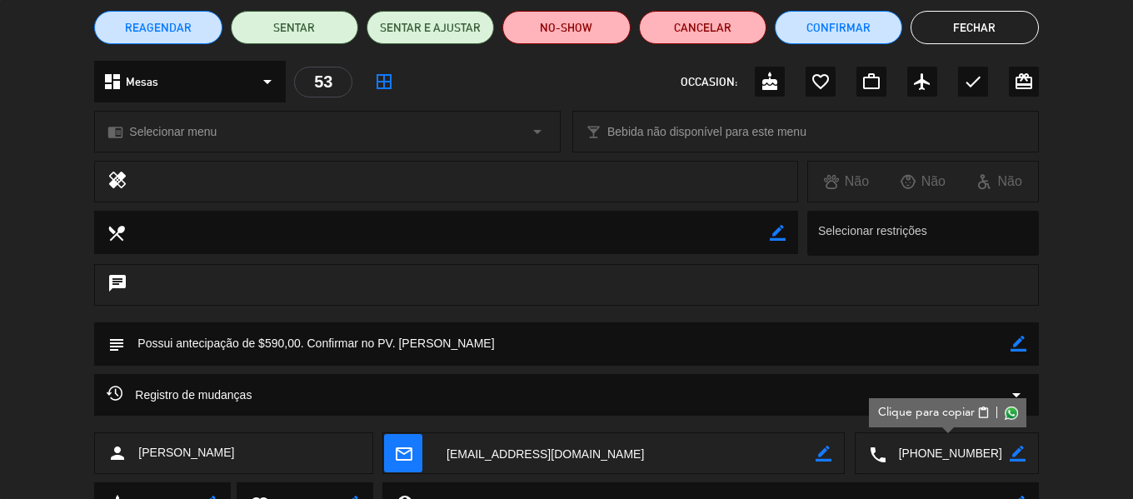
scroll to position [0, 0]
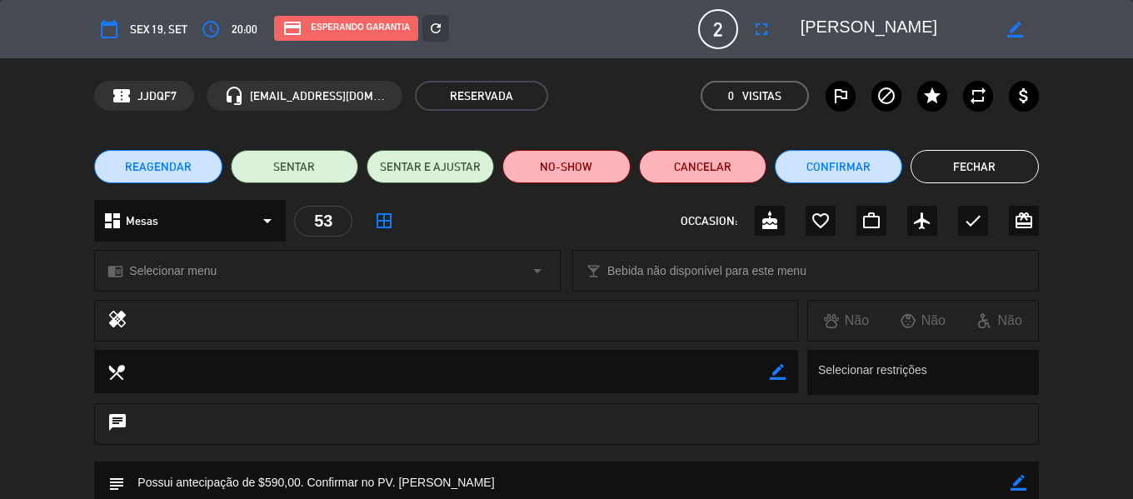
click at [1008, 162] on button "Fechar" at bounding box center [974, 166] width 127 height 33
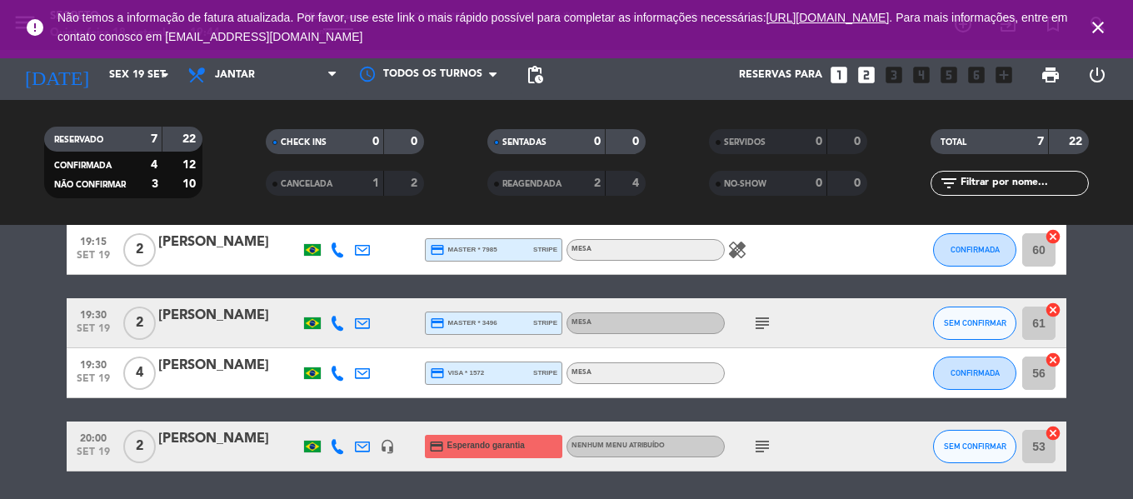
drag, startPoint x: 1106, startPoint y: 27, endPoint x: 900, endPoint y: 53, distance: 207.5
click at [1105, 27] on icon "close" at bounding box center [1098, 27] width 20 height 20
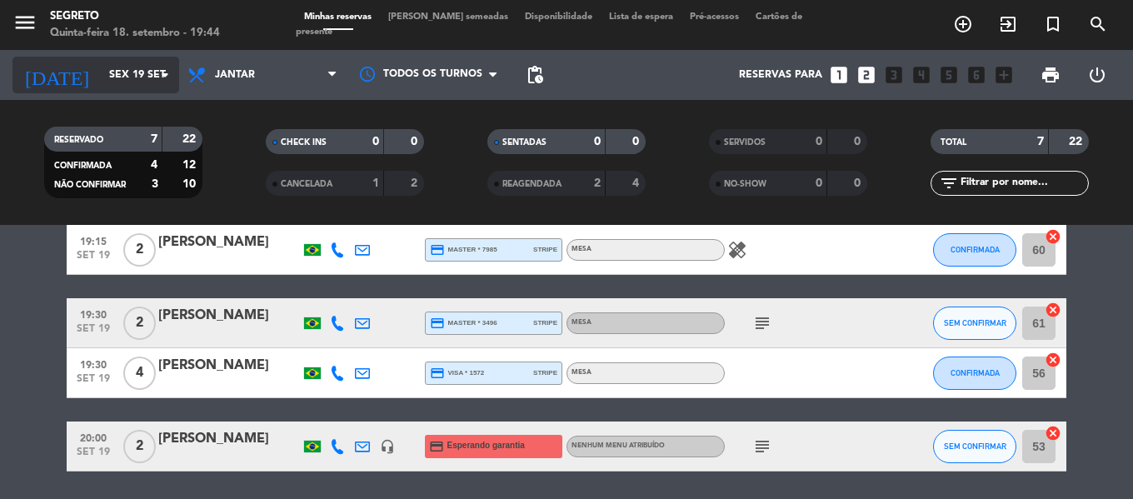
click at [109, 67] on input "Sex 19 set" at bounding box center [171, 75] width 141 height 28
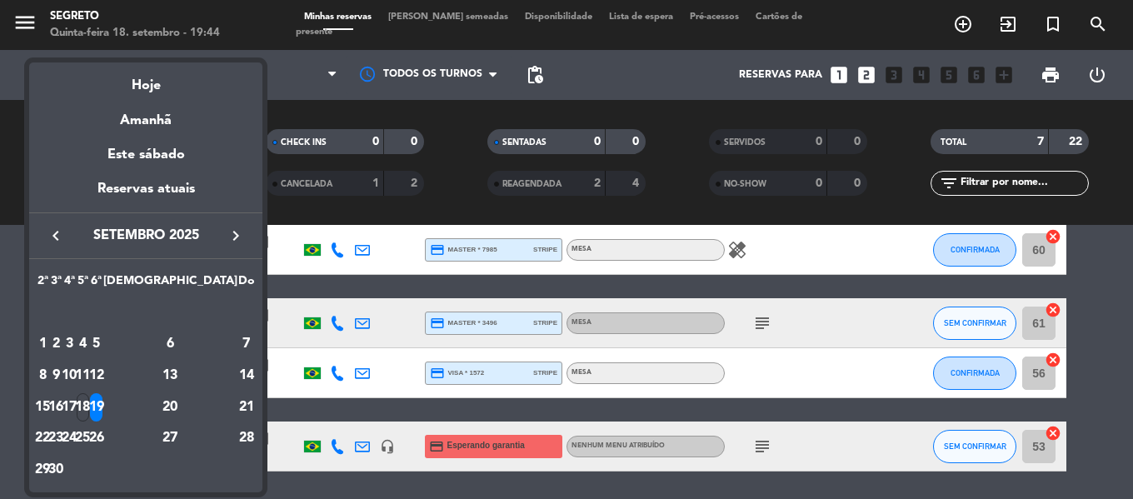
click at [236, 232] on icon "keyboard_arrow_right" at bounding box center [236, 236] width 20 height 20
click at [76, 470] on div "29" at bounding box center [69, 470] width 12 height 28
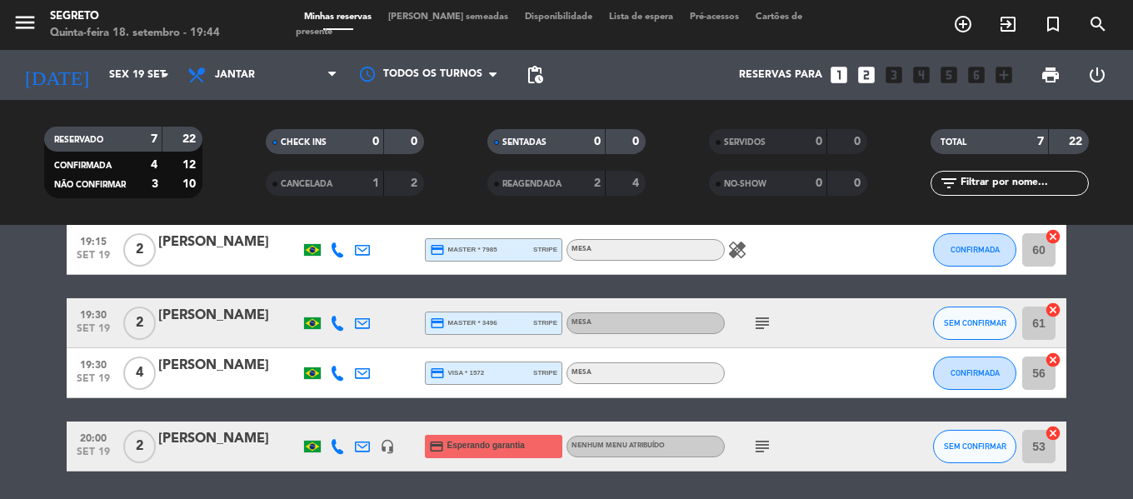
type input "Qua 29 out"
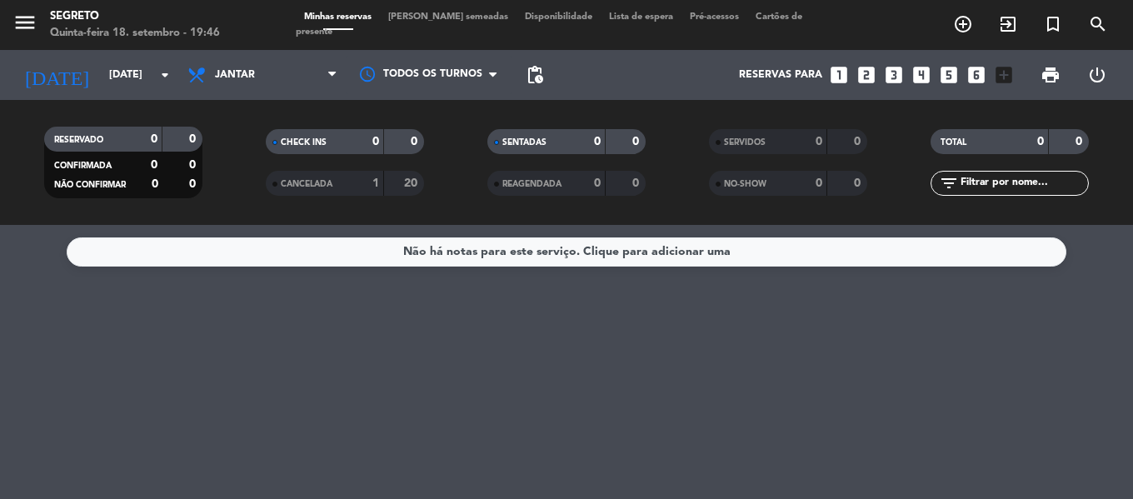
click at [433, 22] on span "[PERSON_NAME] semeadas" at bounding box center [448, 16] width 137 height 9
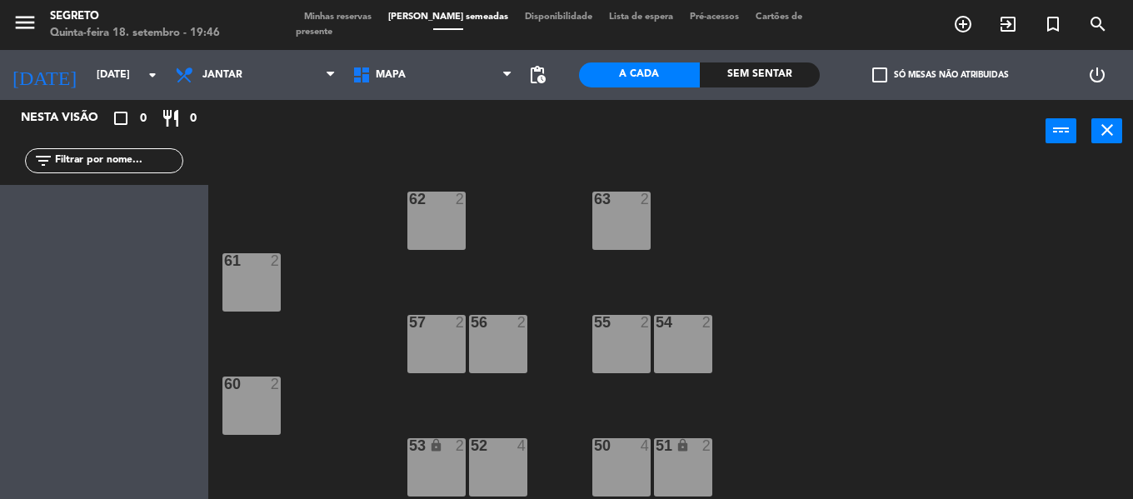
click at [447, 323] on div at bounding box center [435, 322] width 27 height 15
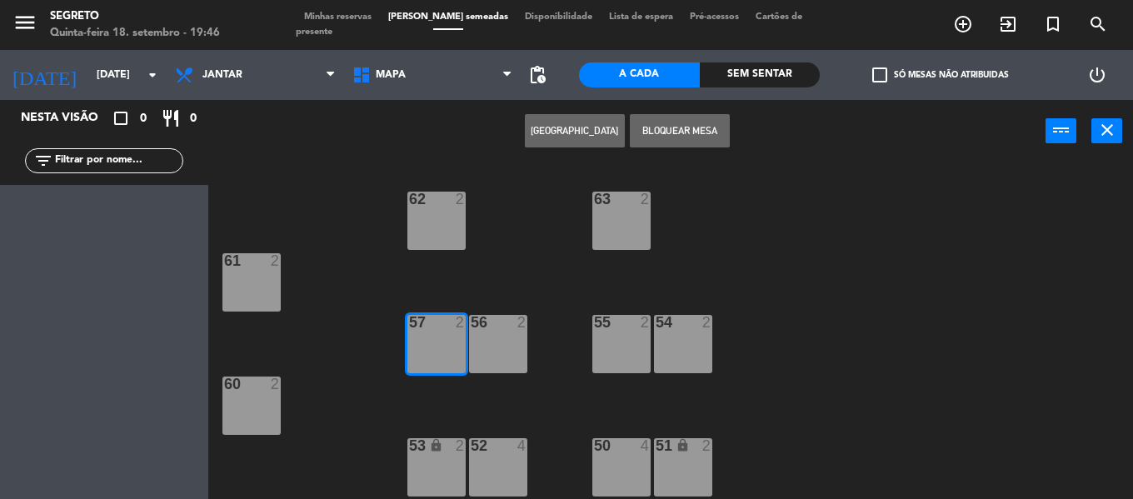
click at [519, 334] on div "56 2" at bounding box center [498, 344] width 58 height 58
click at [564, 117] on button "Criar Reserva" at bounding box center [575, 130] width 100 height 33
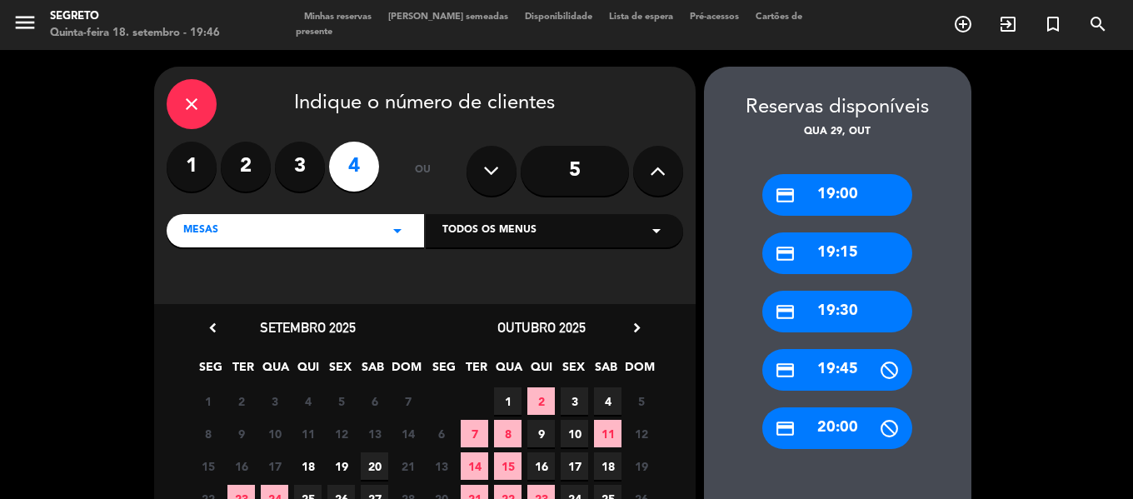
click at [859, 197] on div "credit_card 19:00" at bounding box center [837, 195] width 150 height 42
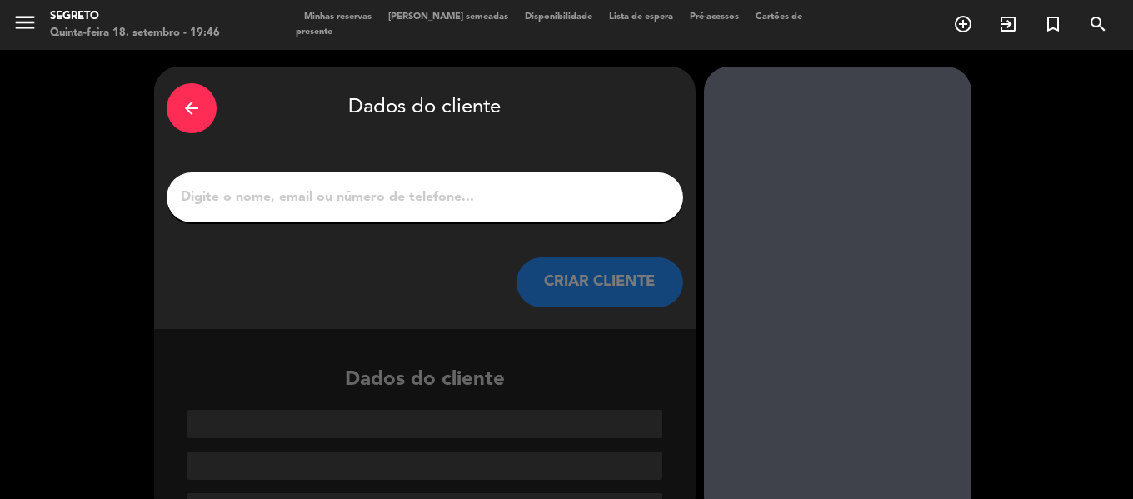
click at [417, 181] on div at bounding box center [425, 197] width 517 height 50
click at [417, 187] on input "1" at bounding box center [425, 197] width 492 height 23
paste input "Michele Salgado"
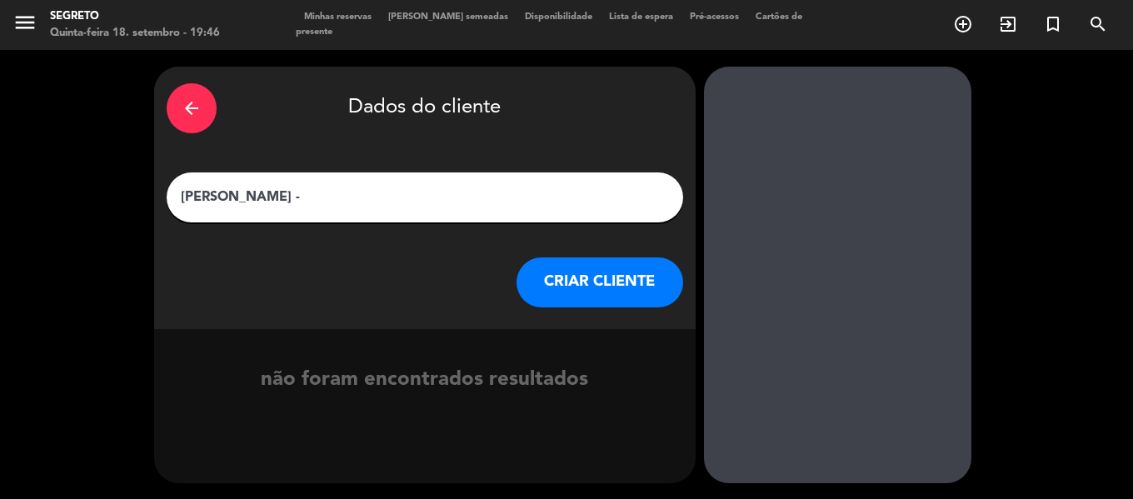
type input "Michele Salgado -"
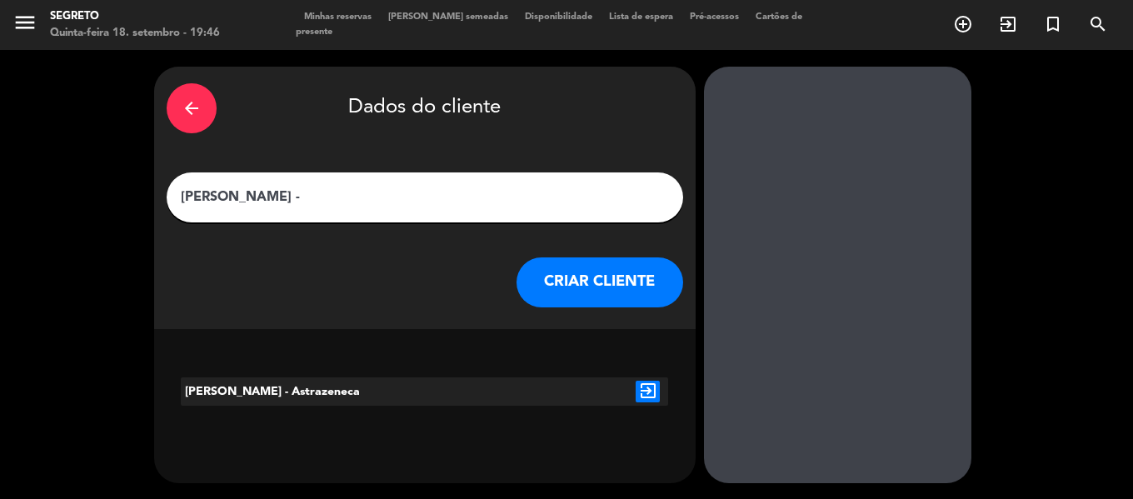
click at [643, 392] on icon "exit_to_app" at bounding box center [648, 392] width 24 height 22
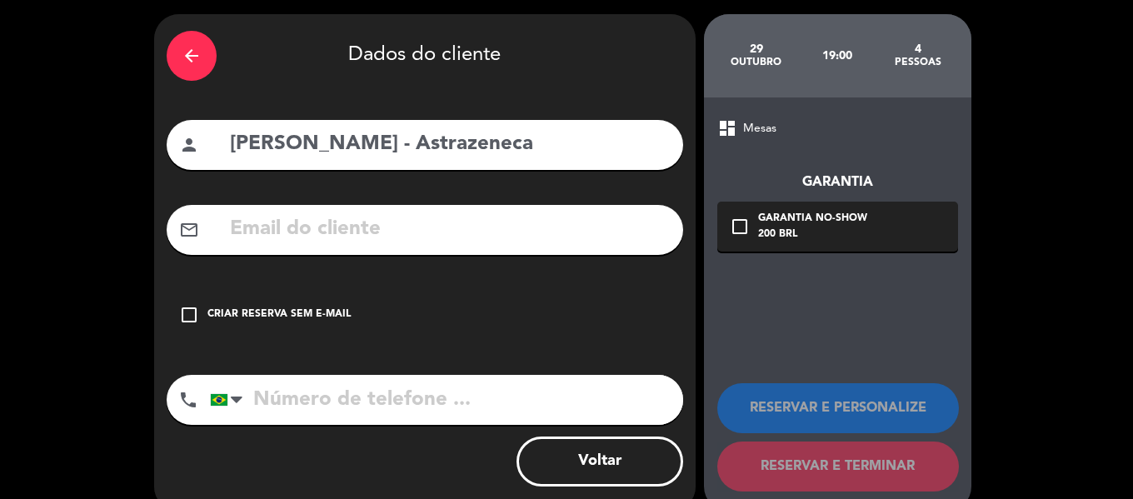
scroll to position [82, 0]
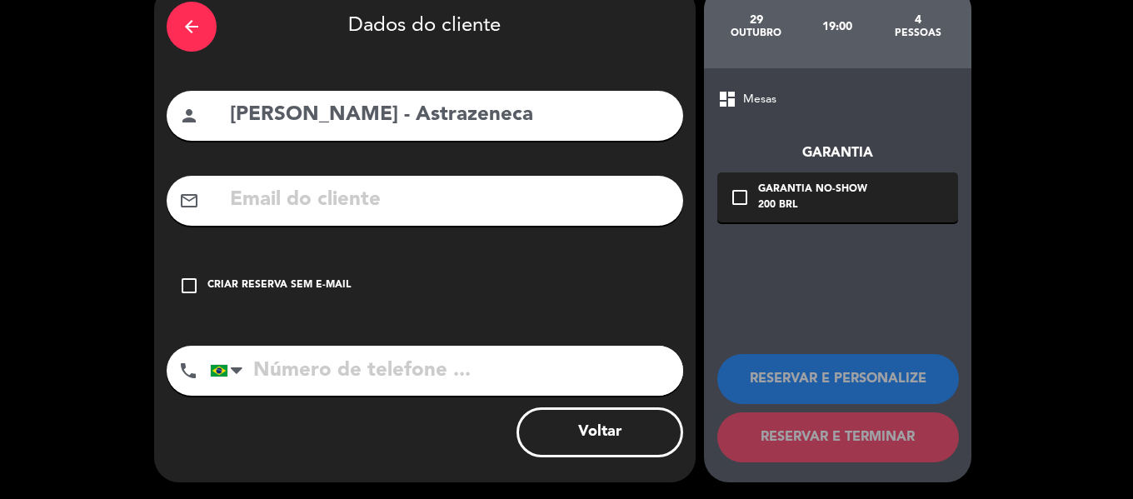
click at [190, 282] on icon "check_box_outline_blank" at bounding box center [189, 286] width 20 height 20
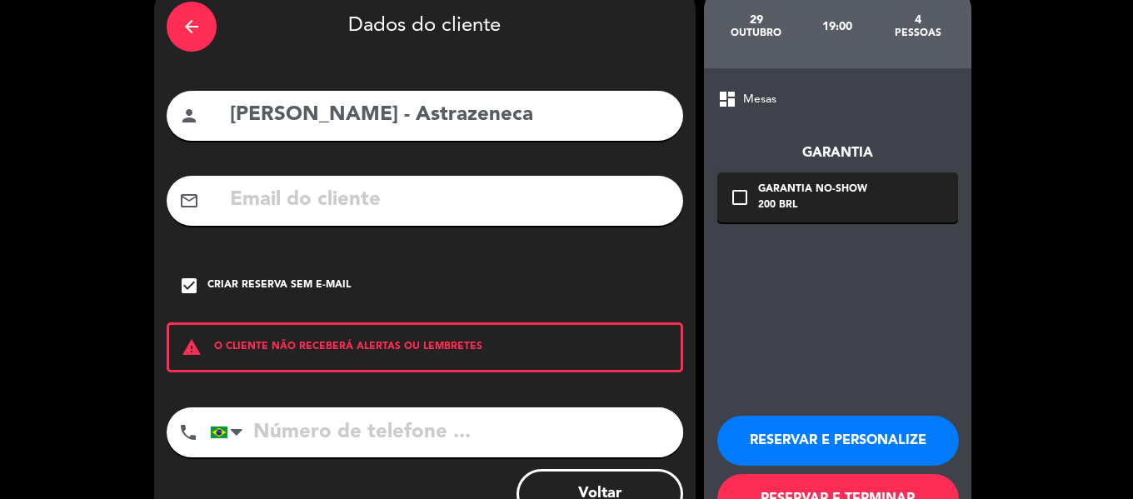
click at [902, 447] on button "RESERVAR E PERSONALIZE" at bounding box center [838, 441] width 242 height 50
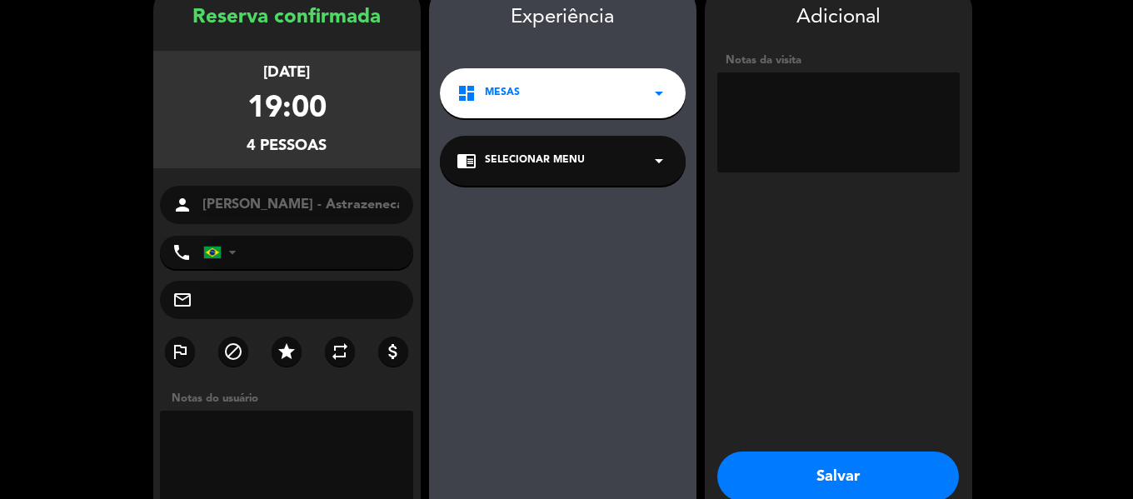
scroll to position [67, 0]
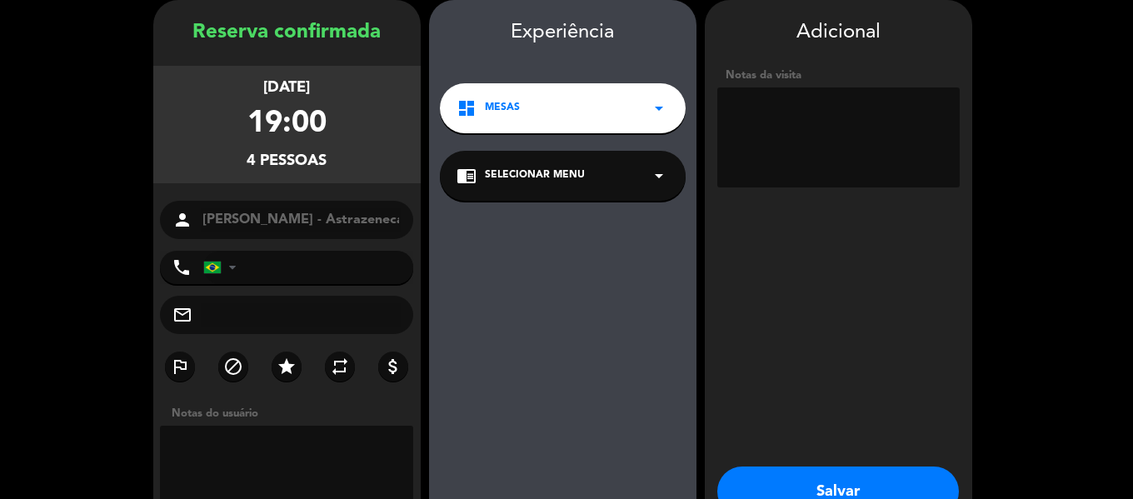
drag, startPoint x: 577, startPoint y: 174, endPoint x: 572, endPoint y: 192, distance: 18.8
click at [576, 176] on span "Selecionar menu" at bounding box center [535, 175] width 100 height 17
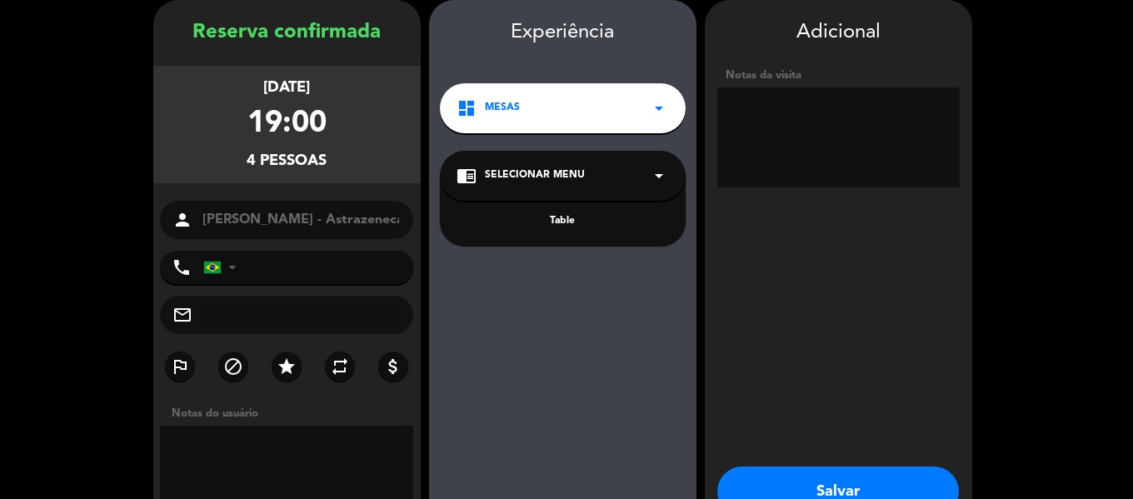
click at [565, 212] on div "Table" at bounding box center [563, 211] width 246 height 71
click at [567, 218] on div "Table" at bounding box center [563, 221] width 212 height 17
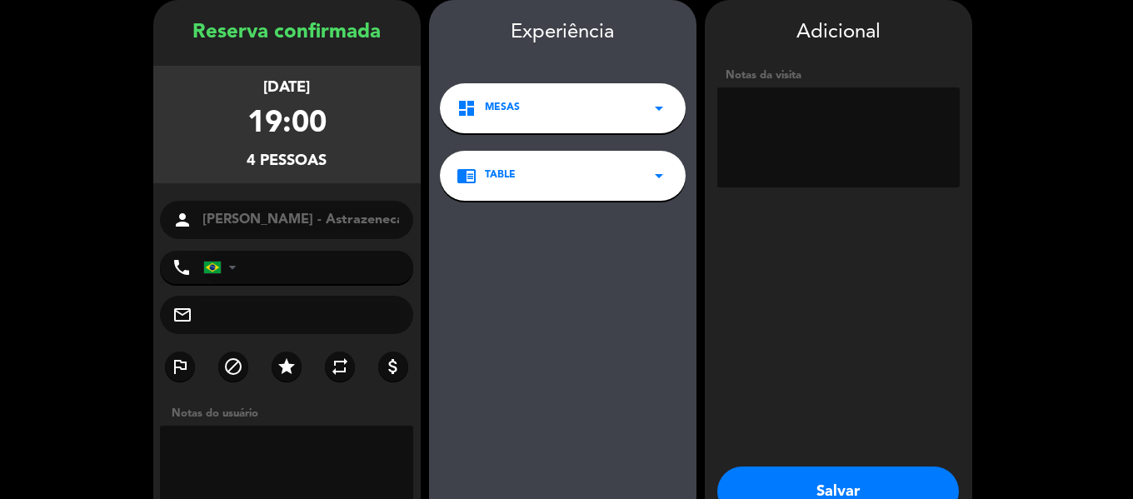
click at [794, 98] on textarea at bounding box center [838, 137] width 242 height 100
paste textarea "Cliente: Michele Salgado Data: 29/10 quarta-feira Qtd: 15 pessoas Ocasião: aula…"
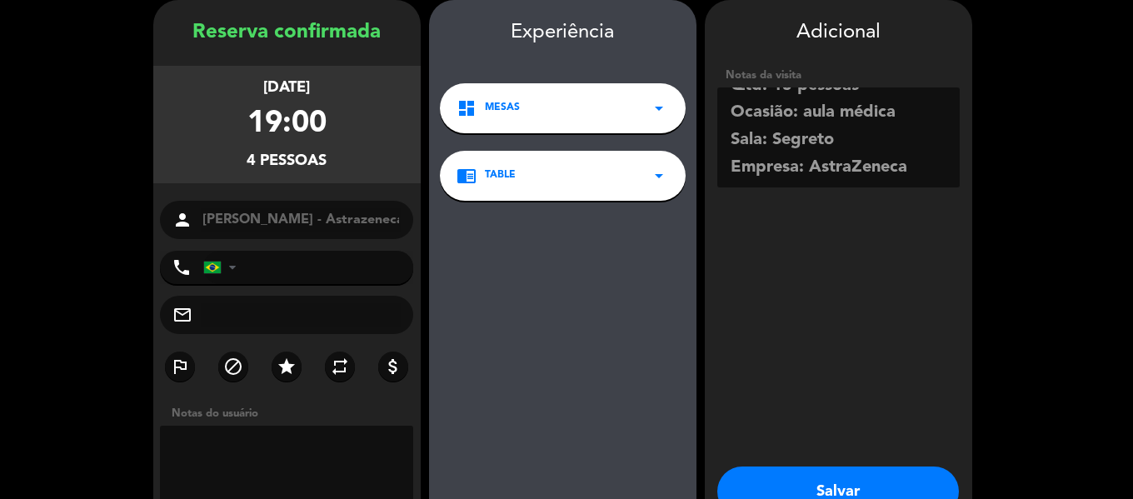
scroll to position [121, 0]
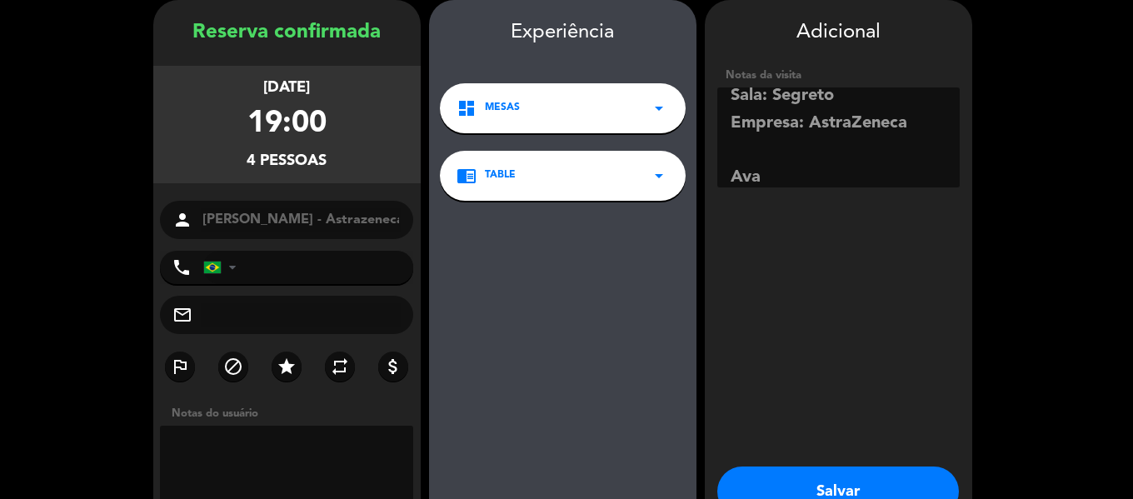
type textarea "Cliente: Michele Salgado Data: 29/10 quarta-feira Qtd: 15 pessoas Ocasião: aula…"
click at [880, 481] on button "Salvar" at bounding box center [838, 492] width 242 height 50
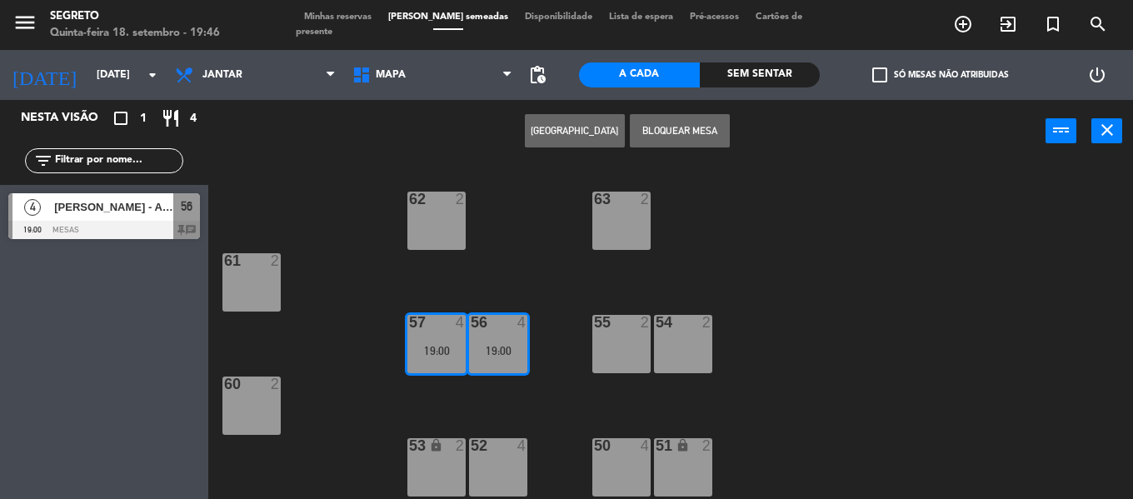
click at [353, 20] on span "Minhas reservas" at bounding box center [338, 16] width 84 height 9
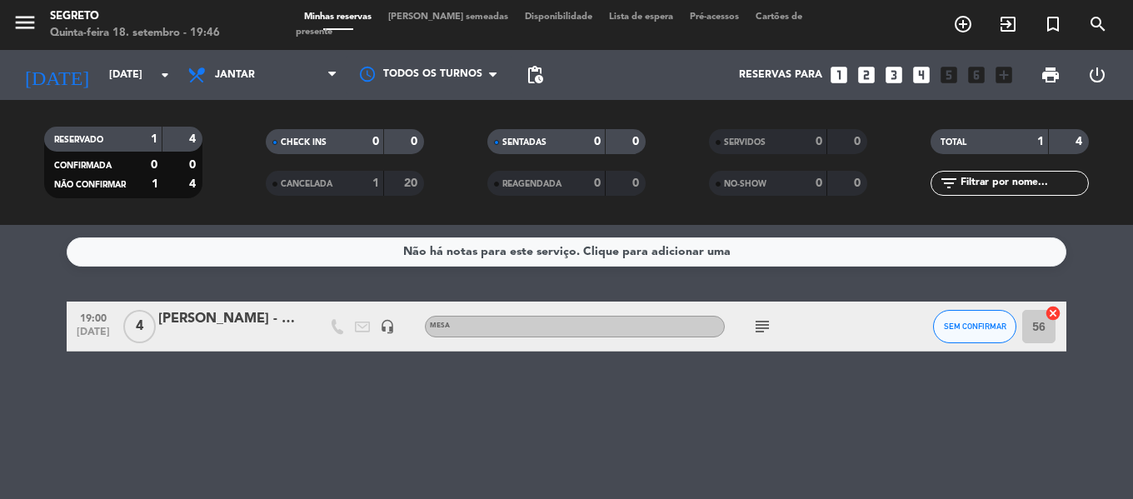
click at [226, 326] on div "Michele Salgado - Astrazeneca" at bounding box center [229, 319] width 142 height 22
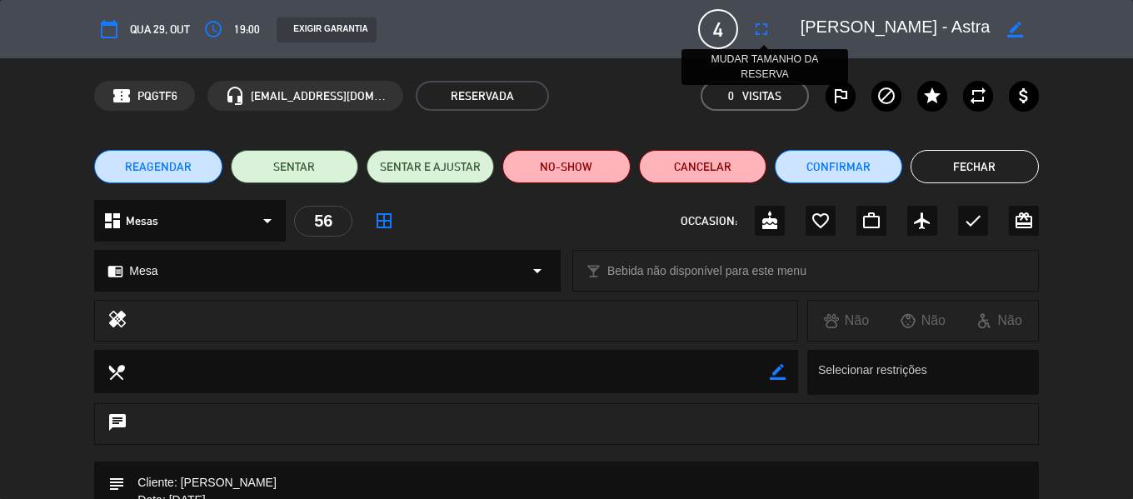
click at [761, 23] on icon "fullscreen" at bounding box center [762, 29] width 20 height 20
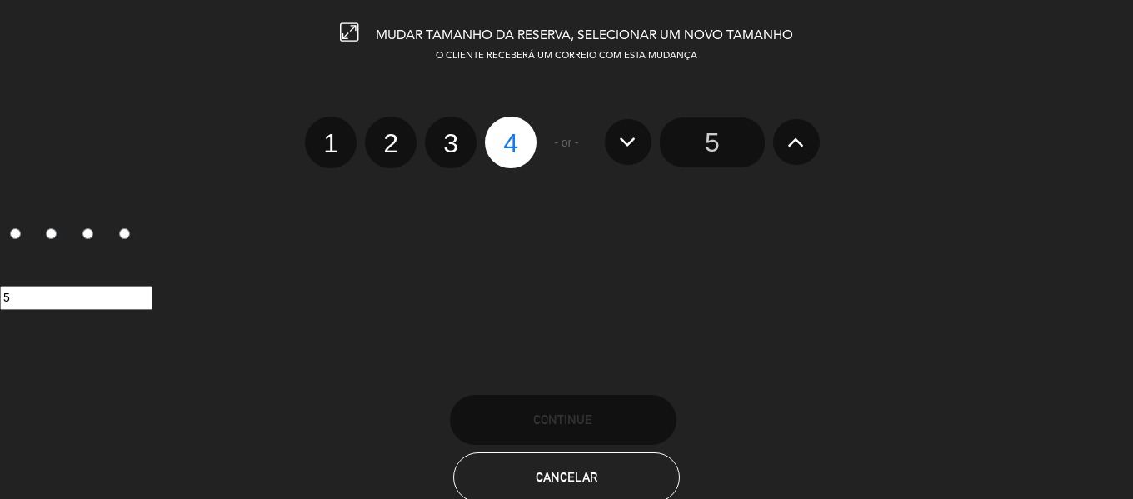
click at [797, 139] on icon at bounding box center [795, 141] width 17 height 27
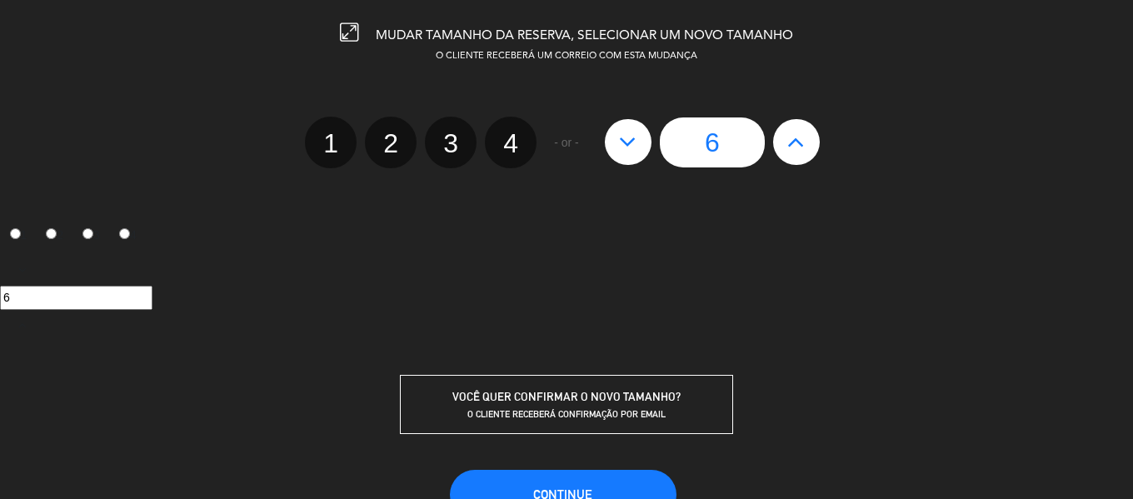
click at [797, 139] on icon at bounding box center [795, 141] width 17 height 27
type input "7"
click at [797, 139] on icon at bounding box center [795, 141] width 17 height 27
type input "8"
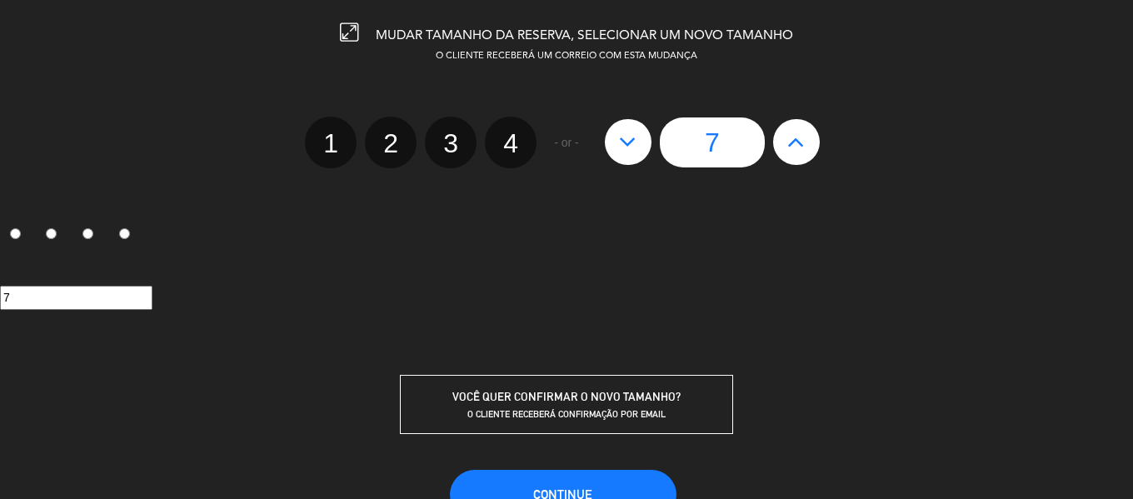
type input "8"
click at [797, 139] on icon at bounding box center [795, 141] width 17 height 27
type input "9"
click at [797, 139] on icon at bounding box center [795, 141] width 17 height 27
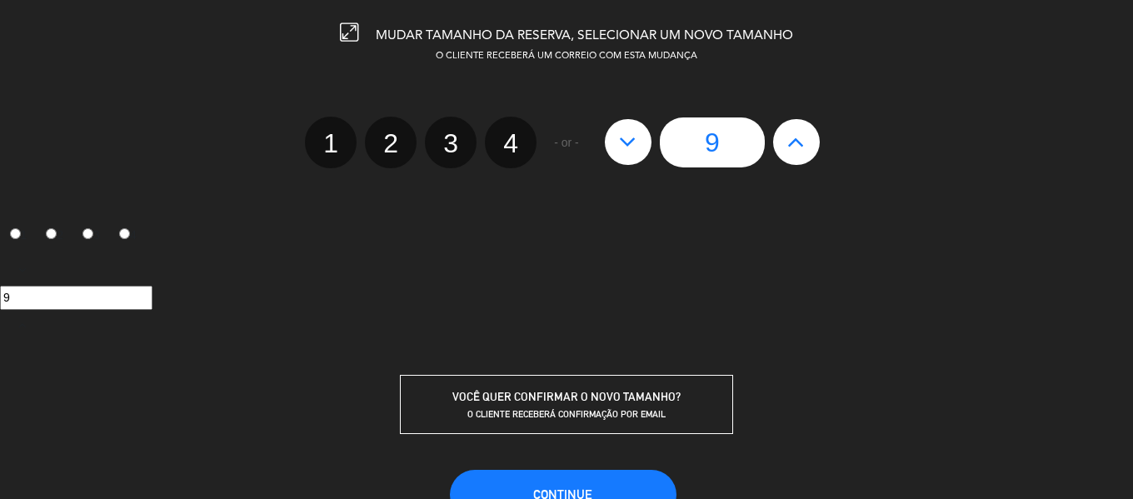
type input "10"
click at [797, 139] on icon at bounding box center [795, 141] width 17 height 27
type input "11"
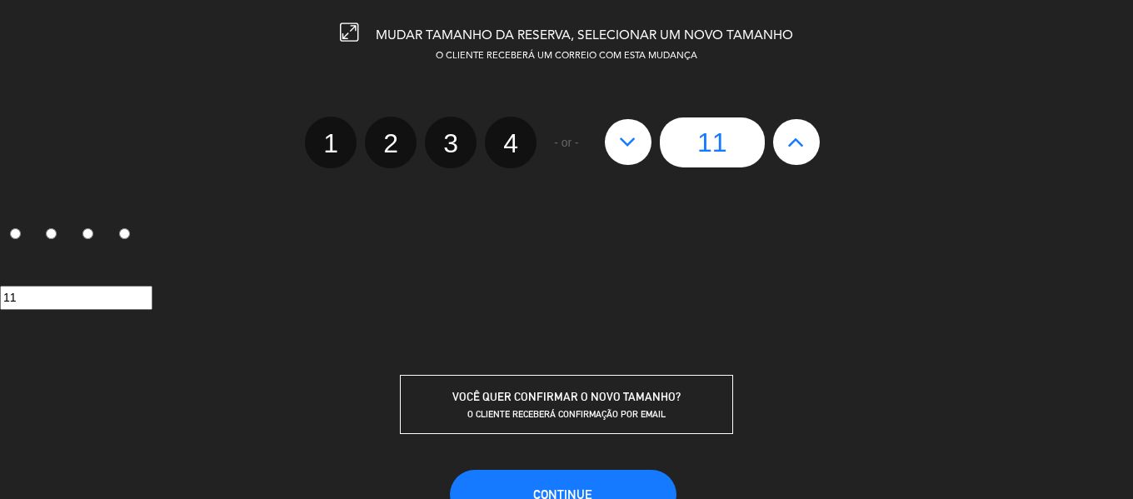
click at [797, 139] on icon at bounding box center [795, 141] width 17 height 27
type input "12"
click at [797, 139] on icon at bounding box center [795, 141] width 17 height 27
type input "13"
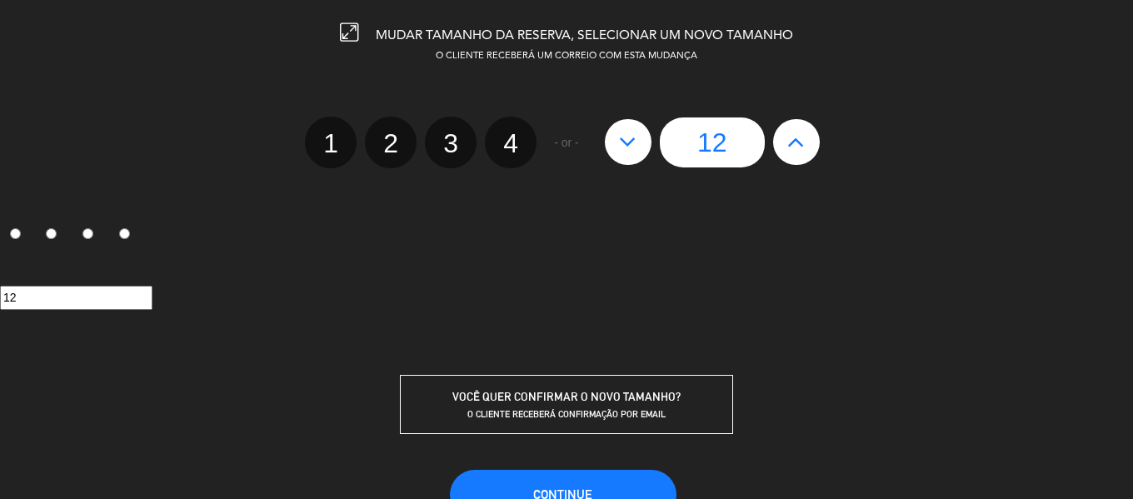
type input "13"
click at [797, 139] on icon at bounding box center [795, 141] width 17 height 27
type input "14"
click at [797, 139] on icon at bounding box center [795, 141] width 17 height 27
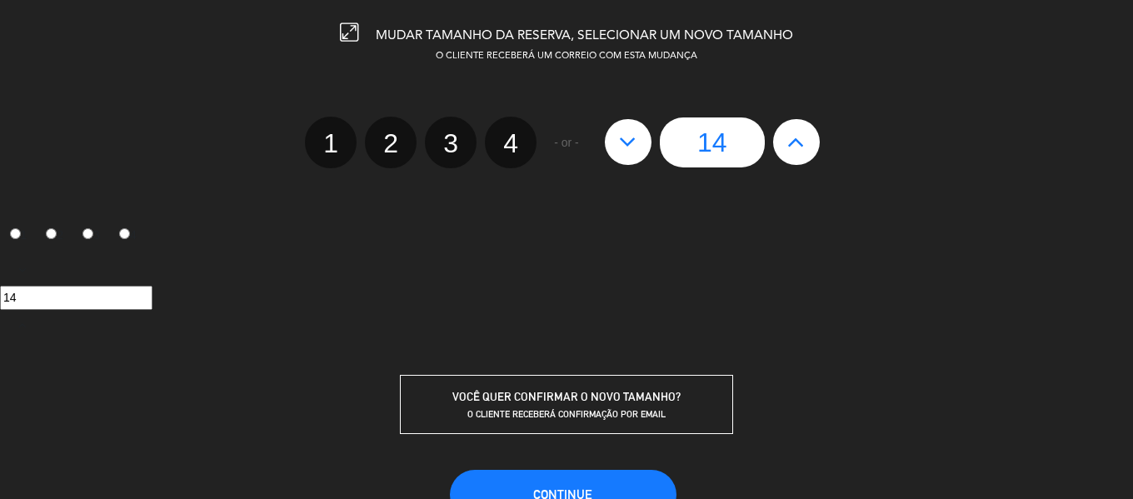
type input "15"
click at [602, 493] on button "CONTINUE" at bounding box center [563, 495] width 227 height 50
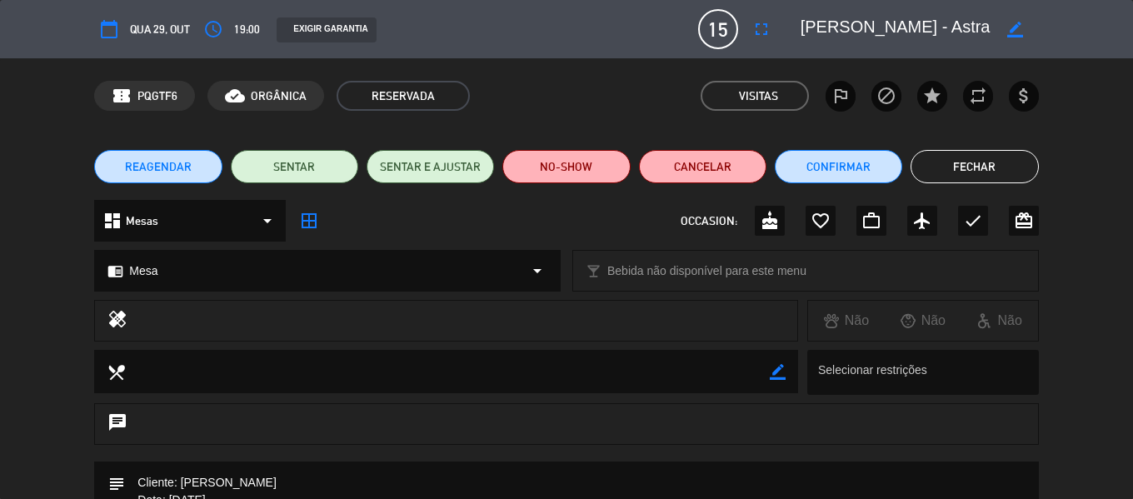
click at [969, 166] on button "Fechar" at bounding box center [974, 166] width 127 height 33
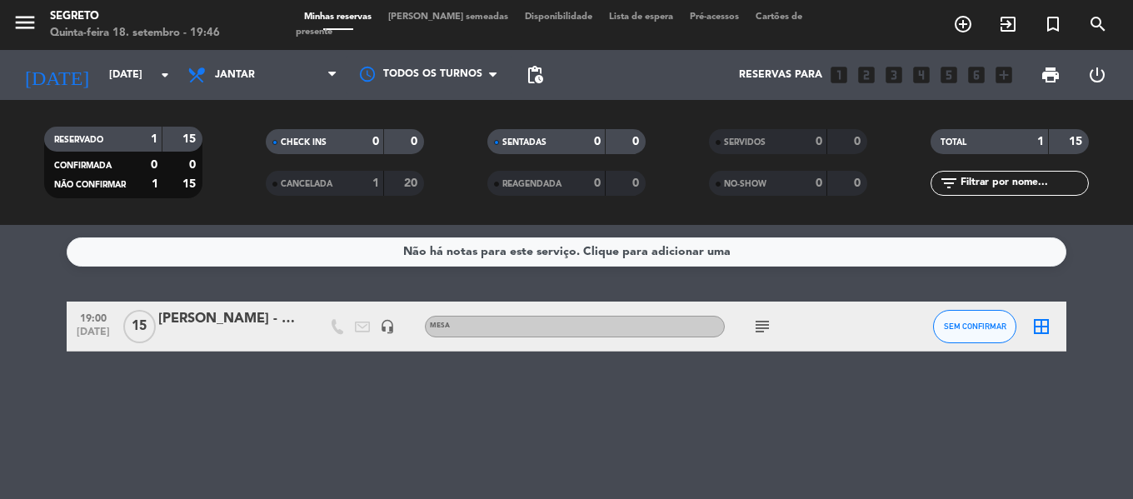
click at [1042, 323] on icon "border_all" at bounding box center [1042, 327] width 20 height 20
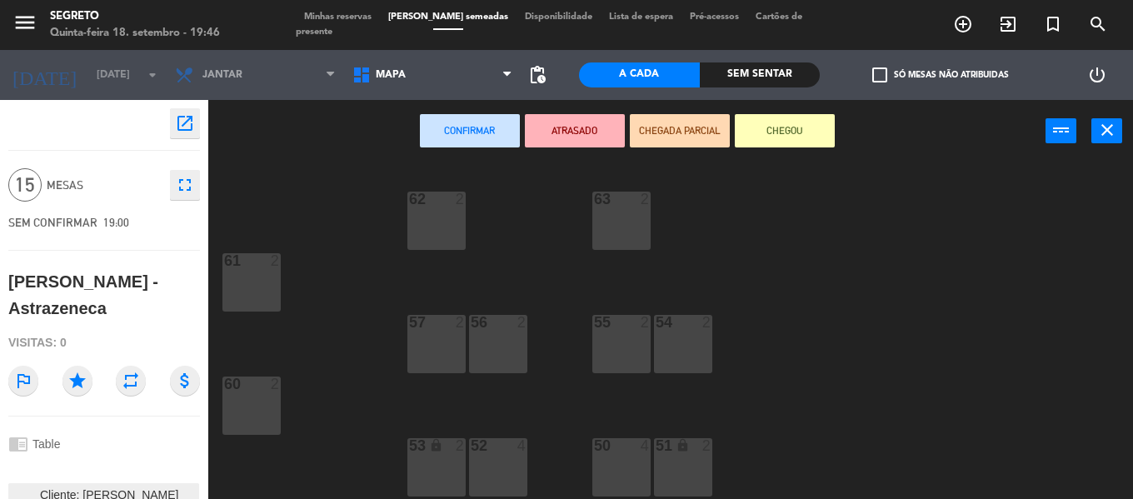
click at [628, 227] on div "63 2" at bounding box center [621, 221] width 58 height 58
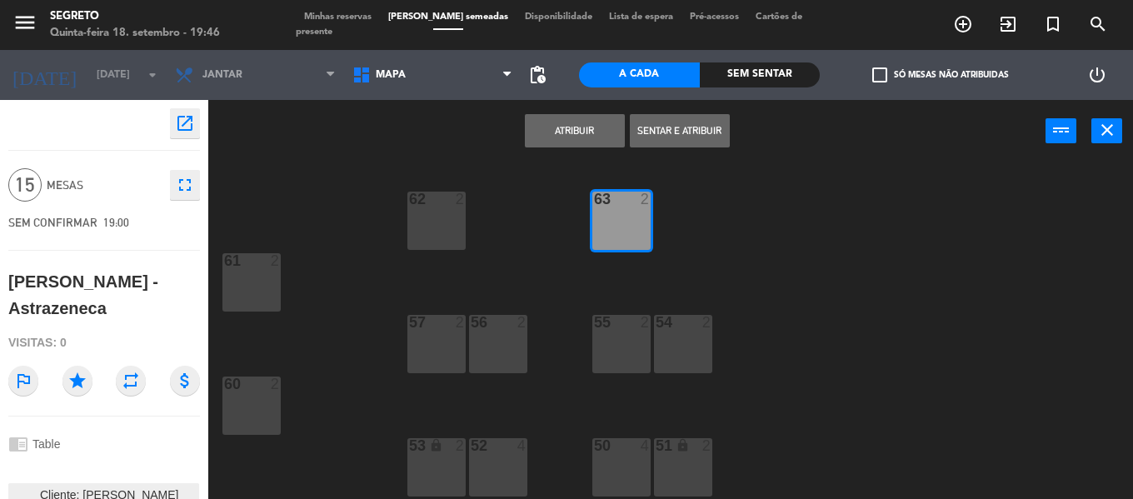
click at [430, 220] on div "62 2" at bounding box center [436, 221] width 58 height 58
click at [213, 293] on div "open_in_new 15 Mesas fullscreen SEM CONFIRMAR 19:00 Michele Salgado - Astrazene…" at bounding box center [104, 299] width 233 height 399
click at [237, 287] on div "61 2" at bounding box center [251, 282] width 58 height 58
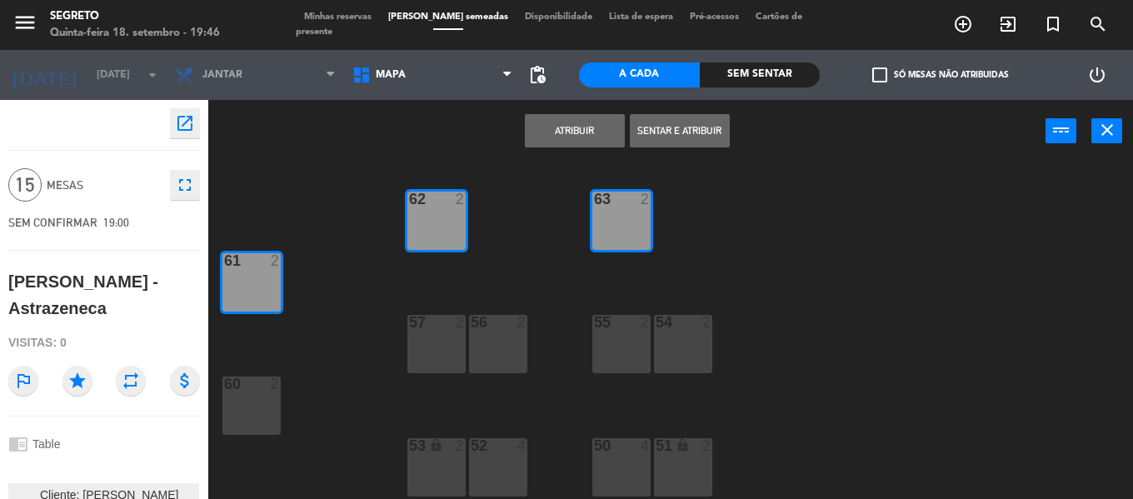
drag, startPoint x: 252, startPoint y: 404, endPoint x: 387, endPoint y: 377, distance: 137.8
click at [252, 404] on div "60 2" at bounding box center [251, 406] width 58 height 58
drag, startPoint x: 423, startPoint y: 342, endPoint x: 472, endPoint y: 351, distance: 49.0
click at [424, 342] on div "57 2" at bounding box center [436, 344] width 58 height 58
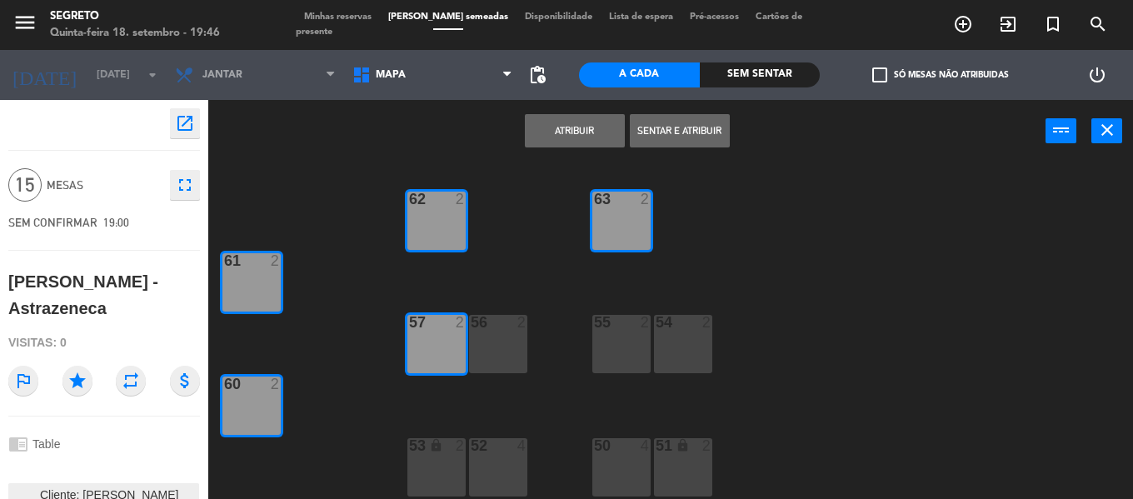
click at [498, 343] on div "56 2" at bounding box center [498, 344] width 58 height 58
click at [603, 337] on div "55 2" at bounding box center [621, 344] width 58 height 58
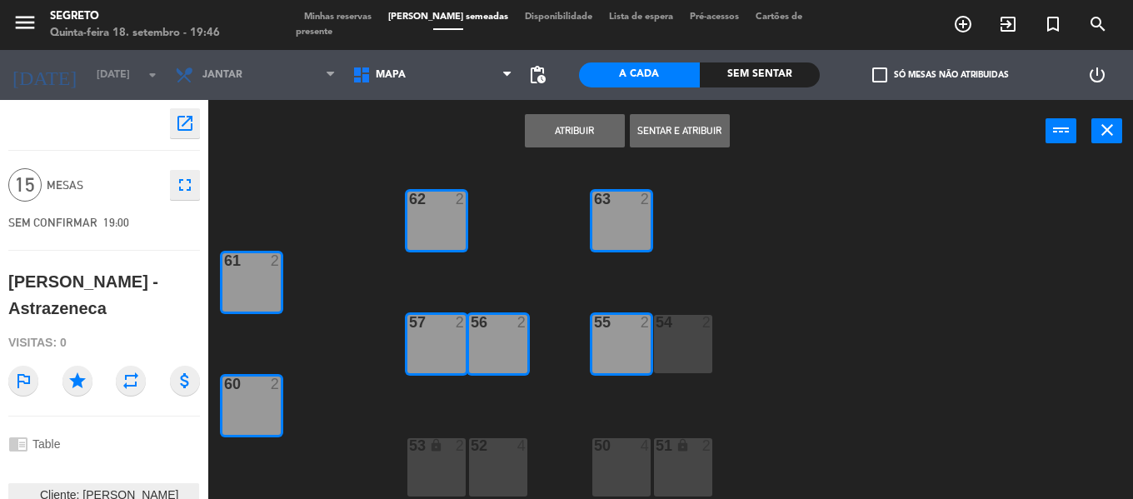
click at [684, 343] on div "54 2" at bounding box center [683, 344] width 58 height 58
drag, startPoint x: 678, startPoint y: 464, endPoint x: 625, endPoint y: 470, distance: 53.6
click at [678, 465] on div "51 lock 2" at bounding box center [683, 467] width 58 height 58
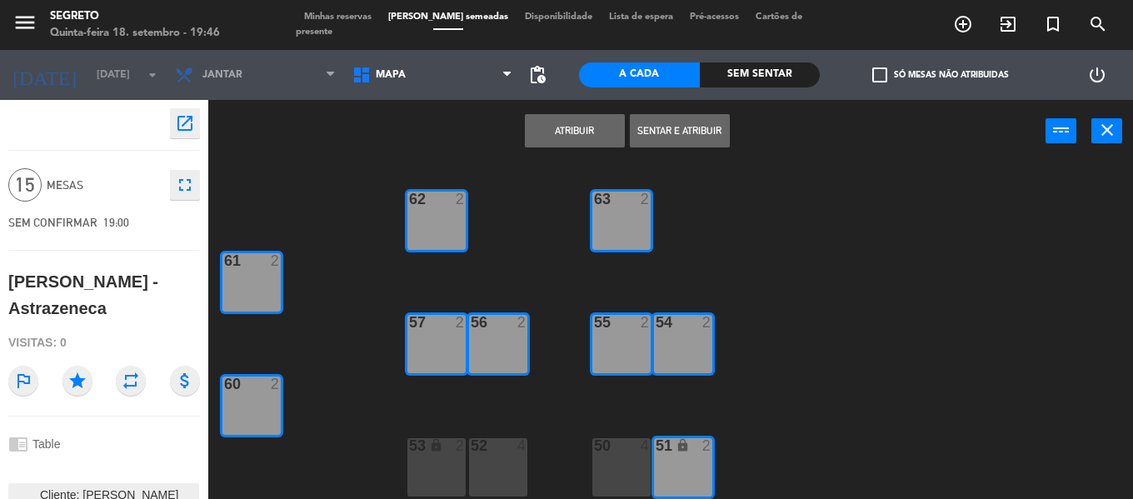
click at [624, 470] on div "50 4" at bounding box center [621, 467] width 58 height 58
click at [503, 467] on div "52 4" at bounding box center [498, 467] width 58 height 58
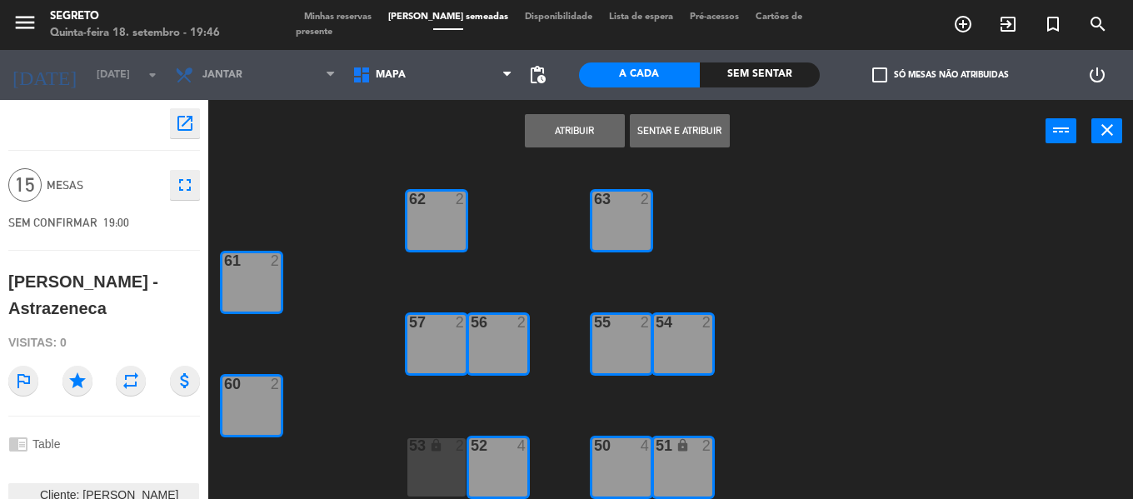
click at [442, 467] on div "53 lock 2" at bounding box center [436, 467] width 58 height 58
click at [557, 122] on button "Atribuir" at bounding box center [575, 130] width 100 height 33
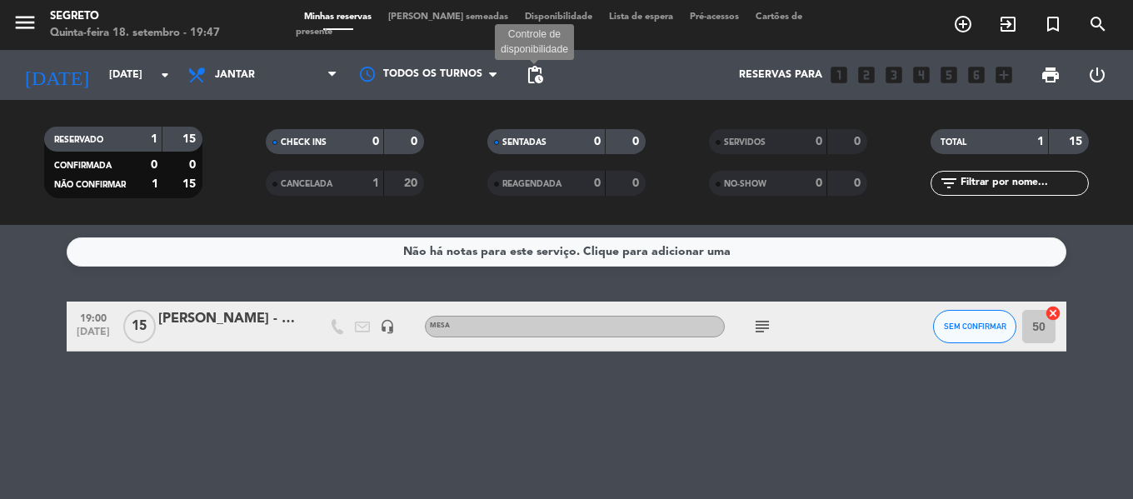
click at [539, 69] on span "pending_actions" at bounding box center [535, 75] width 20 height 20
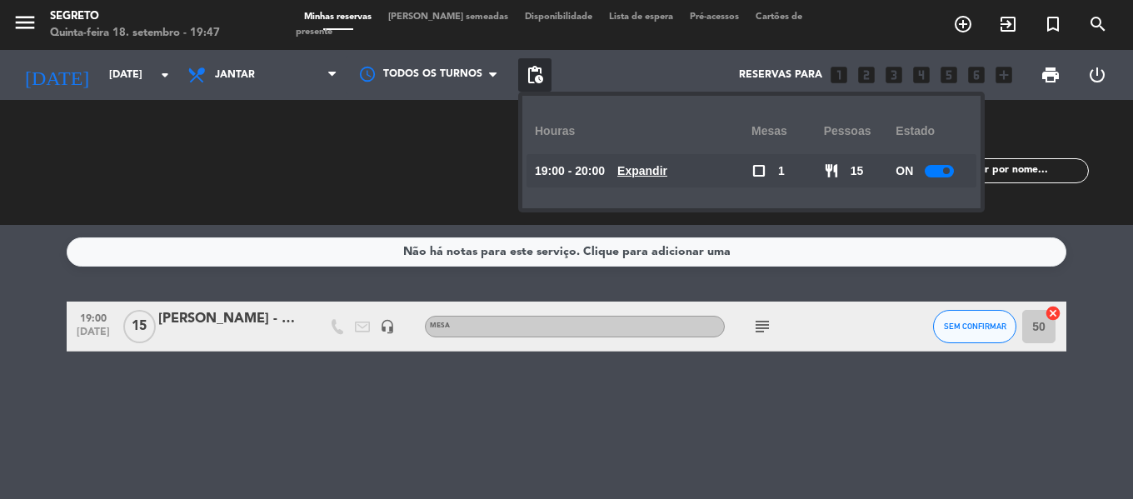
drag, startPoint x: 952, startPoint y: 170, endPoint x: 926, endPoint y: 194, distance: 35.4
click at [952, 170] on div at bounding box center [939, 171] width 29 height 12
click at [749, 456] on div "Não há notas para este serviço. Clique para adicionar uma 19:00 out 29 15 Miche…" at bounding box center [566, 362] width 1133 height 274
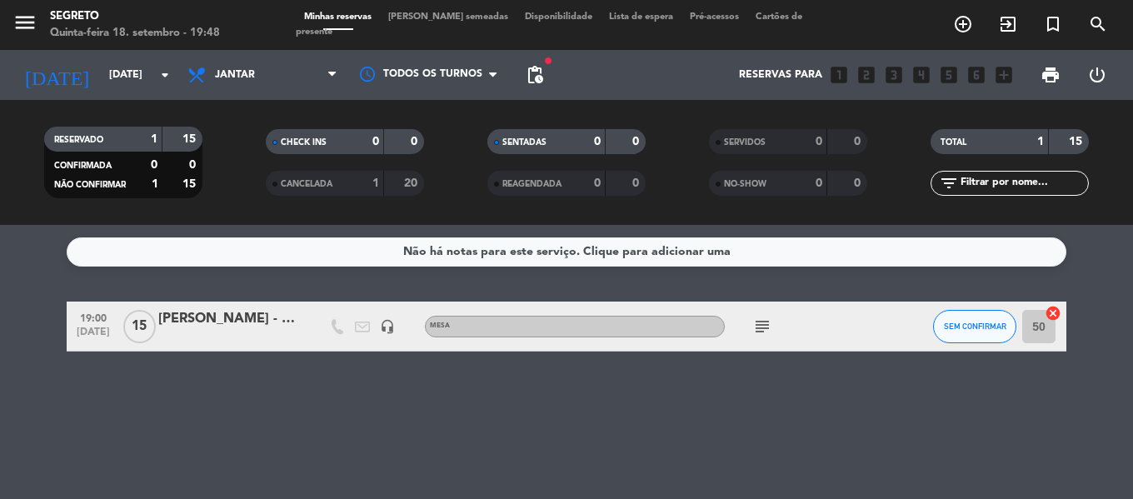
click at [449, 22] on span "[PERSON_NAME] semeadas" at bounding box center [448, 16] width 137 height 9
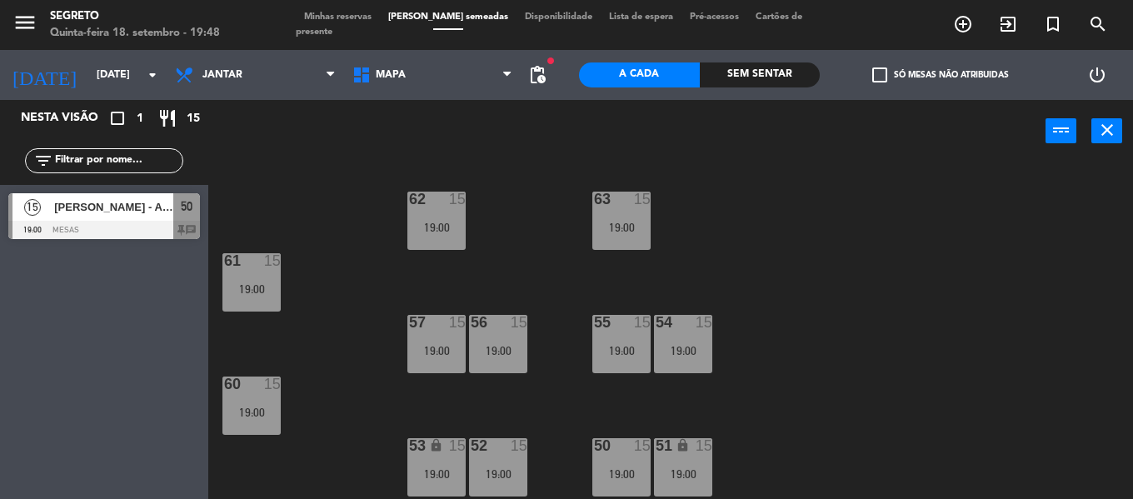
click at [350, 22] on span "Minhas reservas" at bounding box center [338, 16] width 84 height 9
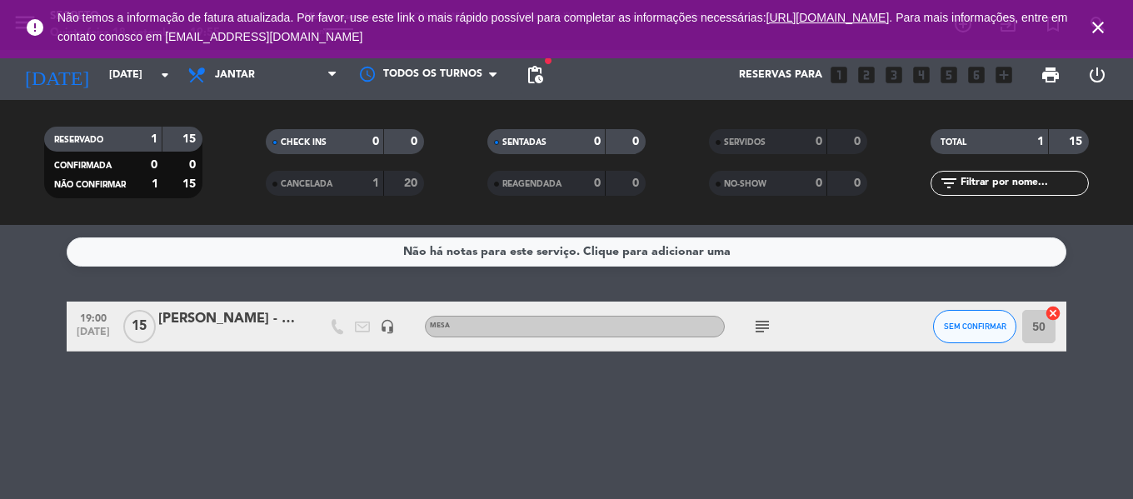
click at [1096, 30] on icon "close" at bounding box center [1098, 27] width 20 height 20
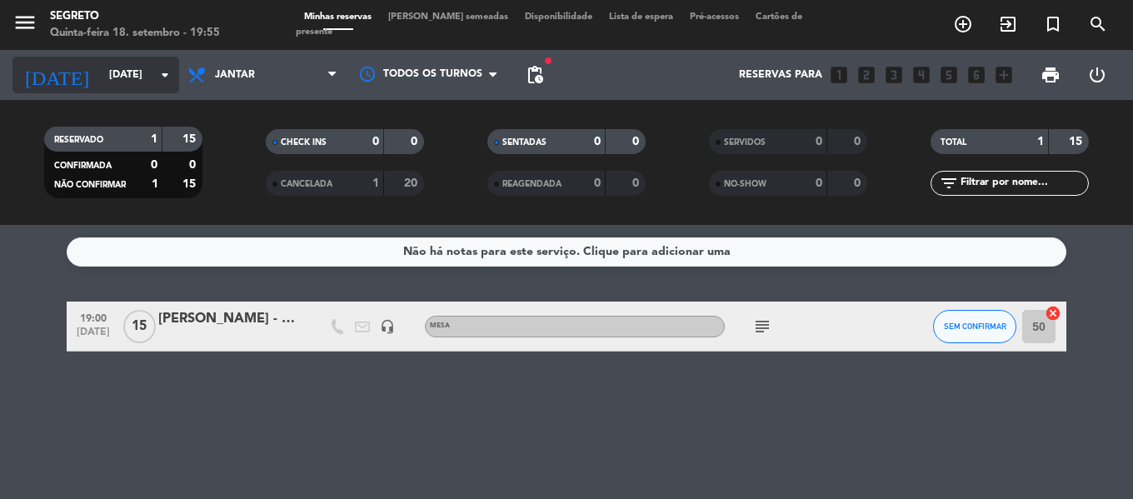
click at [126, 72] on input "Qua 29 out" at bounding box center [171, 75] width 141 height 28
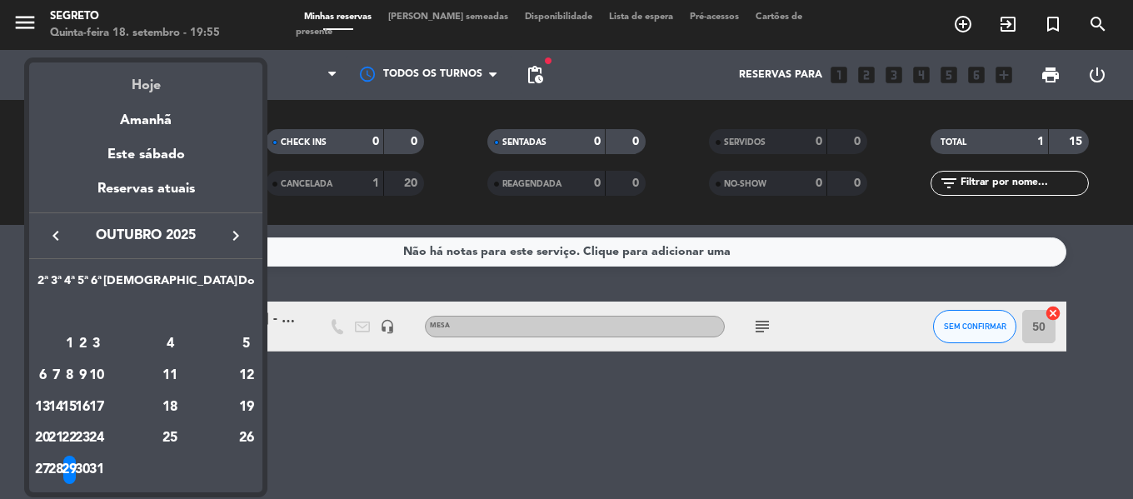
click at [148, 91] on div "Hoje" at bounding box center [145, 79] width 233 height 34
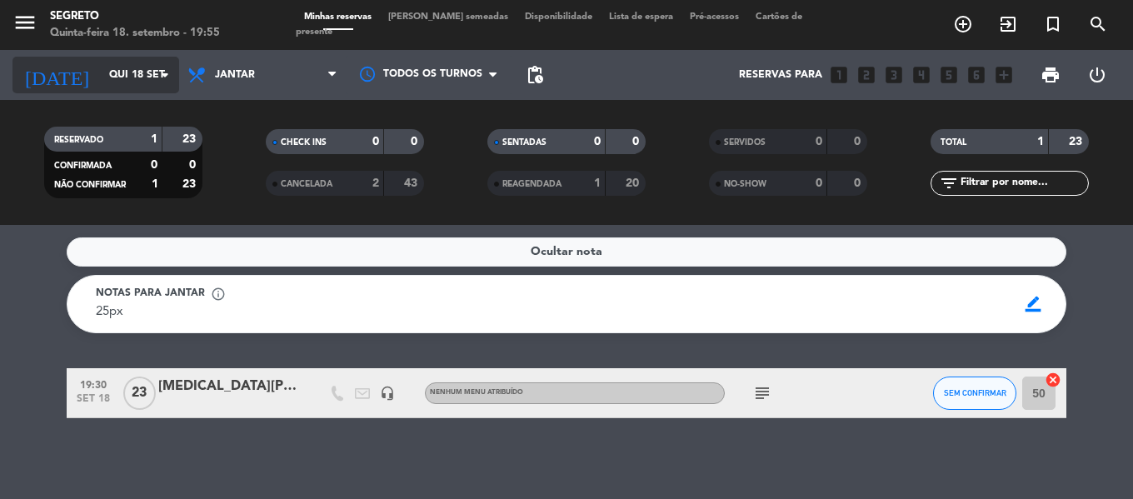
click at [104, 77] on input "Qui 18 set" at bounding box center [171, 75] width 141 height 28
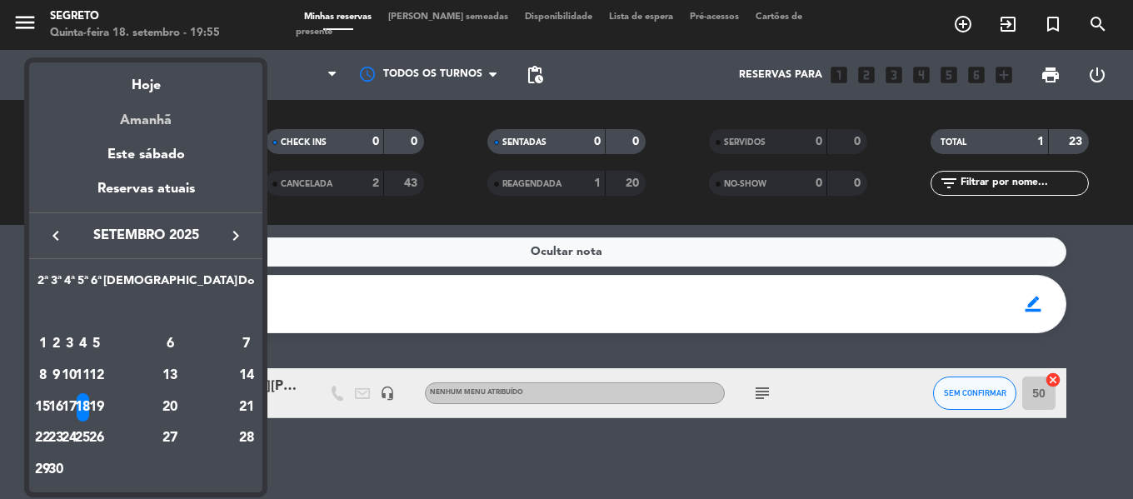
click at [150, 115] on div "Amanhã" at bounding box center [145, 114] width 233 height 34
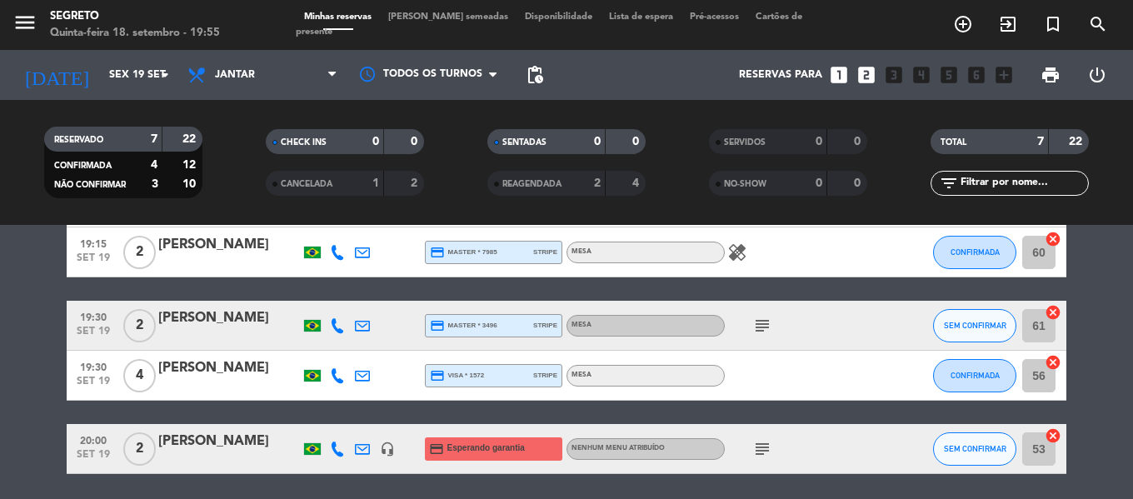
scroll to position [306, 0]
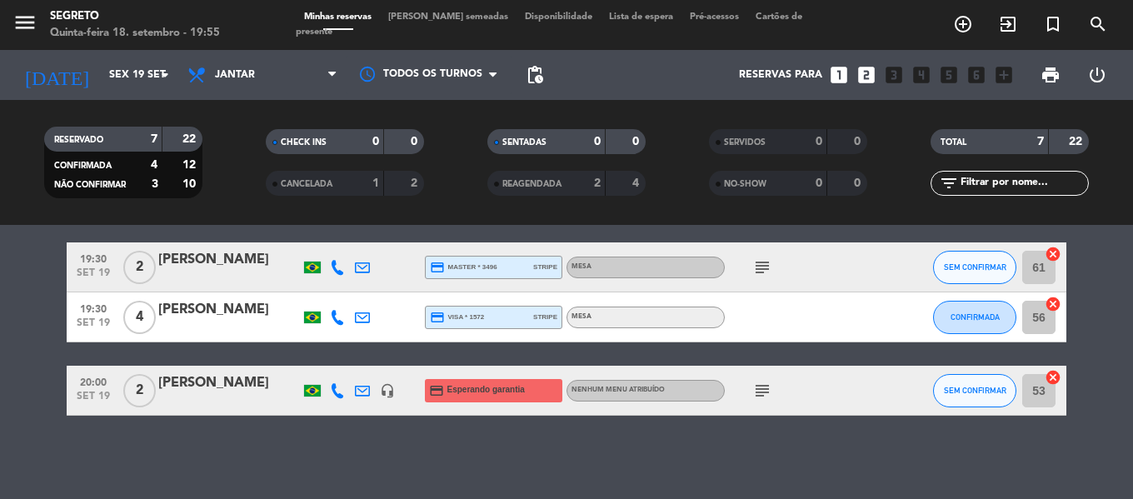
click at [757, 382] on icon "subject" at bounding box center [762, 391] width 20 height 20
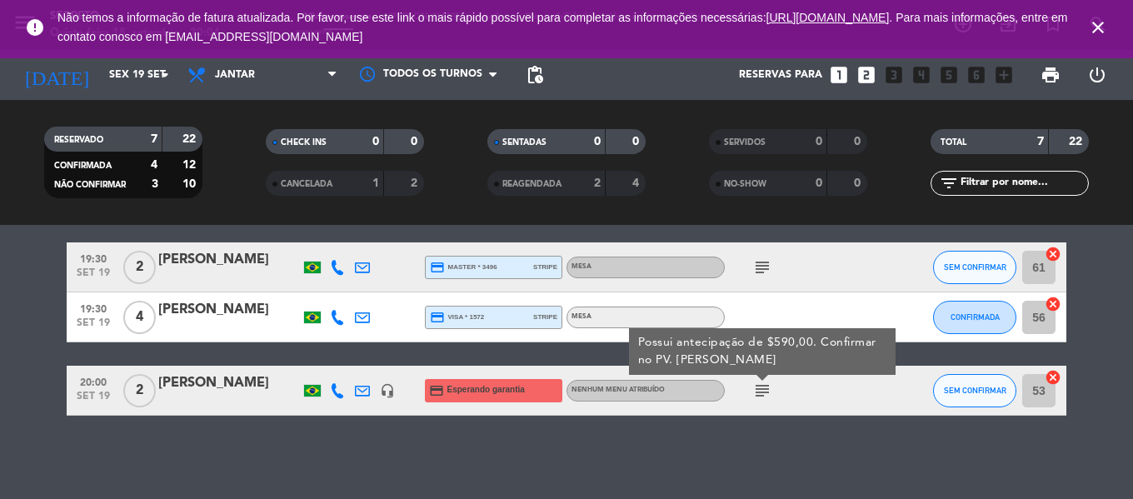
click at [718, 456] on div "Não há notas para este serviço. Clique para adicionar uma 19:00 set 19 2 Bruno …" at bounding box center [566, 362] width 1133 height 274
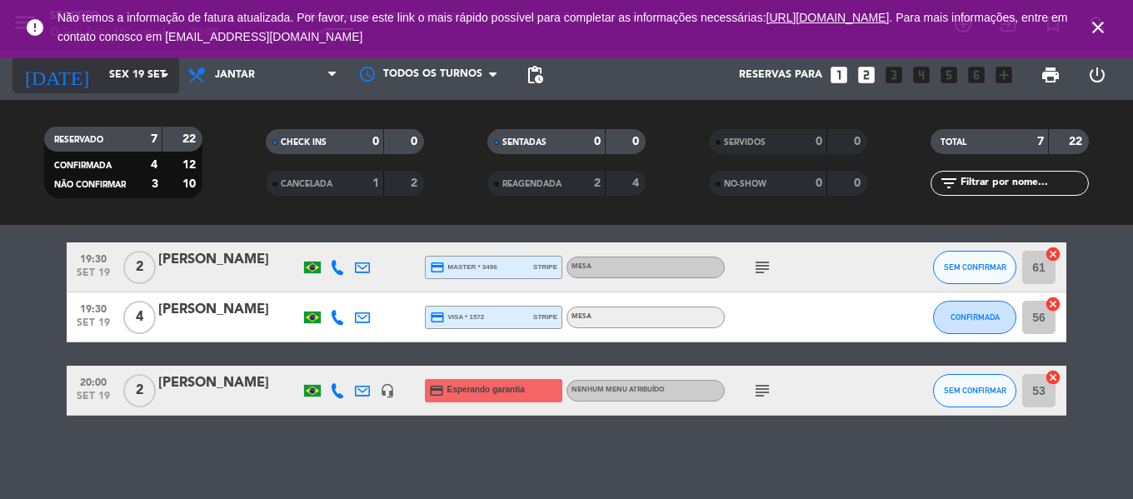
click at [116, 66] on input "Sex 19 set" at bounding box center [171, 75] width 141 height 28
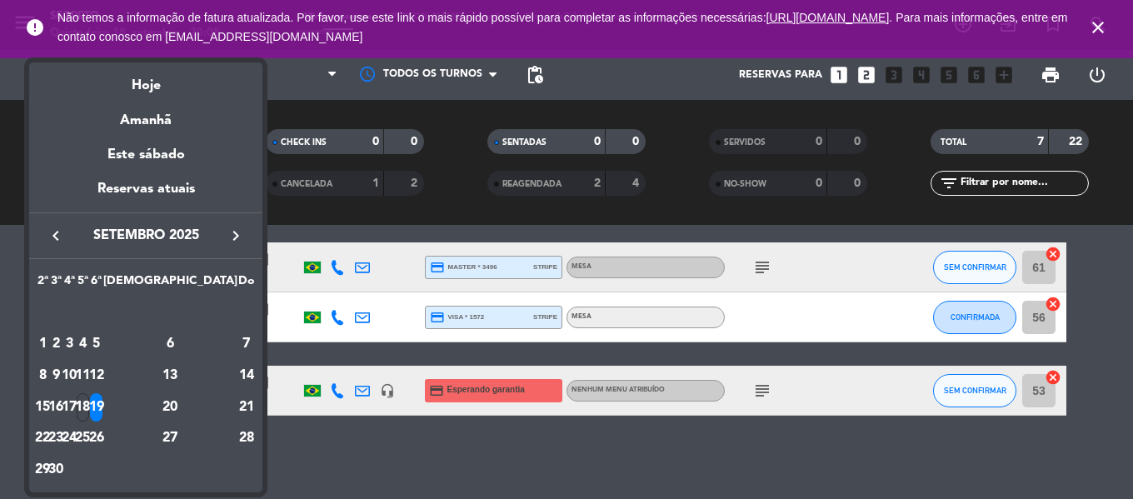
click at [203, 404] on div "20" at bounding box center [170, 407] width 121 height 28
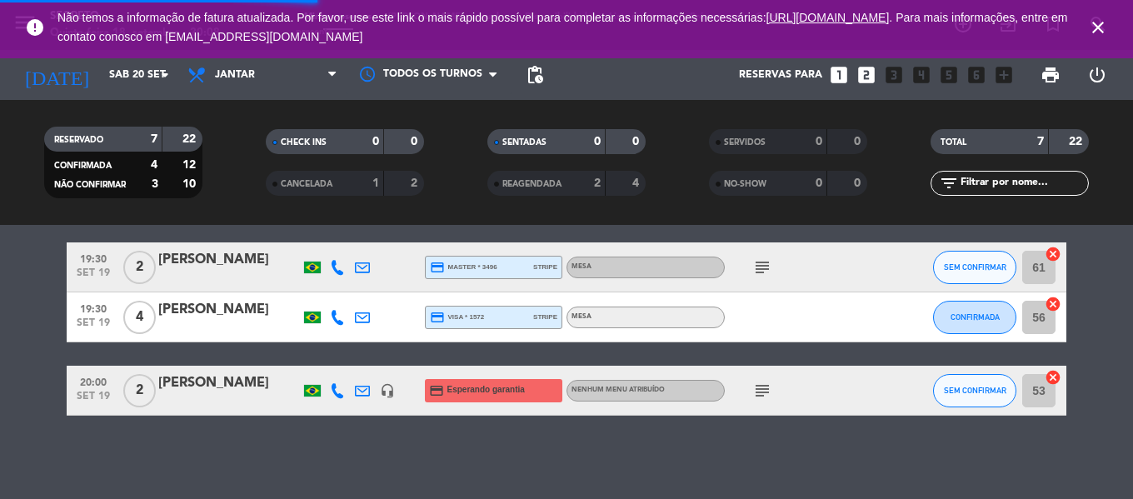
scroll to position [82, 0]
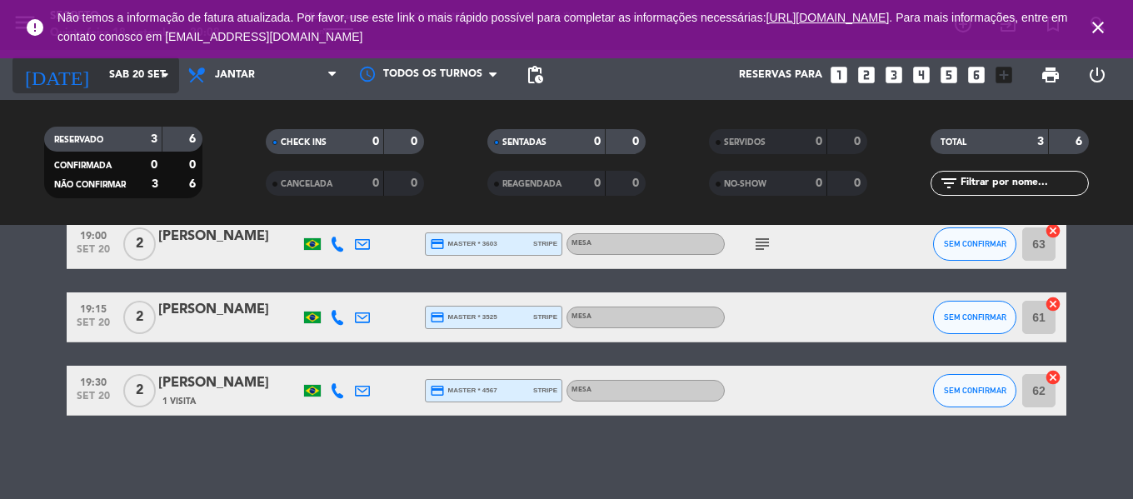
click at [101, 70] on input "Sáb 20 set" at bounding box center [171, 75] width 141 height 28
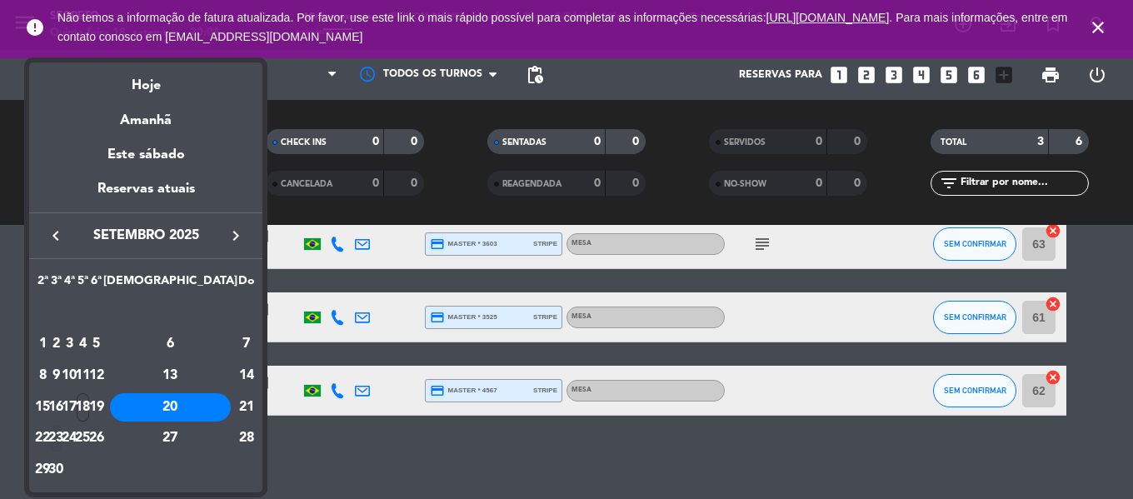
click at [62, 434] on div "23" at bounding box center [56, 439] width 12 height 28
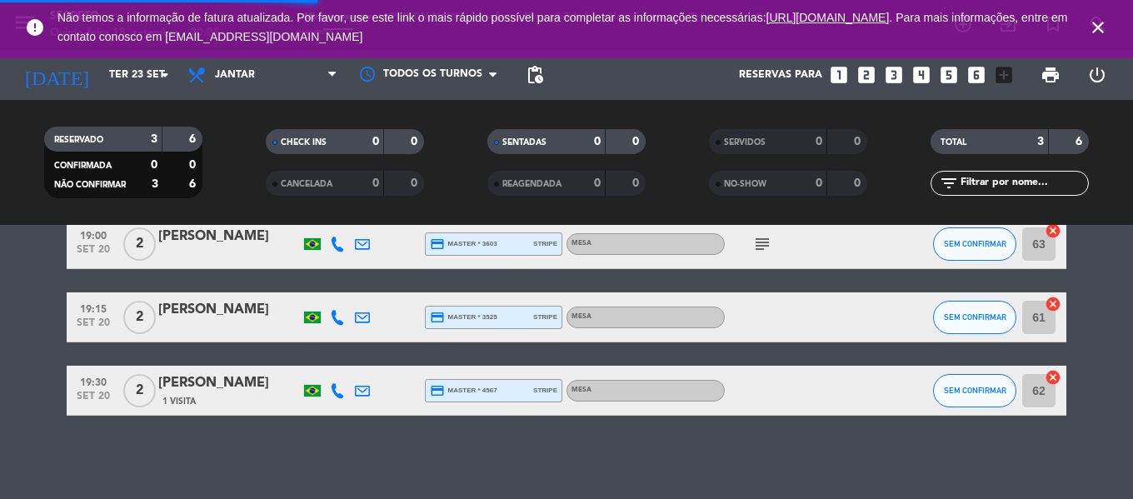
scroll to position [2, 0]
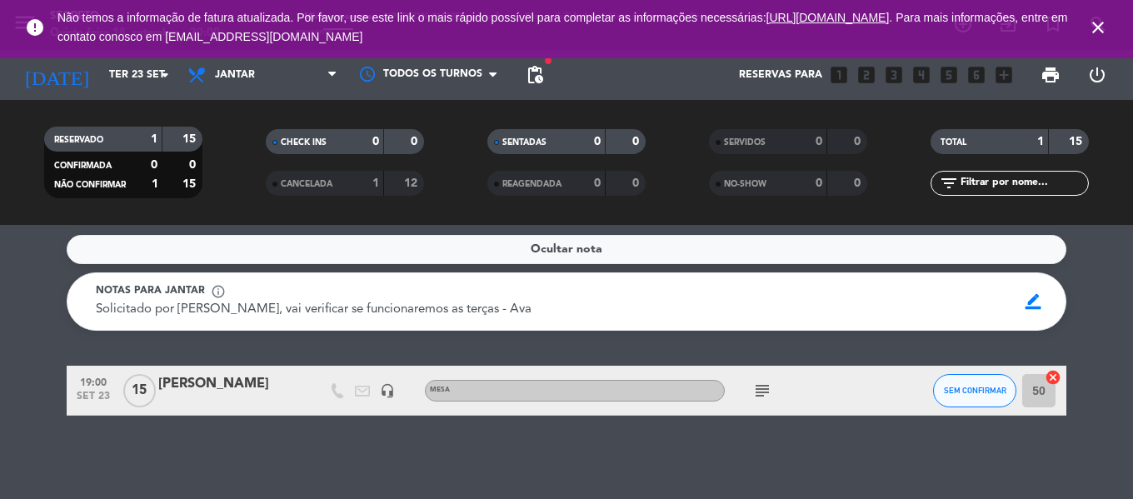
click at [1099, 25] on icon "close" at bounding box center [1098, 27] width 20 height 20
click at [130, 67] on input "Ter 23 set" at bounding box center [171, 75] width 141 height 28
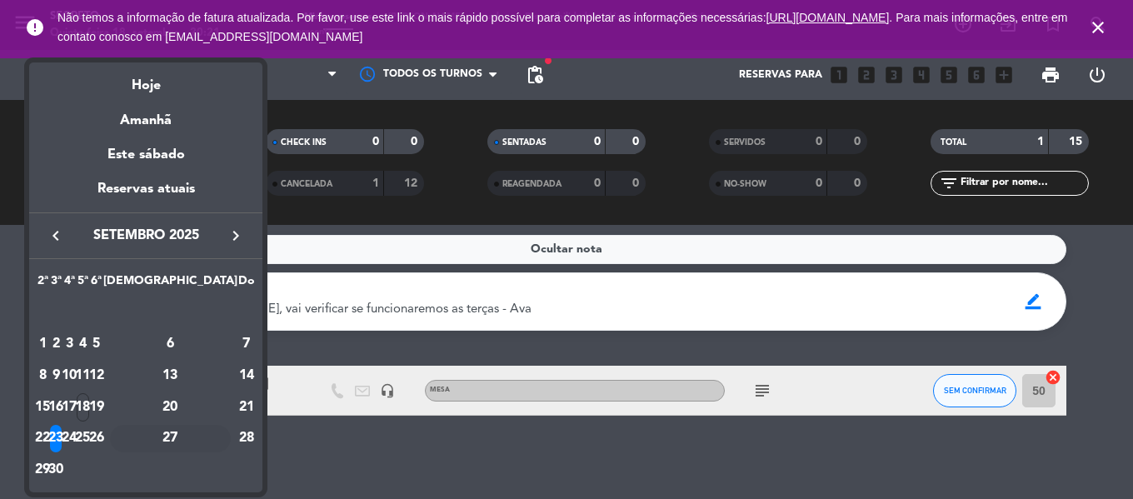
click at [200, 449] on div "27" at bounding box center [170, 439] width 121 height 28
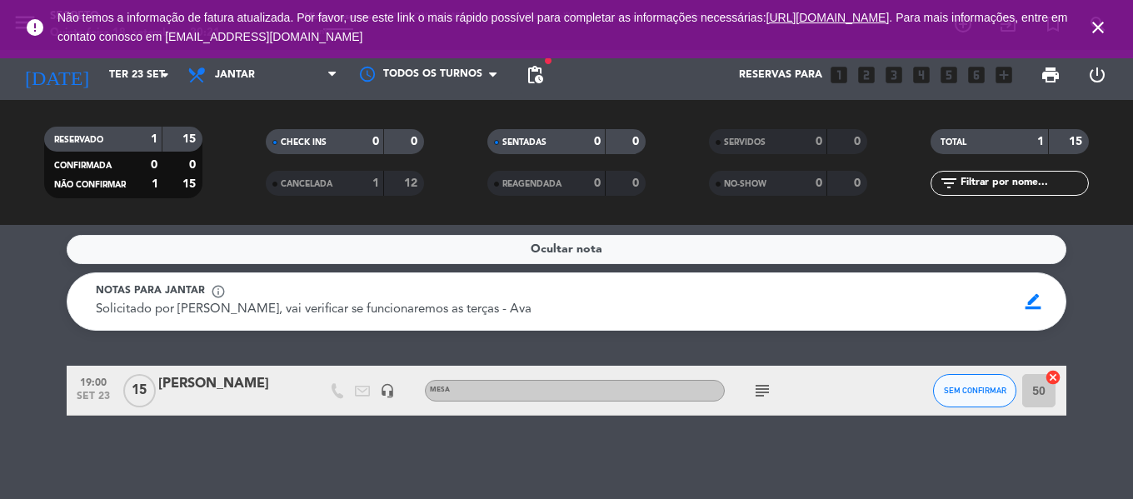
type input "Sáb 27 set"
